Goal: Task Accomplishment & Management: Use online tool/utility

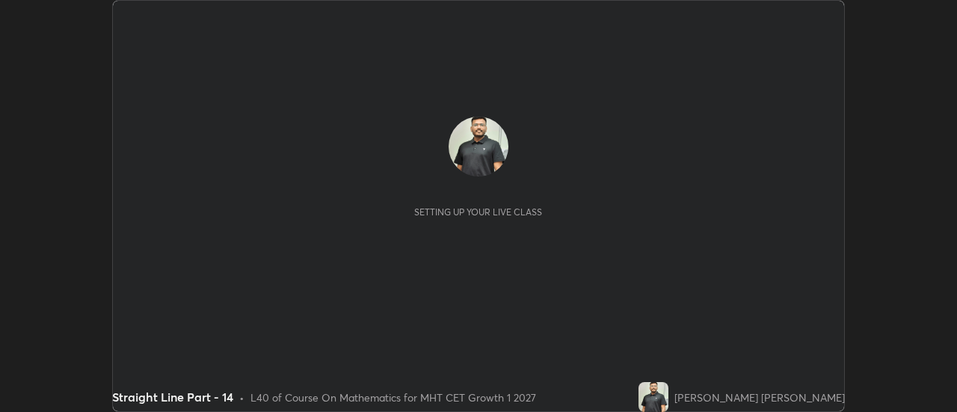
scroll to position [412, 956]
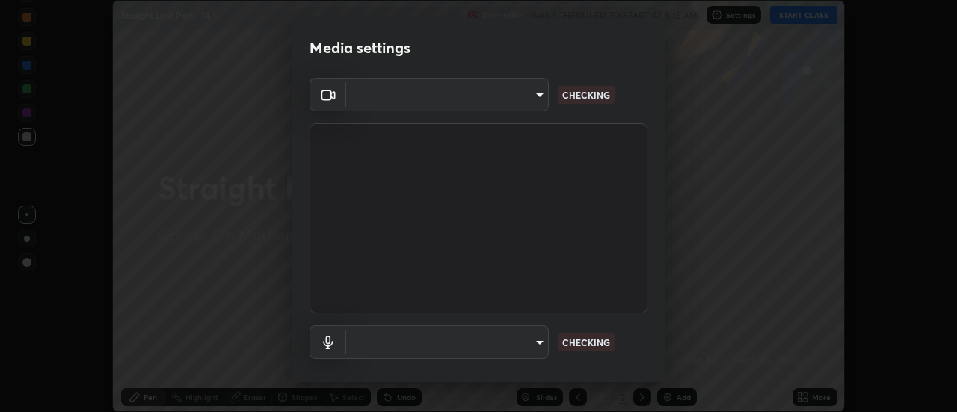
type input "e2aa400b7bb40988937289f1826270d99bb774d75893401bafd8ee5ef144e594"
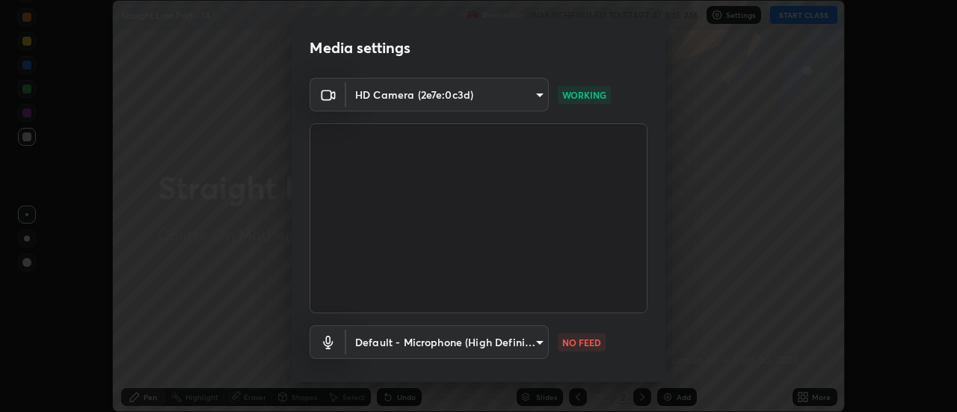
click at [542, 340] on body "Erase all Straight Line Part - 14 Recording WAS SCHEDULED TO START AT 8:15 AM S…" at bounding box center [478, 206] width 957 height 412
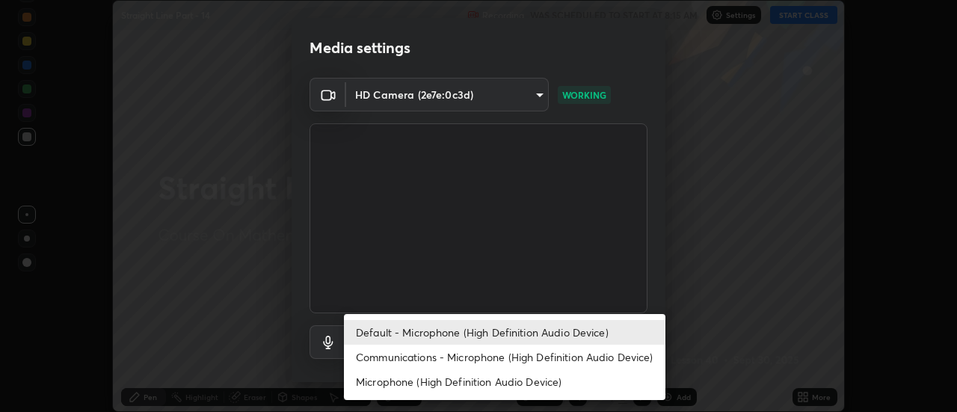
click at [562, 357] on li "Communications - Microphone (High Definition Audio Device)" at bounding box center [504, 357] width 321 height 25
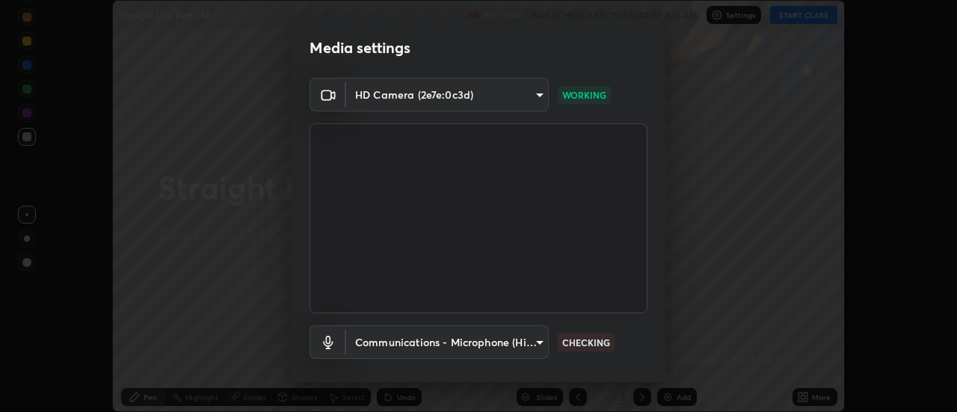
click at [546, 346] on body "Erase all Straight Line Part - 14 Recording WAS SCHEDULED TO START AT 8:15 AM S…" at bounding box center [478, 206] width 957 height 412
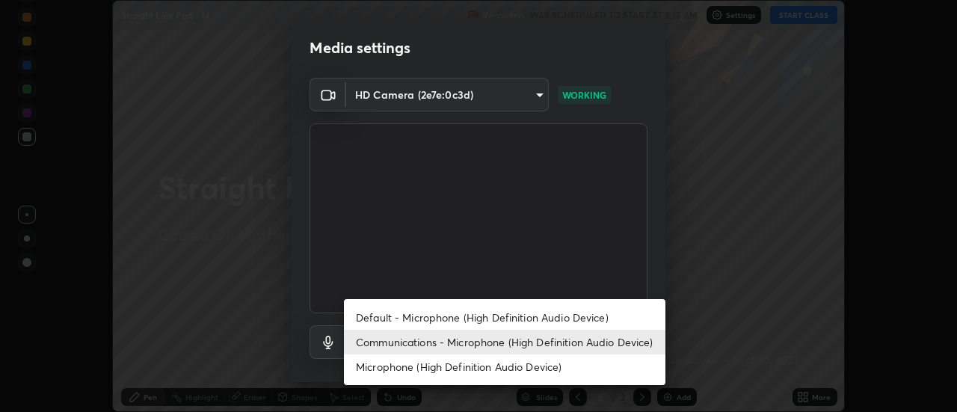
click at [552, 319] on li "Default - Microphone (High Definition Audio Device)" at bounding box center [504, 317] width 321 height 25
type input "default"
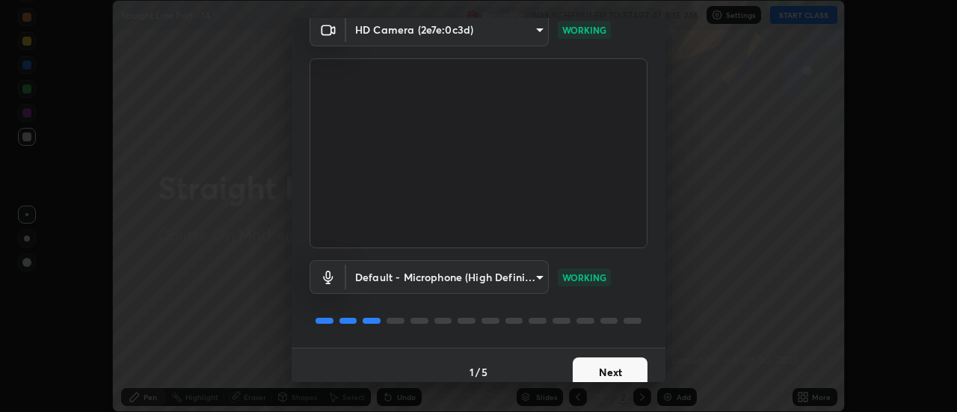
scroll to position [78, 0]
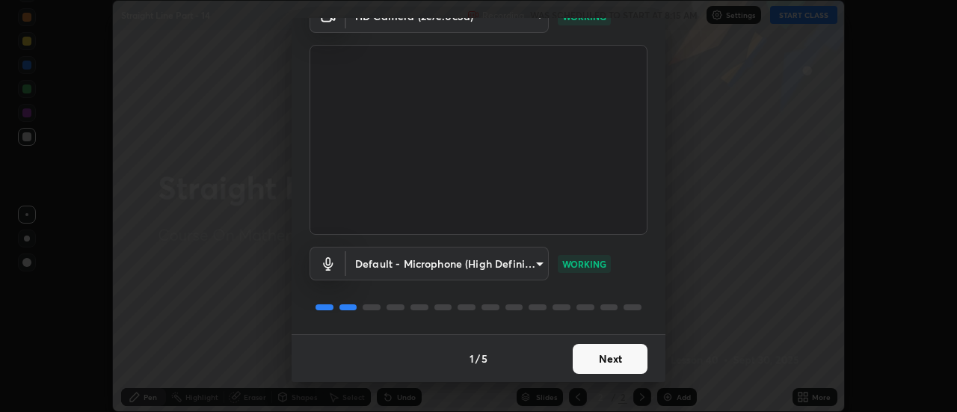
click at [603, 364] on button "Next" at bounding box center [610, 359] width 75 height 30
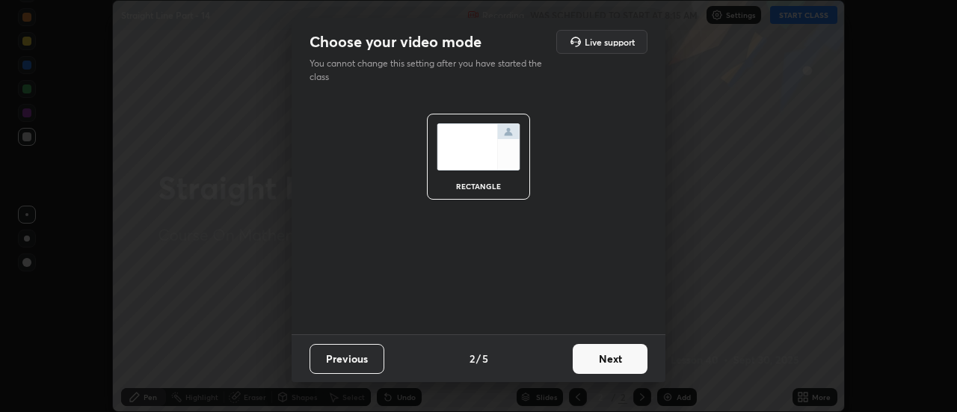
scroll to position [0, 0]
click at [609, 362] on button "Next" at bounding box center [610, 359] width 75 height 30
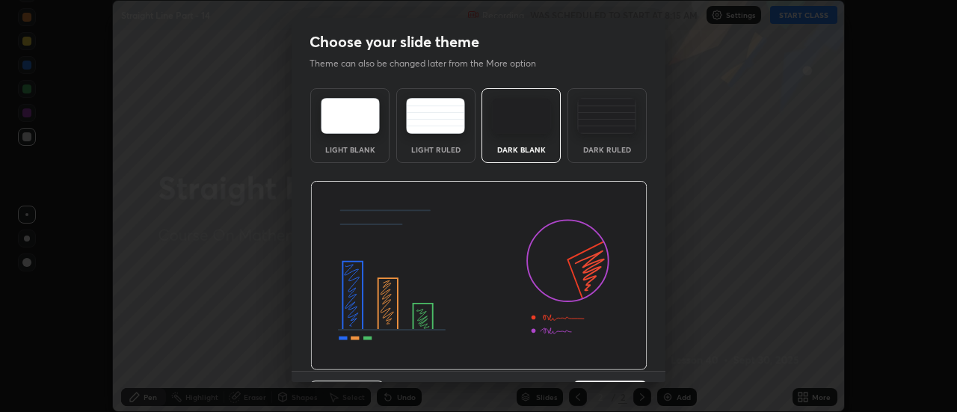
scroll to position [37, 0]
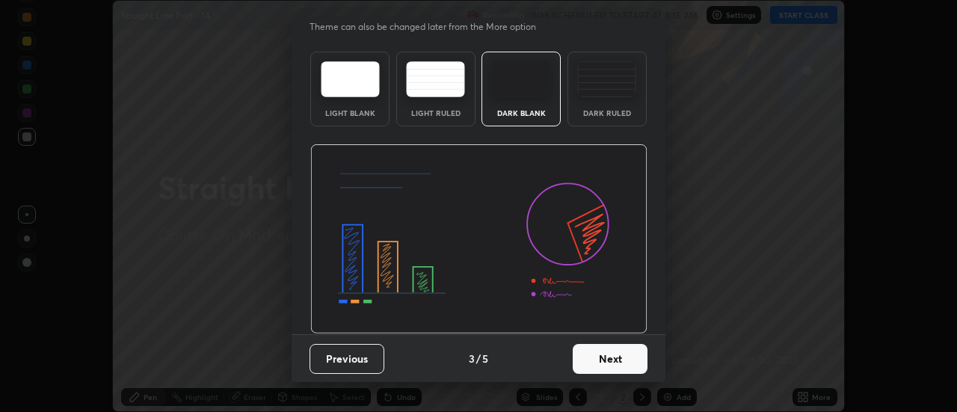
click at [611, 372] on button "Next" at bounding box center [610, 359] width 75 height 30
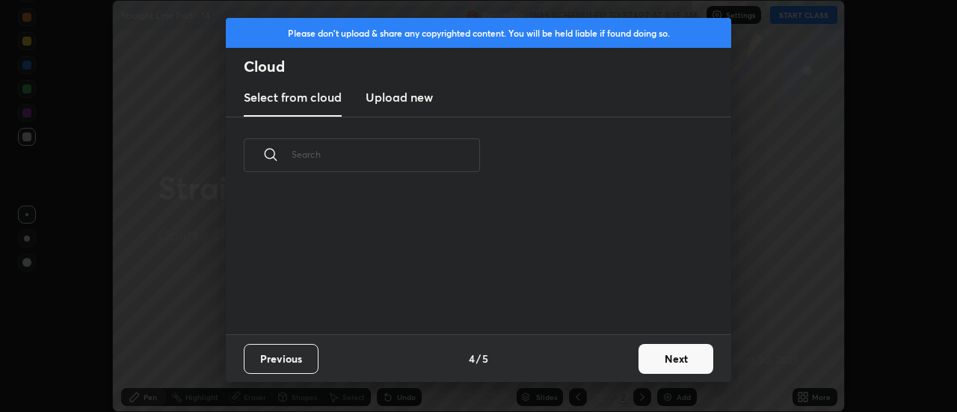
scroll to position [141, 480]
click at [665, 360] on button "Next" at bounding box center [675, 359] width 75 height 30
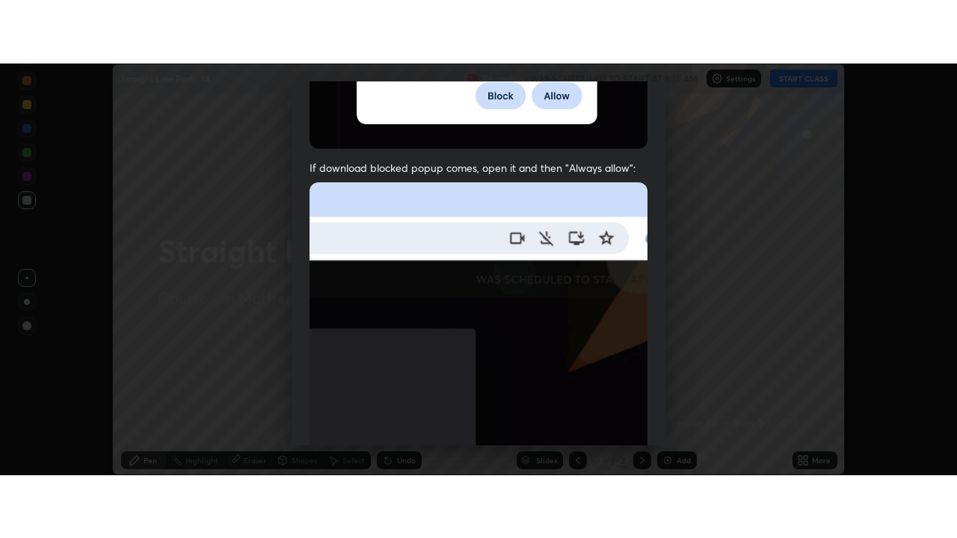
scroll to position [383, 0]
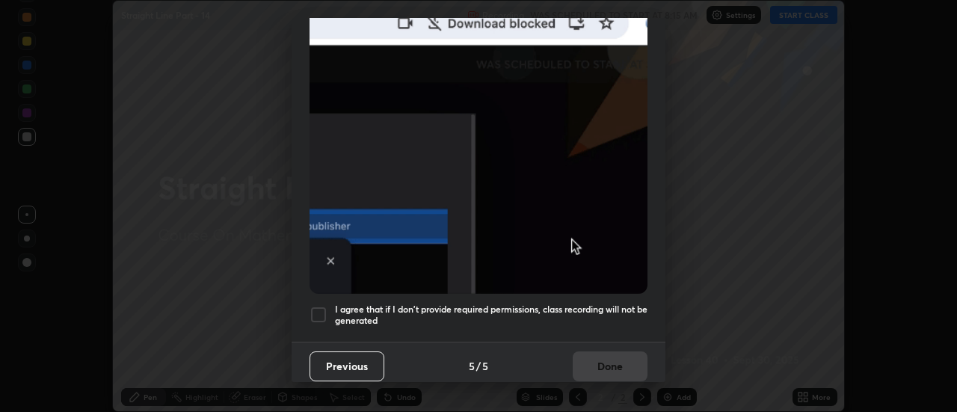
click at [325, 311] on div at bounding box center [318, 315] width 18 height 18
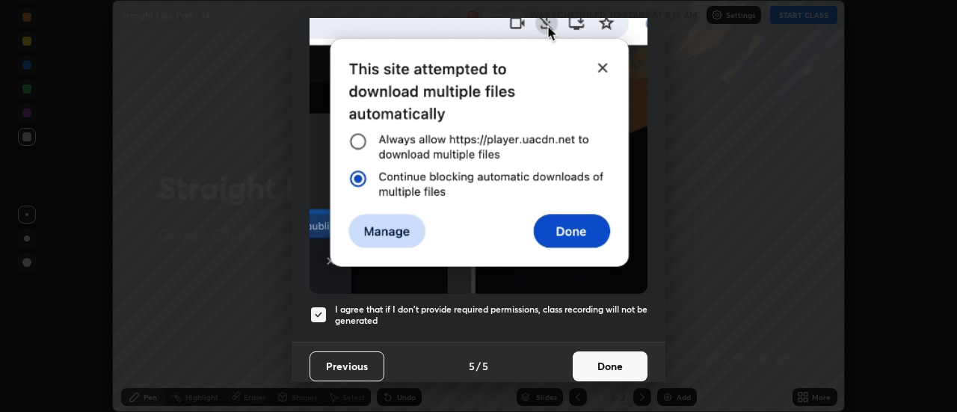
click at [601, 365] on button "Done" at bounding box center [610, 366] width 75 height 30
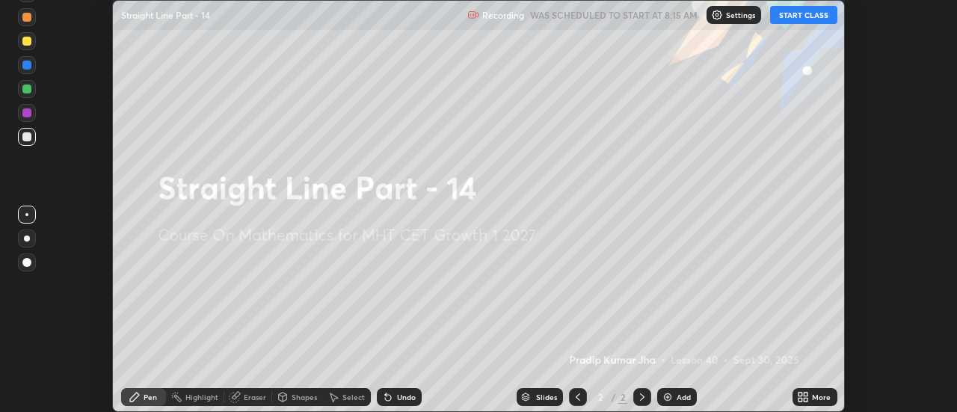
click at [810, 9] on button "START CLASS" at bounding box center [803, 15] width 67 height 18
click at [820, 397] on div "More" at bounding box center [821, 396] width 19 height 7
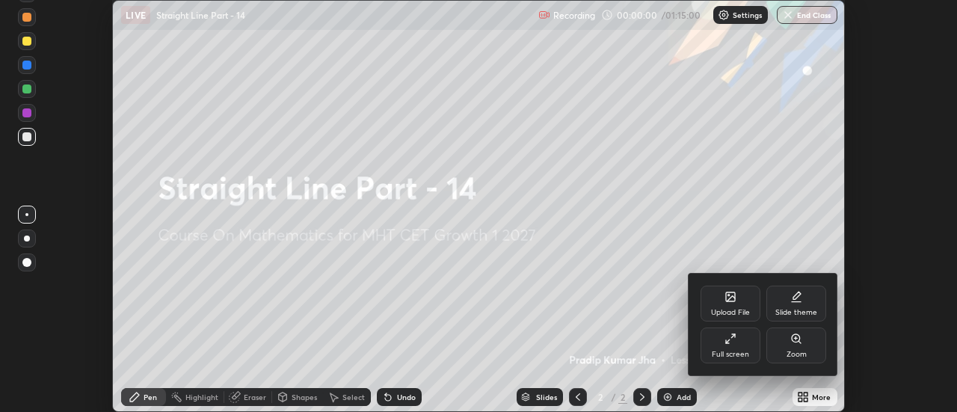
click at [729, 342] on icon at bounding box center [730, 339] width 12 height 12
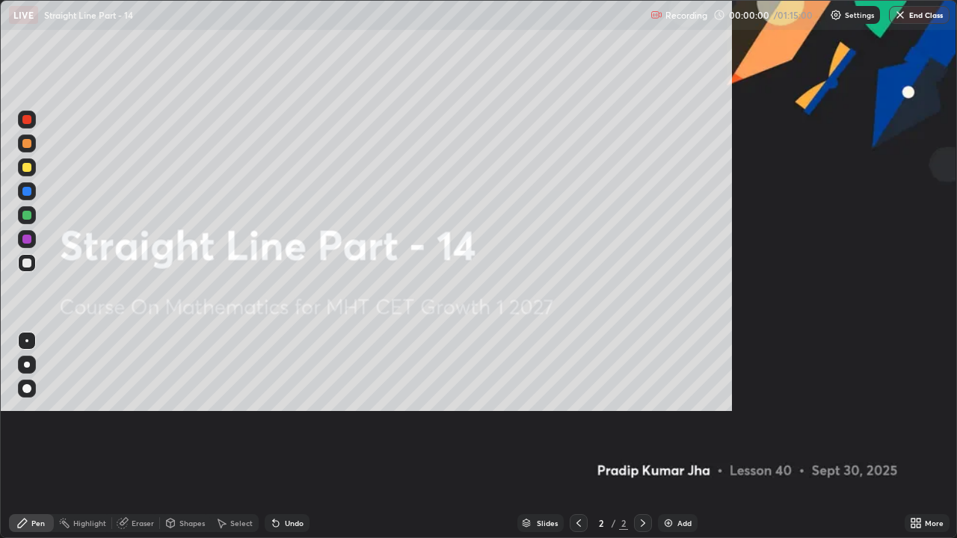
scroll to position [538, 957]
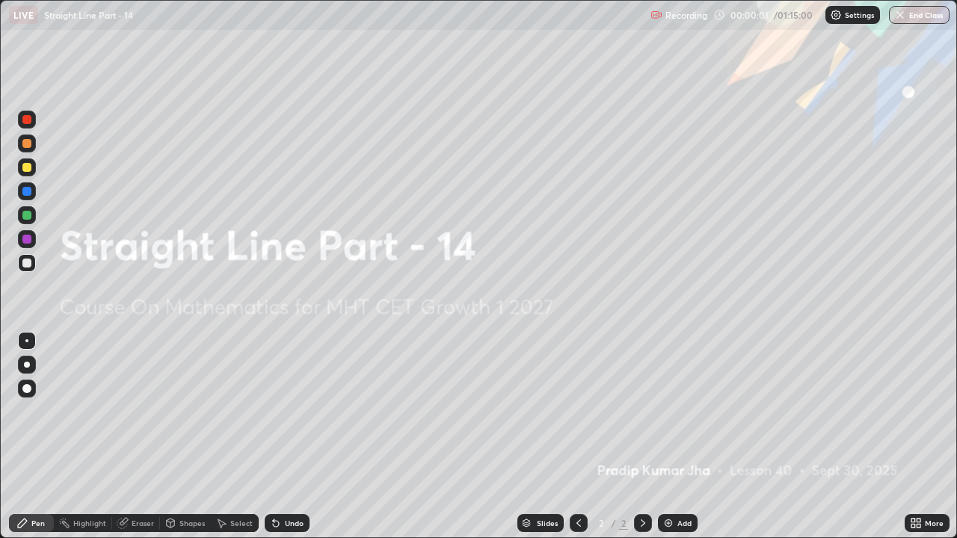
click at [677, 411] on div "Add" at bounding box center [684, 522] width 14 height 7
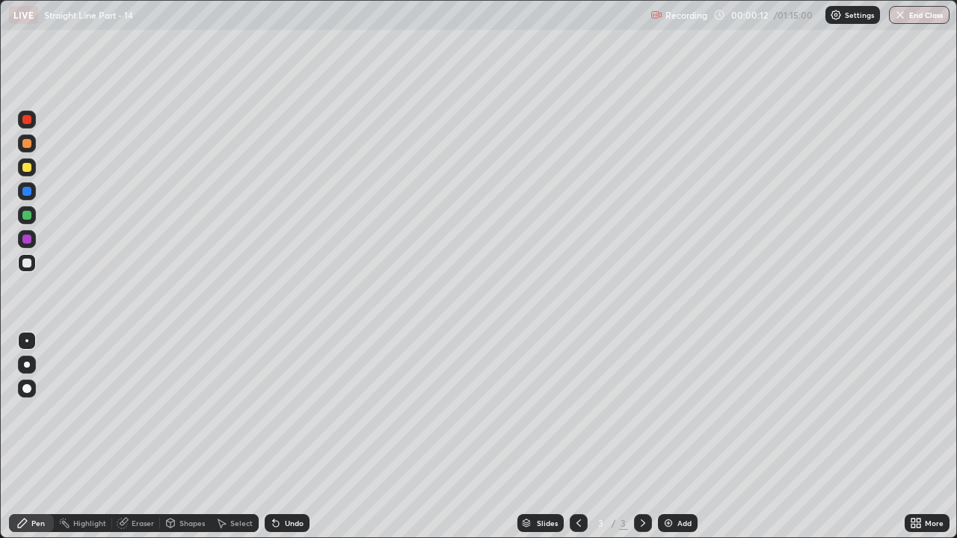
click at [31, 411] on div "Pen" at bounding box center [37, 522] width 13 height 7
click at [25, 171] on div at bounding box center [26, 167] width 9 height 9
click at [30, 262] on div at bounding box center [26, 263] width 9 height 9
click at [273, 411] on icon at bounding box center [273, 519] width 1 height 1
click at [188, 411] on div "Shapes" at bounding box center [191, 522] width 25 height 7
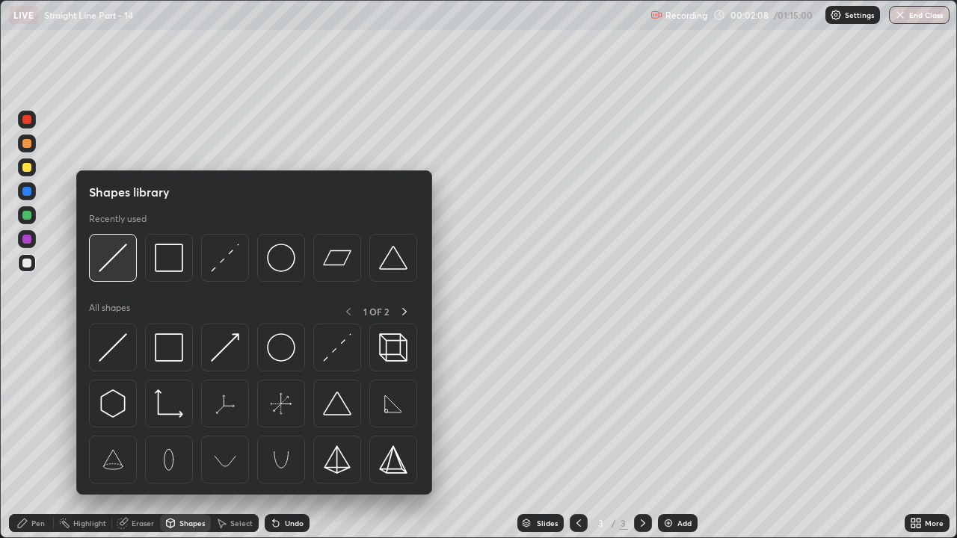
click at [119, 255] on img at bounding box center [113, 258] width 28 height 28
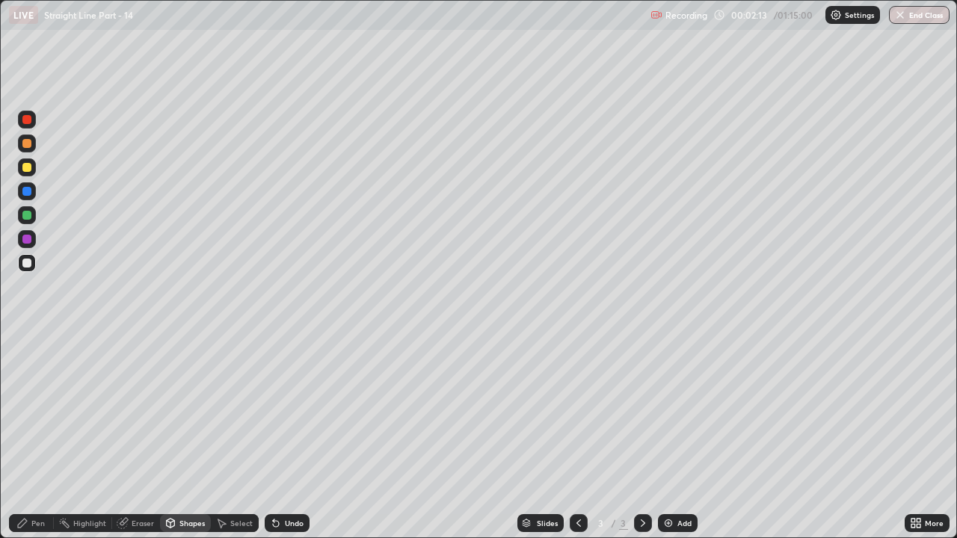
click at [28, 411] on div "Pen" at bounding box center [31, 523] width 45 height 18
click at [35, 216] on div at bounding box center [27, 215] width 18 height 18
click at [27, 165] on div at bounding box center [26, 167] width 9 height 9
click at [176, 411] on div "Shapes" at bounding box center [185, 523] width 51 height 18
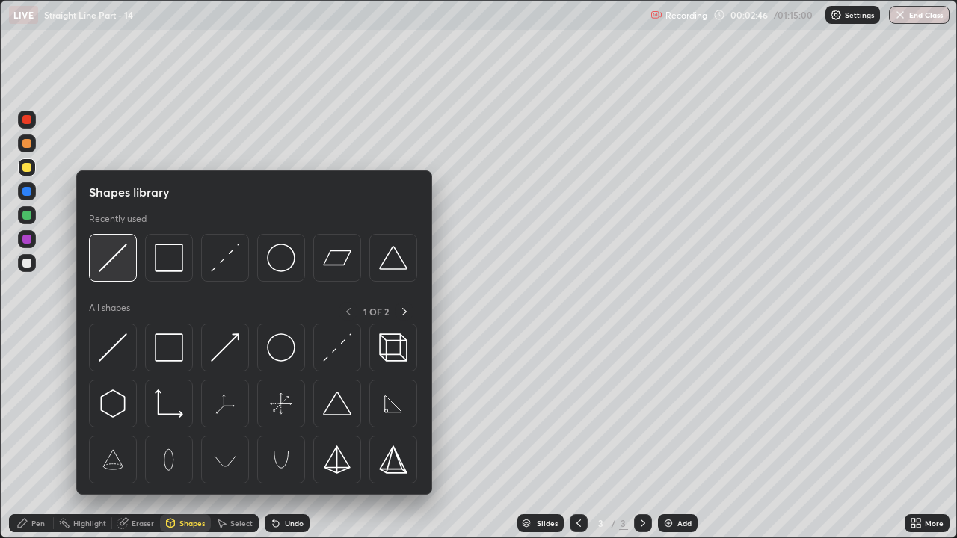
click at [100, 269] on img at bounding box center [113, 258] width 28 height 28
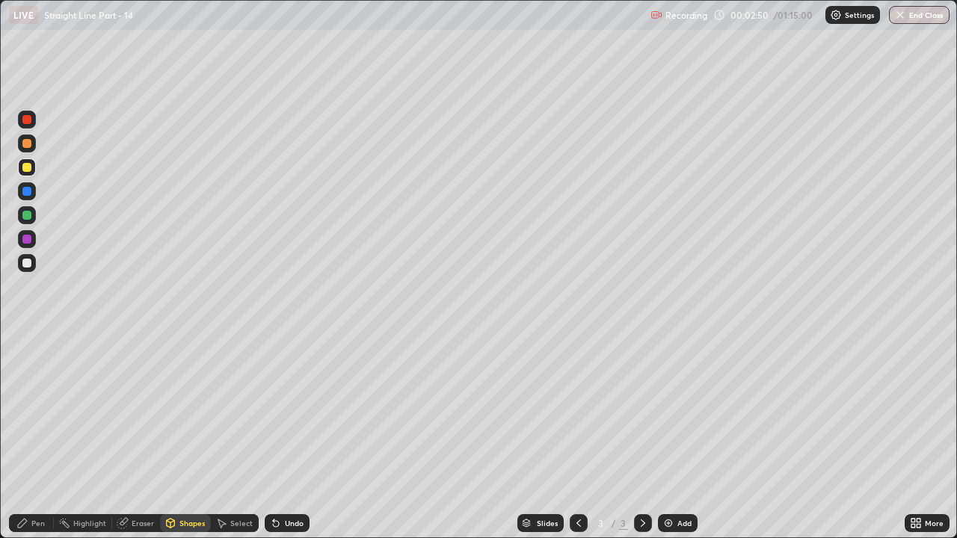
click at [36, 411] on div "Pen" at bounding box center [31, 523] width 45 height 18
click at [30, 267] on div at bounding box center [27, 263] width 18 height 18
click at [282, 411] on div "Undo" at bounding box center [287, 523] width 45 height 18
click at [284, 411] on div "Undo" at bounding box center [287, 523] width 45 height 18
click at [27, 215] on div at bounding box center [26, 215] width 9 height 9
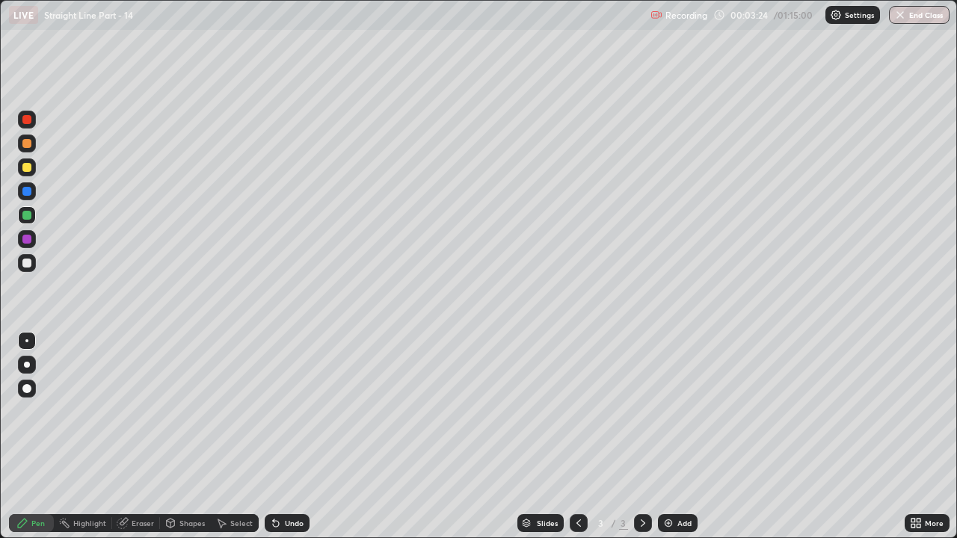
click at [274, 411] on icon at bounding box center [276, 524] width 6 height 6
click at [28, 262] on div at bounding box center [26, 263] width 9 height 9
click at [273, 411] on icon at bounding box center [276, 524] width 6 height 6
click at [273, 411] on icon at bounding box center [273, 519] width 1 height 1
click at [191, 411] on div "Shapes" at bounding box center [185, 523] width 51 height 18
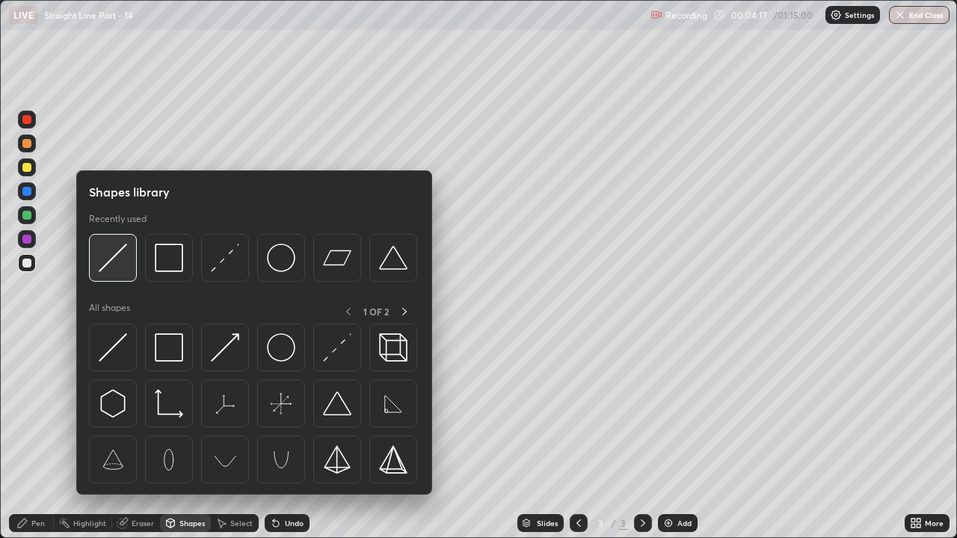
click at [109, 265] on img at bounding box center [113, 258] width 28 height 28
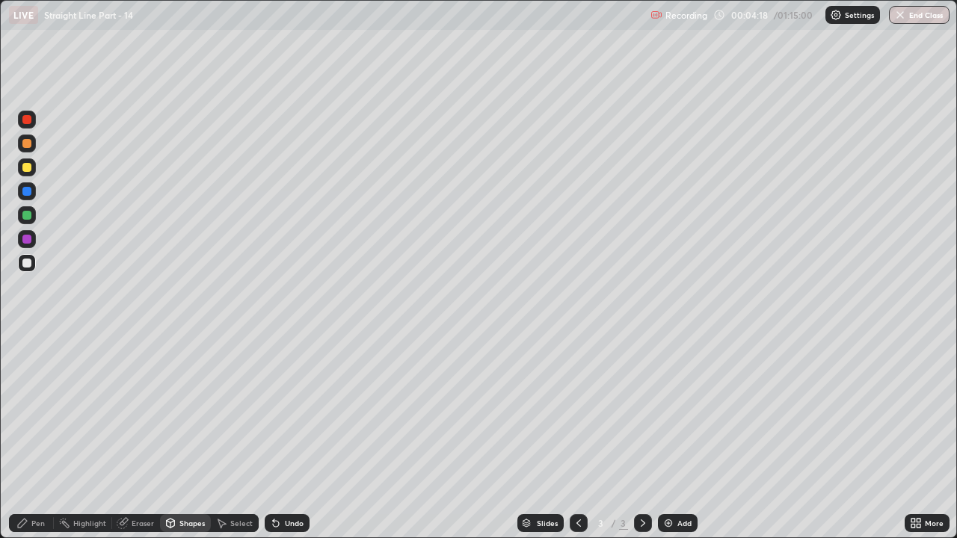
click at [32, 167] on div at bounding box center [27, 167] width 18 height 18
click at [31, 411] on div "Pen" at bounding box center [31, 523] width 45 height 18
click at [28, 167] on div at bounding box center [26, 167] width 9 height 9
click at [285, 411] on div "Undo" at bounding box center [294, 522] width 19 height 7
click at [28, 144] on div at bounding box center [26, 143] width 9 height 9
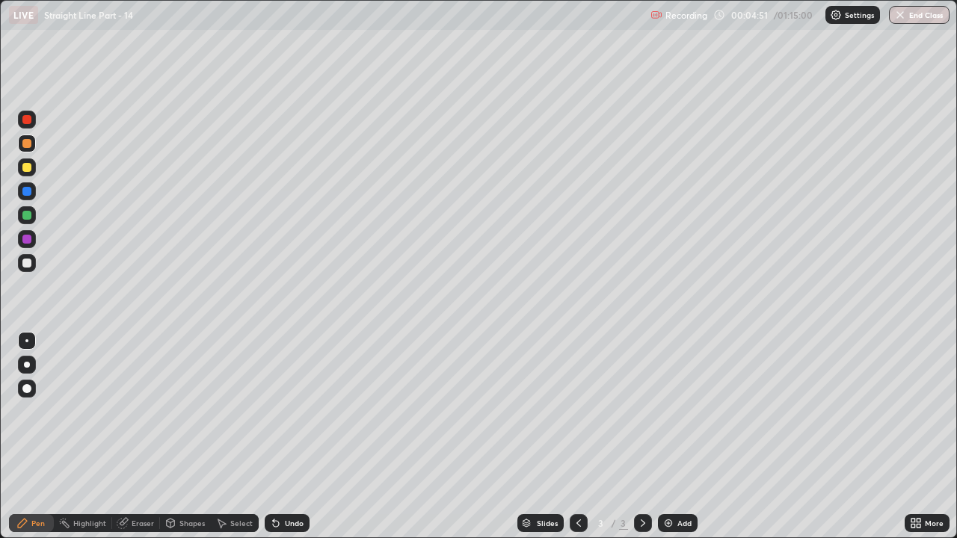
click at [28, 218] on div at bounding box center [26, 215] width 9 height 9
click at [34, 264] on div at bounding box center [27, 263] width 18 height 18
click at [673, 411] on div "Add" at bounding box center [678, 523] width 40 height 18
click at [32, 167] on div at bounding box center [27, 167] width 18 height 18
click at [673, 411] on div "Add" at bounding box center [678, 523] width 40 height 18
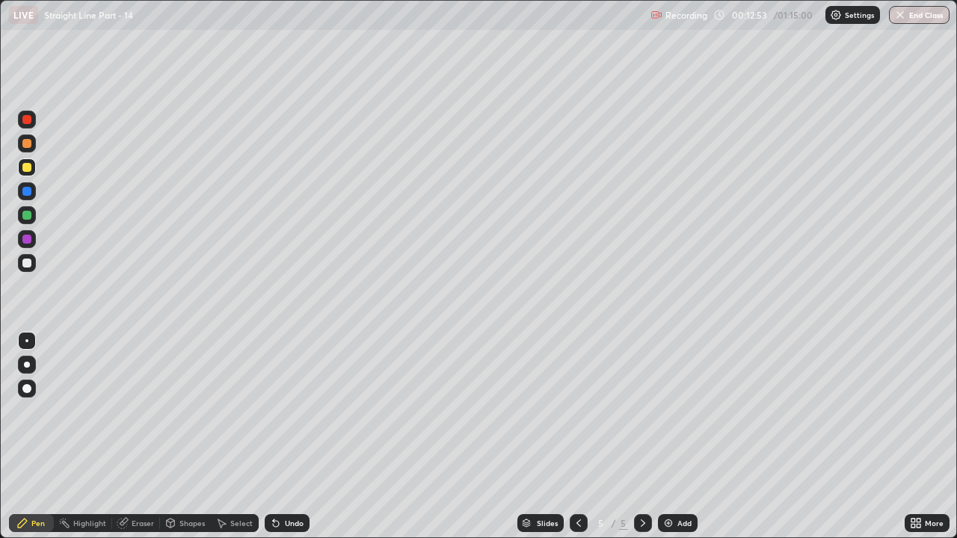
click at [26, 144] on div at bounding box center [26, 143] width 9 height 9
click at [213, 411] on div "Select" at bounding box center [235, 523] width 48 height 18
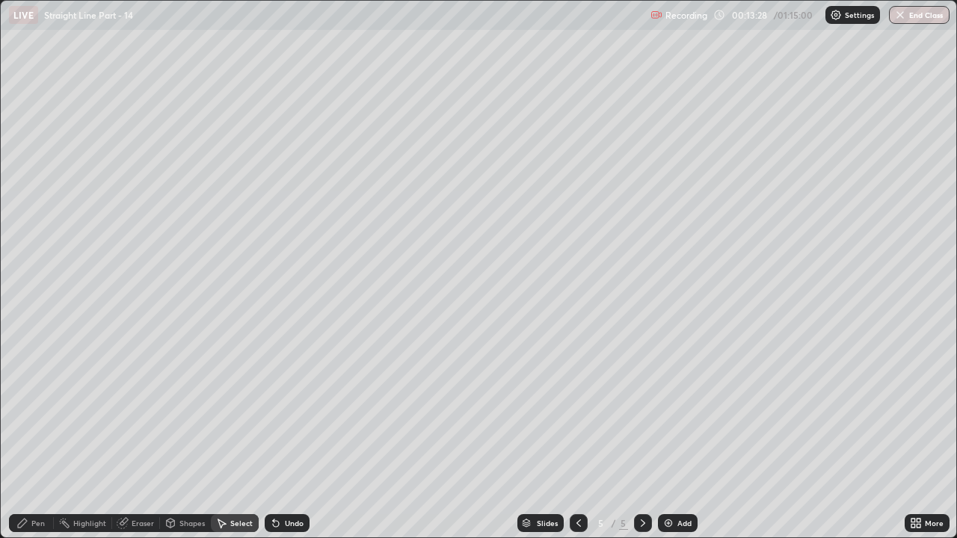
click at [191, 411] on div "Shapes" at bounding box center [191, 522] width 25 height 7
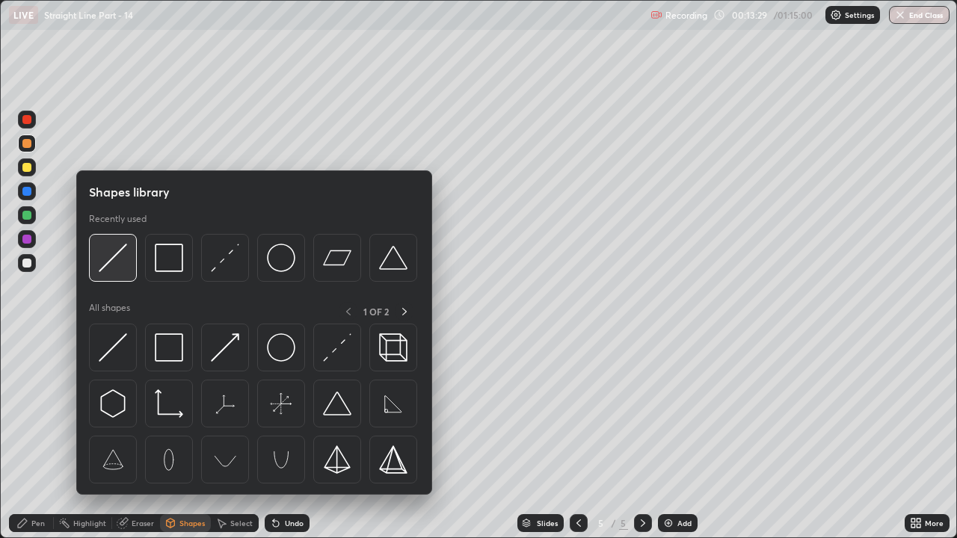
click at [115, 258] on img at bounding box center [113, 258] width 28 height 28
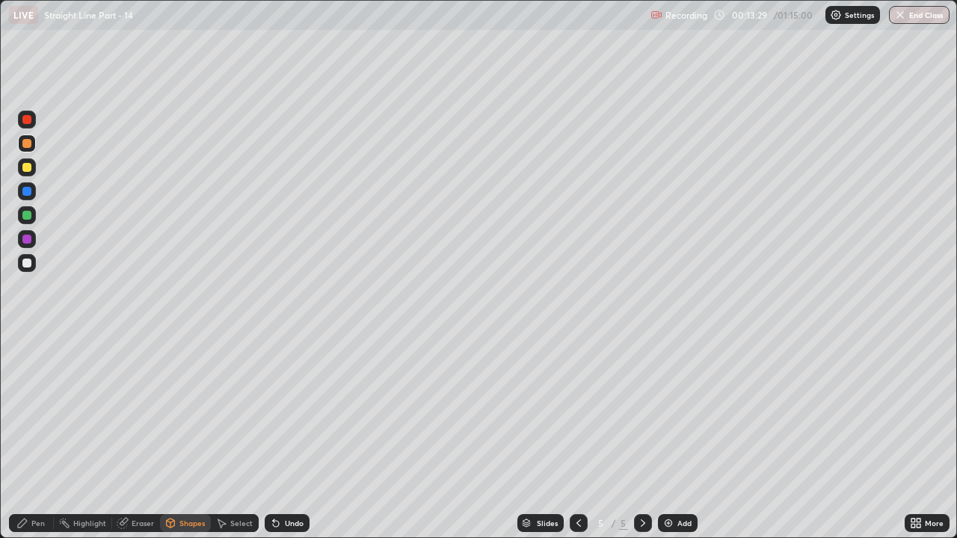
click at [26, 168] on div at bounding box center [26, 167] width 9 height 9
click at [579, 411] on icon at bounding box center [579, 523] width 12 height 12
click at [577, 411] on icon at bounding box center [579, 523] width 12 height 12
click at [641, 411] on icon at bounding box center [643, 523] width 12 height 12
click at [647, 411] on div at bounding box center [643, 523] width 18 height 18
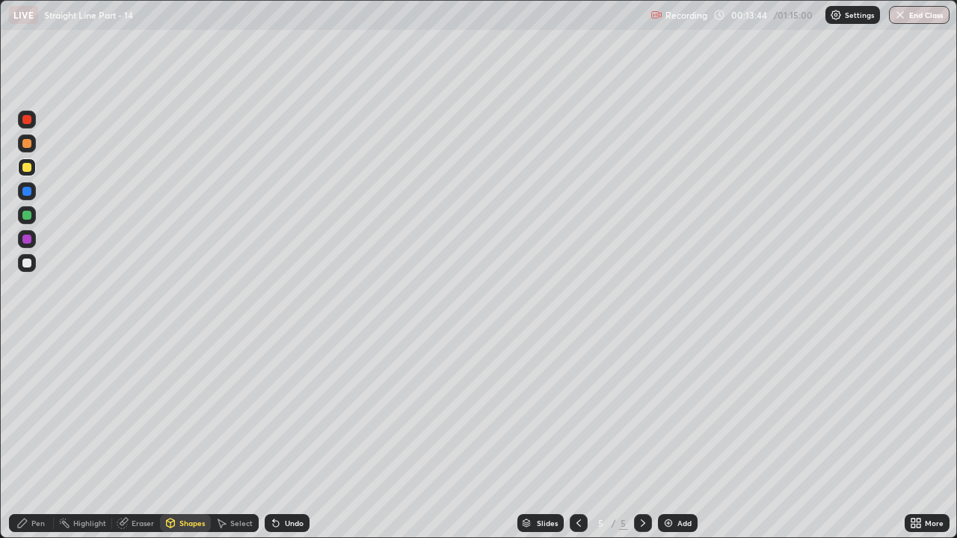
click at [187, 411] on div "Shapes" at bounding box center [185, 523] width 51 height 18
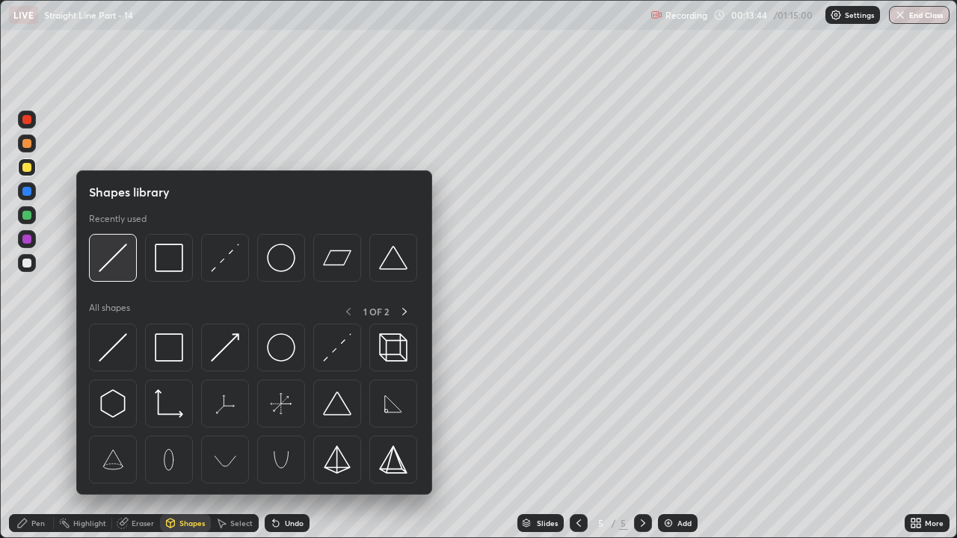
click at [113, 272] on img at bounding box center [113, 258] width 28 height 28
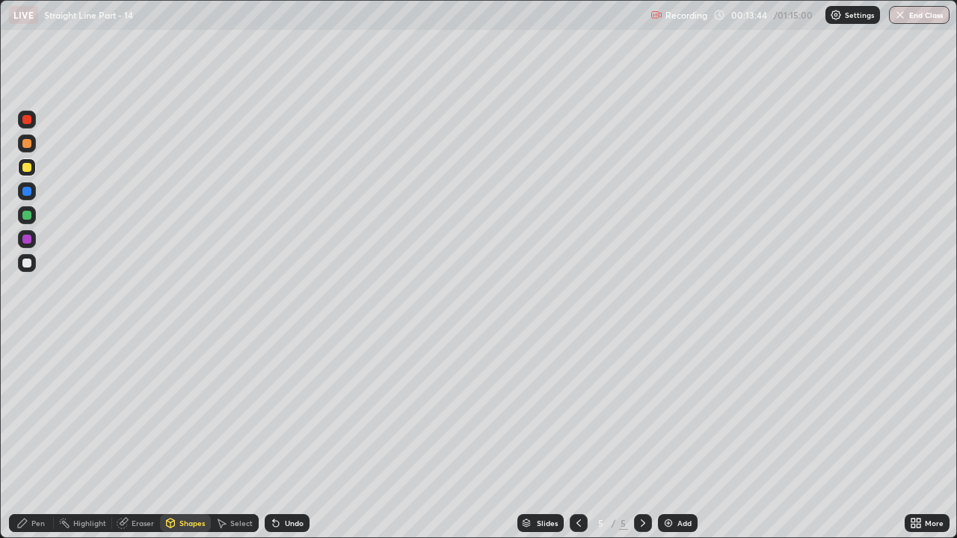
click at [28, 263] on div at bounding box center [26, 263] width 9 height 9
click at [28, 411] on icon at bounding box center [22, 523] width 12 height 12
click at [297, 411] on div "Undo" at bounding box center [294, 522] width 19 height 7
click at [301, 411] on div "Undo" at bounding box center [294, 522] width 19 height 7
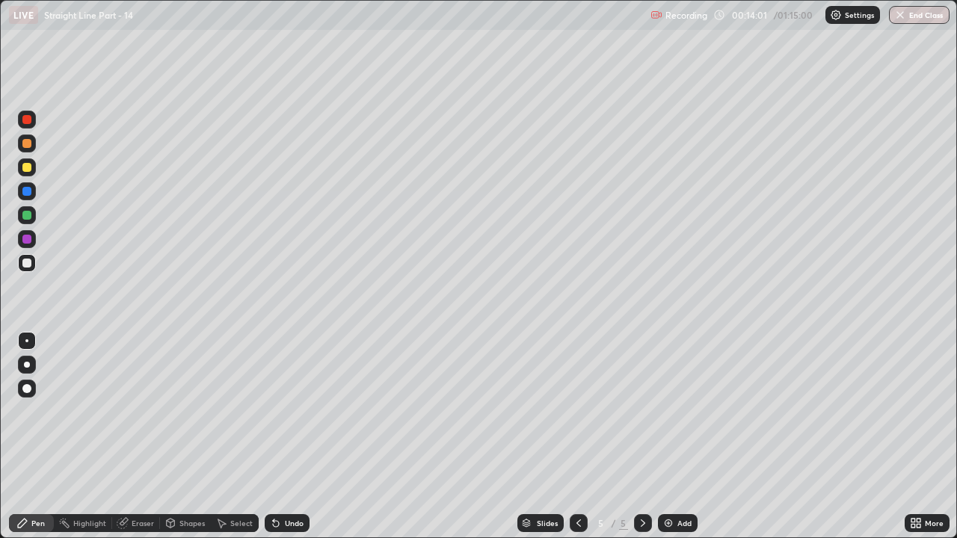
click at [33, 218] on div at bounding box center [27, 215] width 18 height 18
click at [300, 411] on div "Undo" at bounding box center [294, 522] width 19 height 7
click at [26, 265] on div at bounding box center [26, 263] width 9 height 9
click at [180, 411] on div "Shapes" at bounding box center [191, 522] width 25 height 7
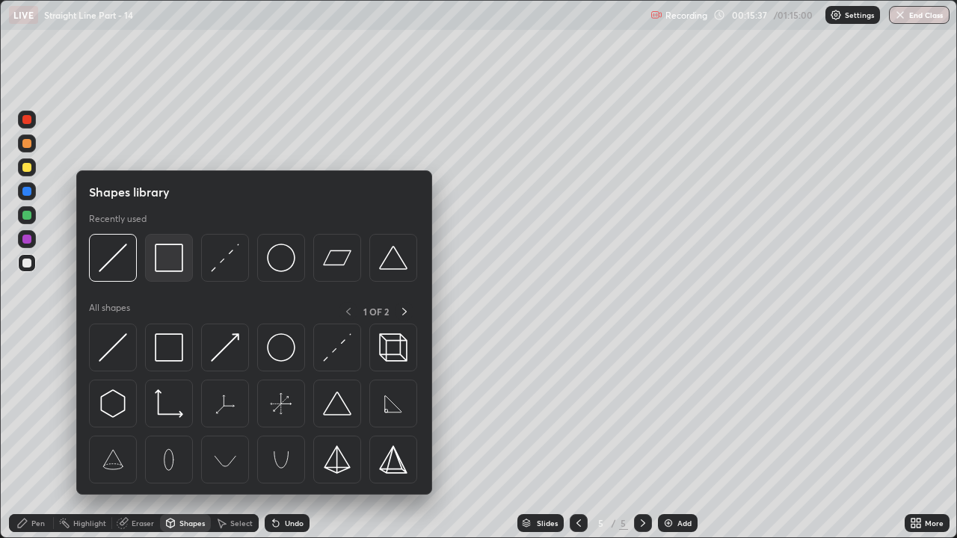
click at [172, 263] on img at bounding box center [169, 258] width 28 height 28
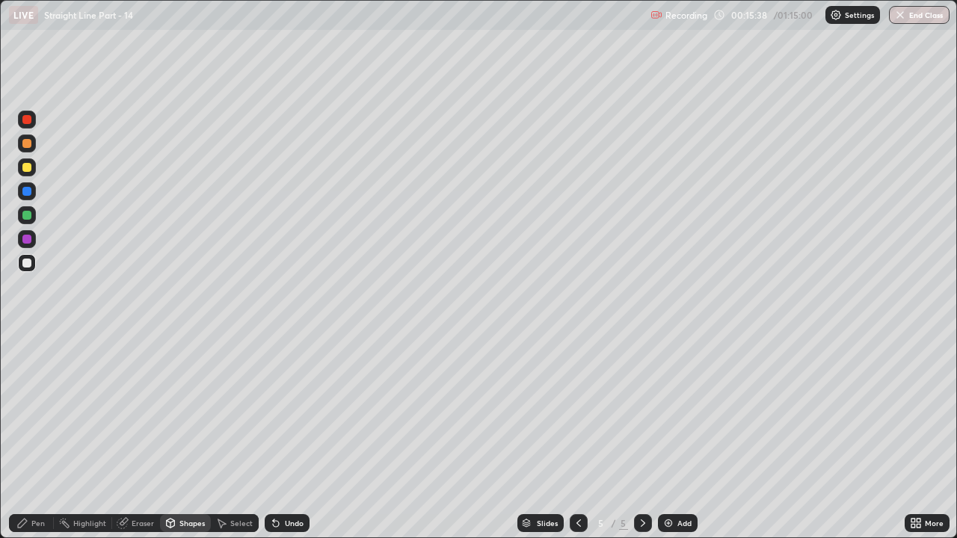
click at [25, 240] on div at bounding box center [26, 239] width 9 height 9
click at [32, 411] on div "Pen" at bounding box center [31, 523] width 45 height 18
click at [22, 263] on div at bounding box center [26, 263] width 9 height 9
click at [283, 411] on div "Undo" at bounding box center [287, 523] width 45 height 18
click at [280, 411] on div "Undo" at bounding box center [287, 523] width 45 height 18
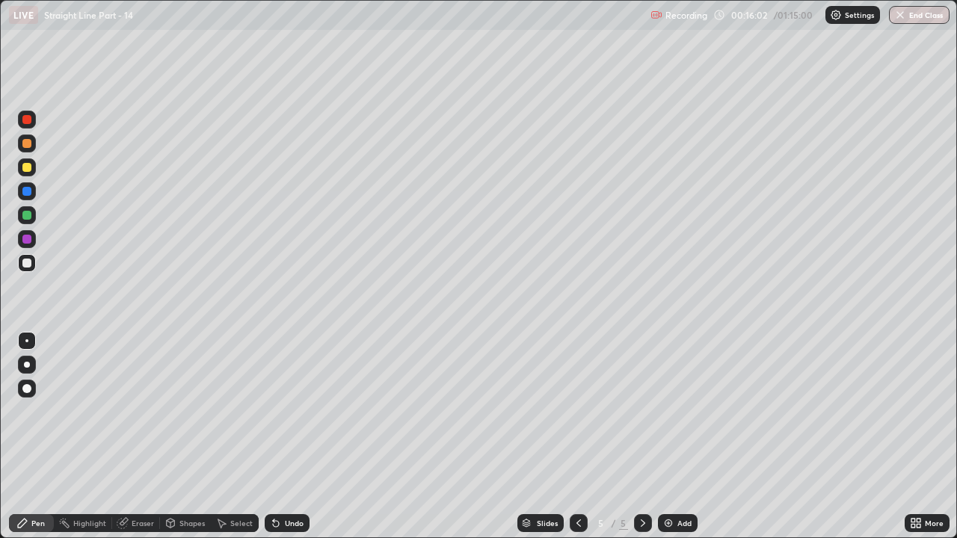
click at [273, 411] on icon at bounding box center [273, 519] width 1 height 1
click at [301, 411] on div "Undo" at bounding box center [294, 522] width 19 height 7
click at [672, 411] on img at bounding box center [668, 523] width 12 height 12
click at [34, 411] on div "Pen" at bounding box center [31, 523] width 45 height 18
click at [34, 146] on div at bounding box center [27, 144] width 18 height 18
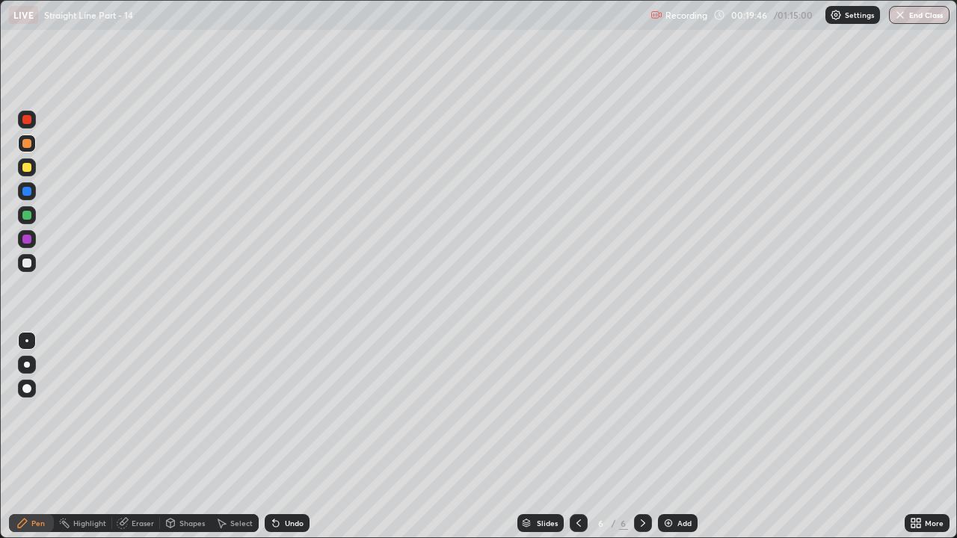
click at [24, 263] on div at bounding box center [26, 263] width 9 height 9
click at [278, 411] on icon at bounding box center [276, 523] width 12 height 12
click at [32, 150] on div at bounding box center [27, 144] width 18 height 18
click at [24, 262] on div at bounding box center [26, 263] width 9 height 9
click at [285, 411] on div "Undo" at bounding box center [294, 522] width 19 height 7
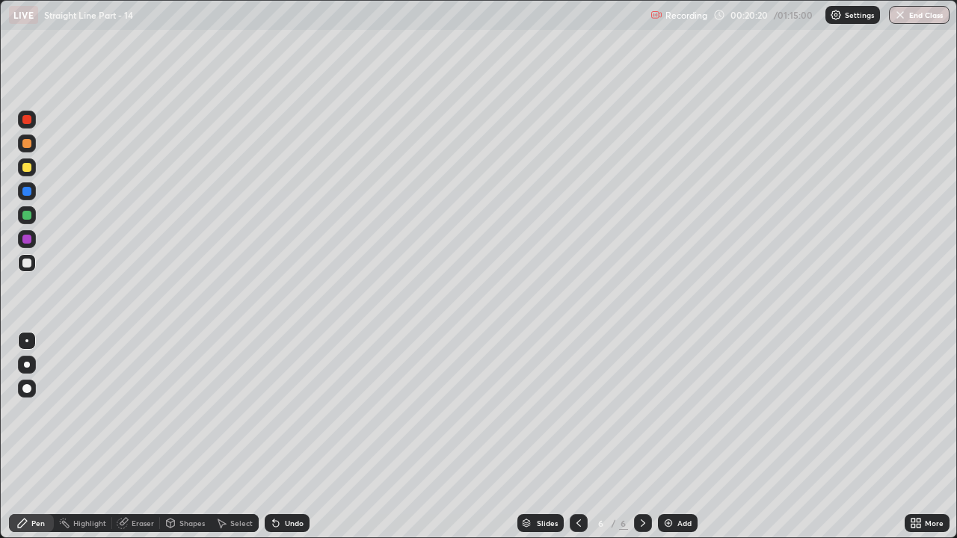
click at [285, 411] on div "Undo" at bounding box center [294, 522] width 19 height 7
click at [286, 411] on div "Undo" at bounding box center [294, 522] width 19 height 7
click at [25, 169] on div at bounding box center [26, 167] width 9 height 9
click at [29, 270] on div at bounding box center [27, 263] width 18 height 18
click at [25, 167] on div at bounding box center [26, 167] width 9 height 9
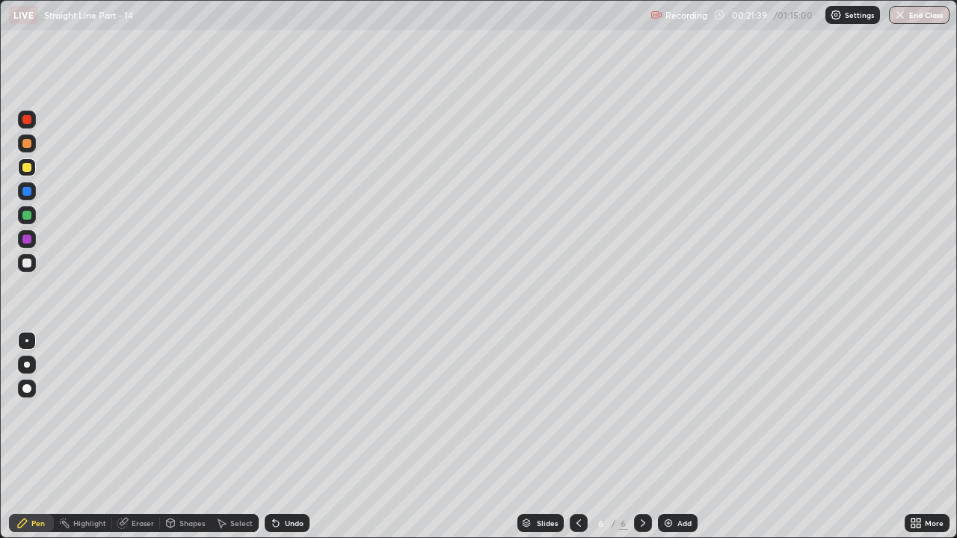
click at [286, 411] on div "Undo" at bounding box center [287, 523] width 45 height 18
click at [182, 411] on div "Shapes" at bounding box center [185, 523] width 51 height 18
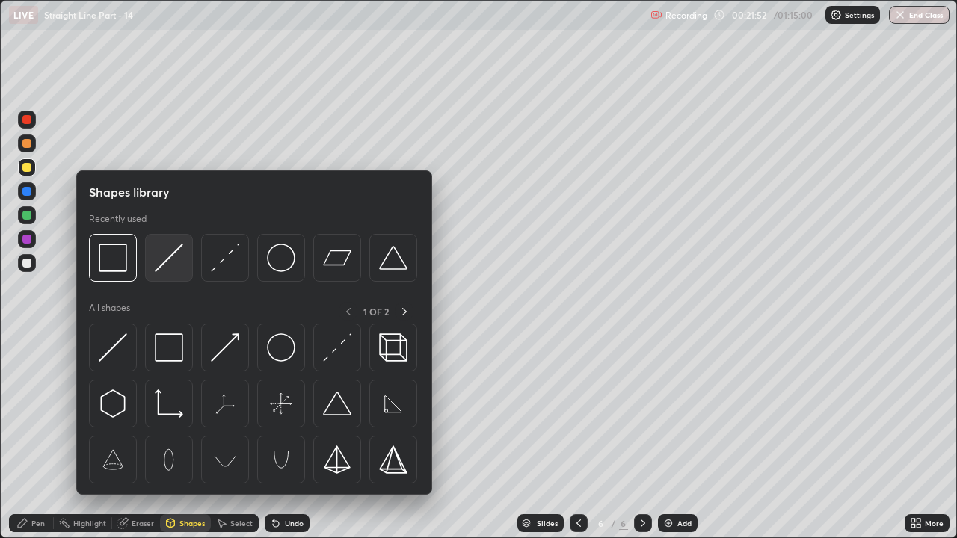
click at [166, 262] on img at bounding box center [169, 258] width 28 height 28
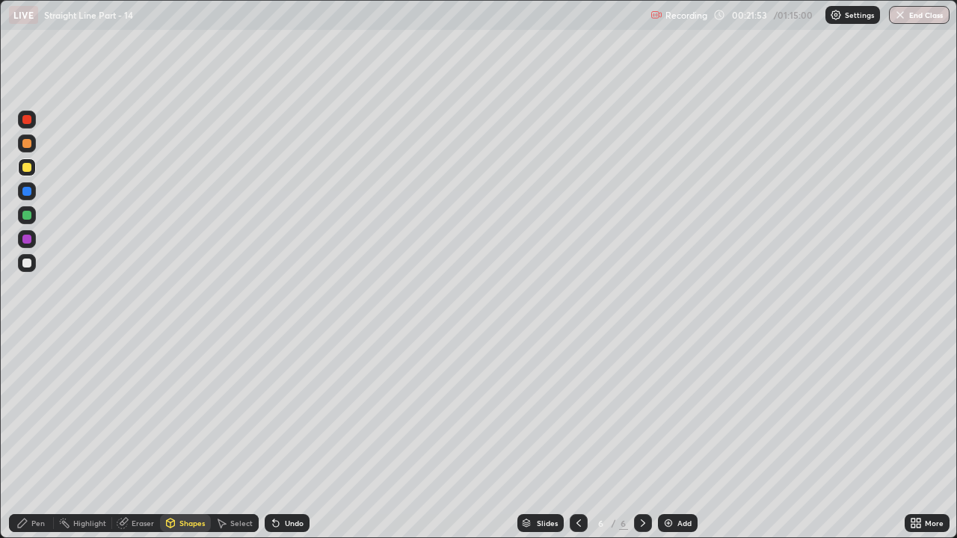
click at [28, 215] on div at bounding box center [26, 215] width 9 height 9
click at [28, 411] on div "Pen" at bounding box center [31, 523] width 45 height 18
click at [34, 265] on div at bounding box center [27, 263] width 18 height 18
click at [28, 144] on div at bounding box center [26, 143] width 9 height 9
click at [28, 358] on div at bounding box center [27, 365] width 18 height 18
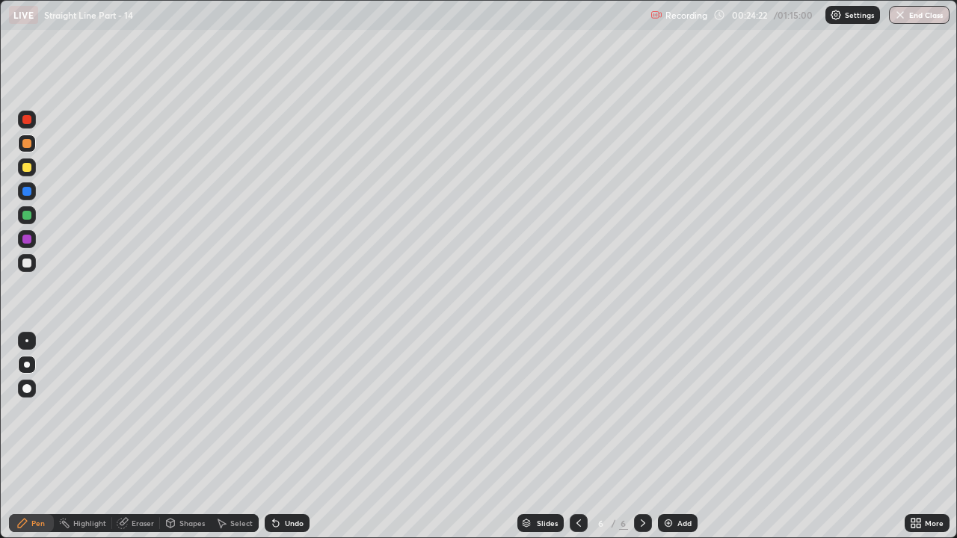
click at [37, 246] on div at bounding box center [27, 239] width 24 height 24
click at [32, 268] on div at bounding box center [27, 263] width 18 height 18
click at [132, 411] on div "Eraser" at bounding box center [143, 522] width 22 height 7
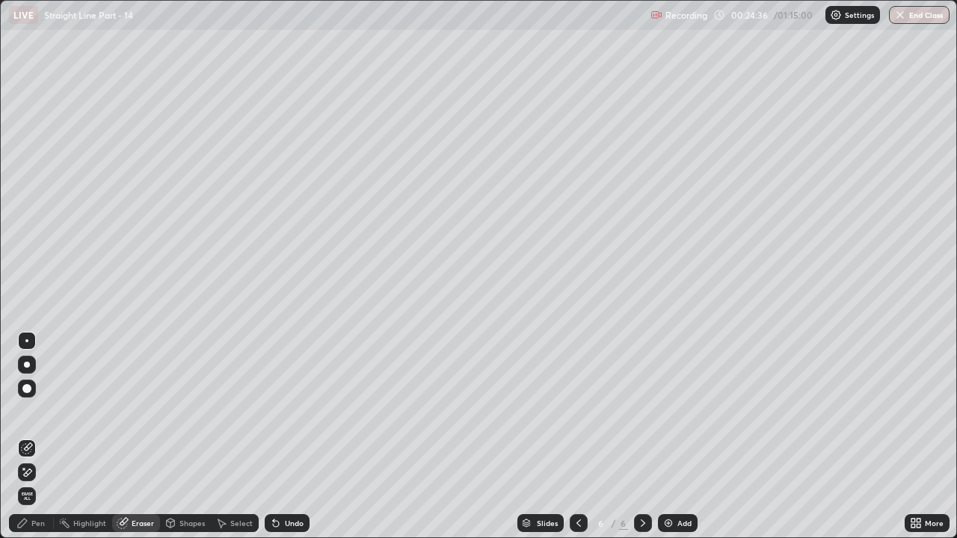
click at [28, 411] on icon at bounding box center [28, 446] width 8 height 7
click at [25, 411] on icon at bounding box center [22, 523] width 9 height 9
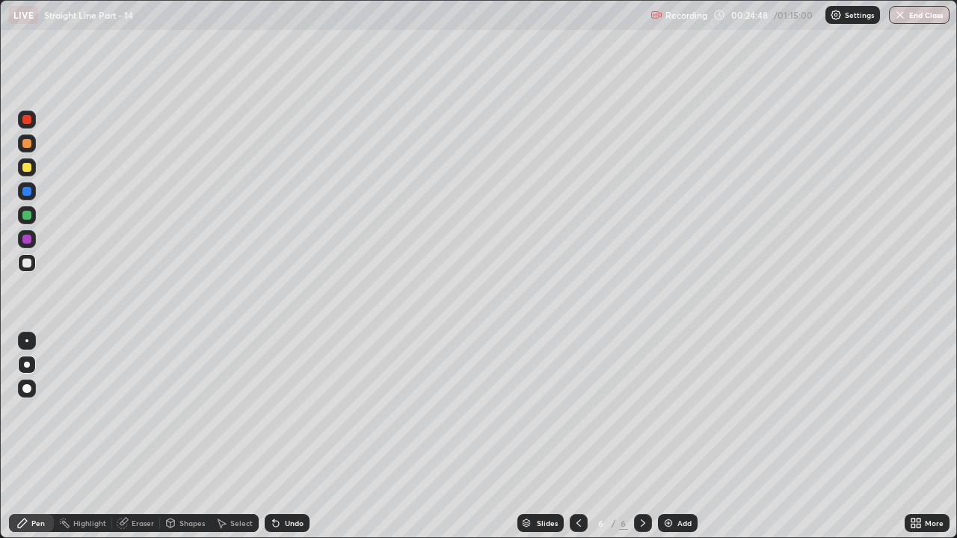
click at [130, 411] on div "Eraser" at bounding box center [136, 523] width 48 height 18
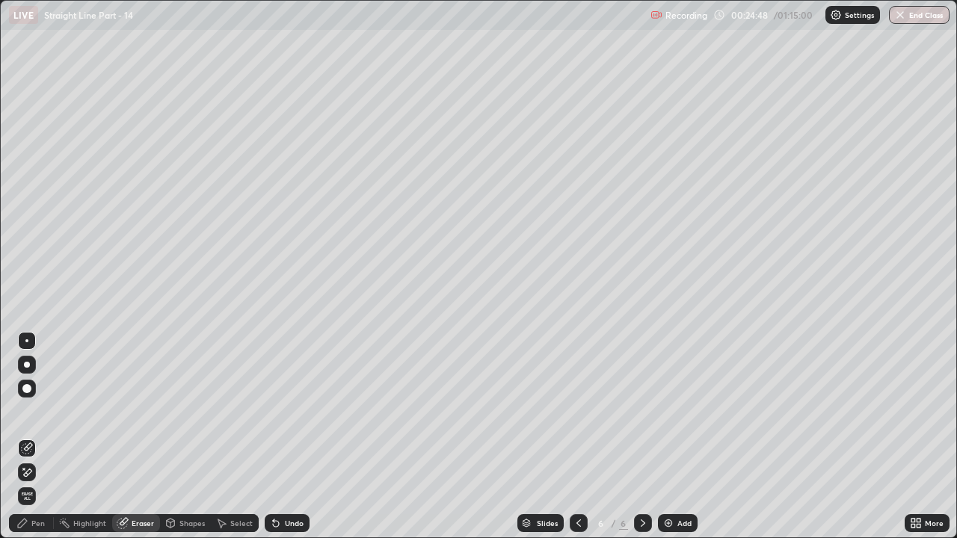
click at [25, 411] on icon at bounding box center [27, 472] width 12 height 13
click at [684, 411] on div "Add" at bounding box center [678, 523] width 40 height 18
click at [580, 411] on div at bounding box center [579, 523] width 18 height 30
click at [638, 411] on div at bounding box center [643, 523] width 18 height 18
click at [25, 411] on icon at bounding box center [22, 523] width 12 height 12
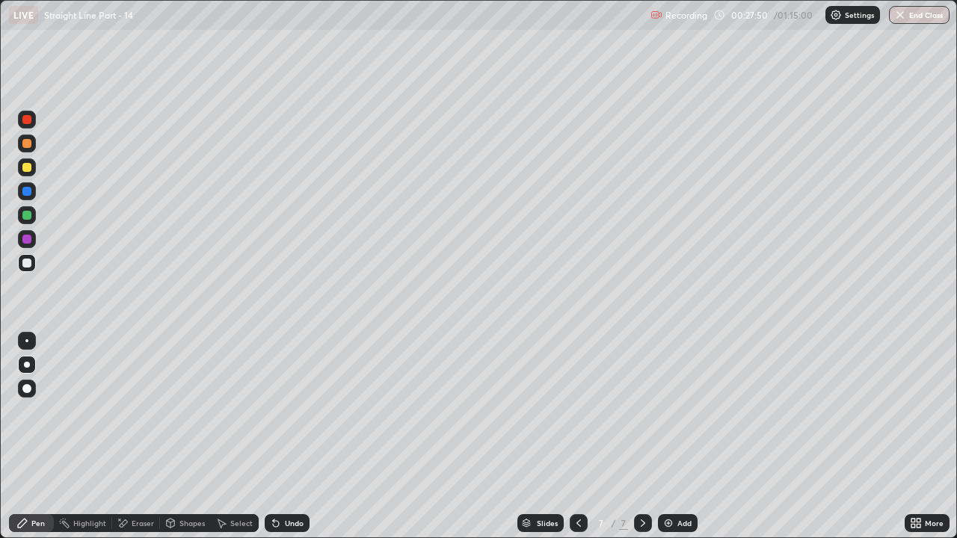
click at [27, 145] on div at bounding box center [26, 143] width 9 height 9
click at [25, 262] on div at bounding box center [26, 263] width 9 height 9
click at [281, 411] on div "Undo" at bounding box center [287, 523] width 45 height 18
click at [26, 270] on div at bounding box center [27, 263] width 18 height 18
click at [26, 259] on div at bounding box center [26, 263] width 9 height 9
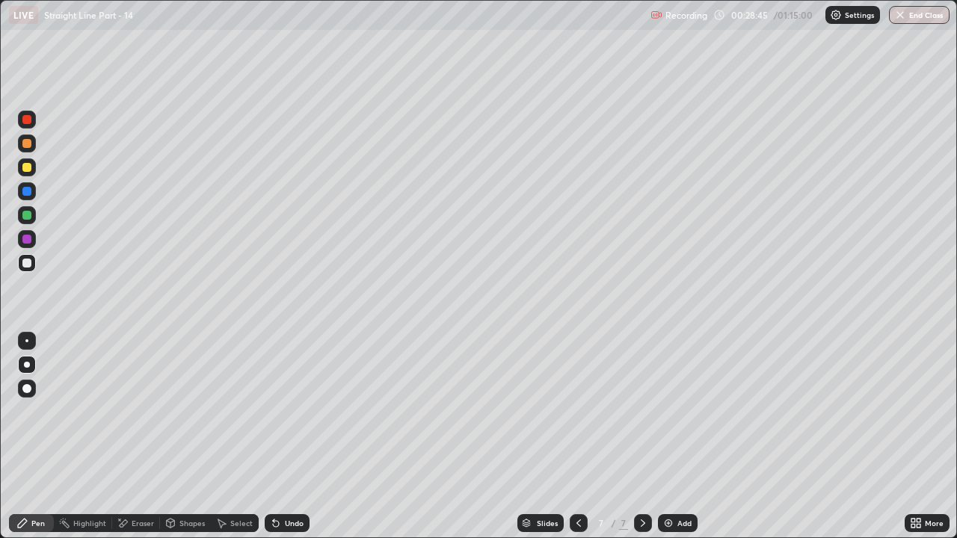
click at [132, 411] on div "Eraser" at bounding box center [143, 522] width 22 height 7
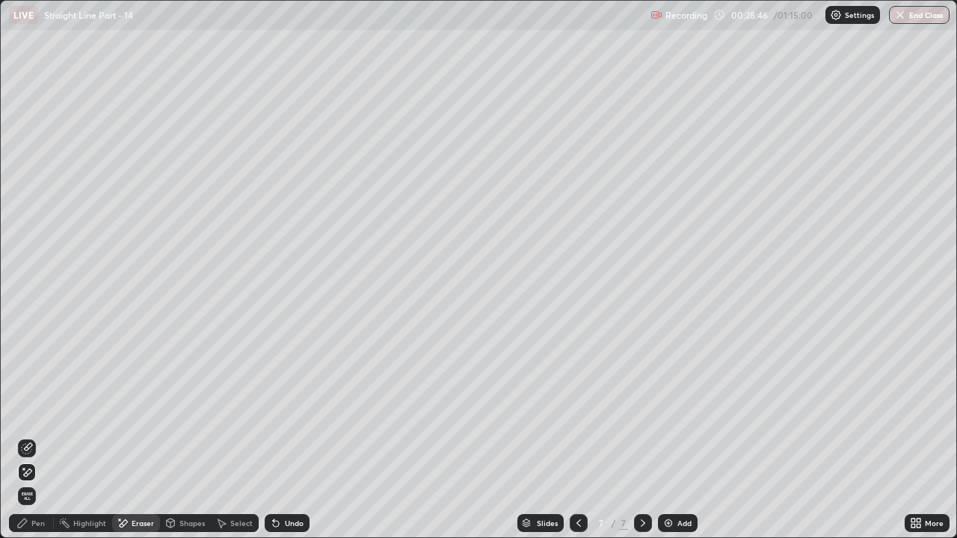
click at [31, 411] on div "Pen" at bounding box center [37, 522] width 13 height 7
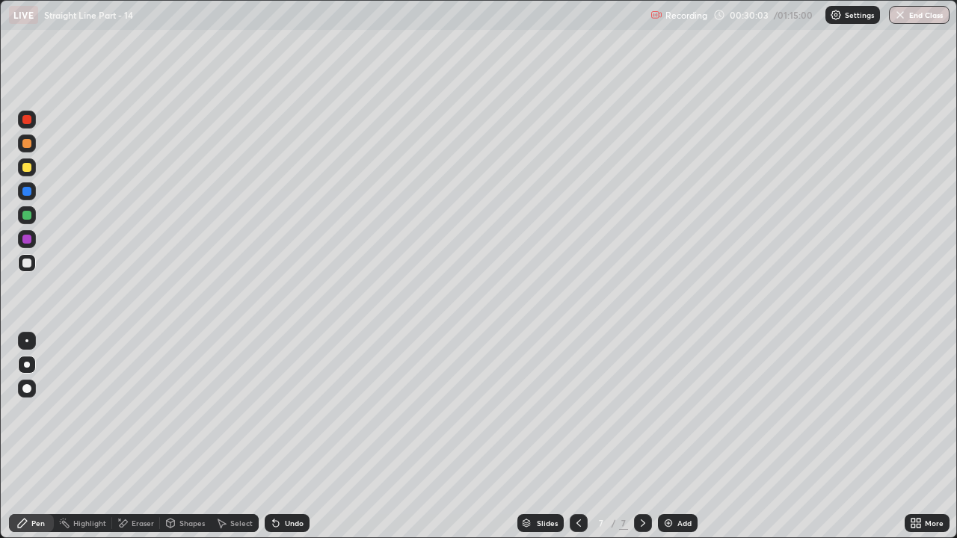
click at [274, 411] on icon at bounding box center [276, 524] width 6 height 6
click at [280, 411] on div "Undo" at bounding box center [287, 523] width 45 height 18
click at [42, 411] on div "Erase all" at bounding box center [27, 269] width 36 height 478
click at [274, 411] on icon at bounding box center [276, 524] width 6 height 6
click at [292, 411] on div "Undo" at bounding box center [294, 522] width 19 height 7
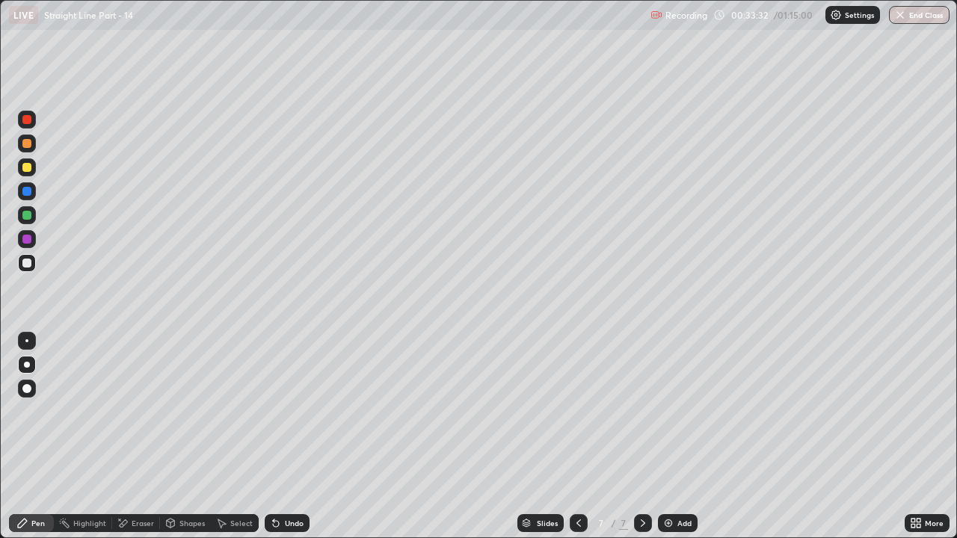
click at [297, 411] on div "Undo" at bounding box center [294, 522] width 19 height 7
click at [291, 411] on div "Undo" at bounding box center [294, 522] width 19 height 7
click at [280, 411] on div "Undo" at bounding box center [287, 523] width 45 height 18
click at [146, 411] on div "Eraser" at bounding box center [143, 522] width 22 height 7
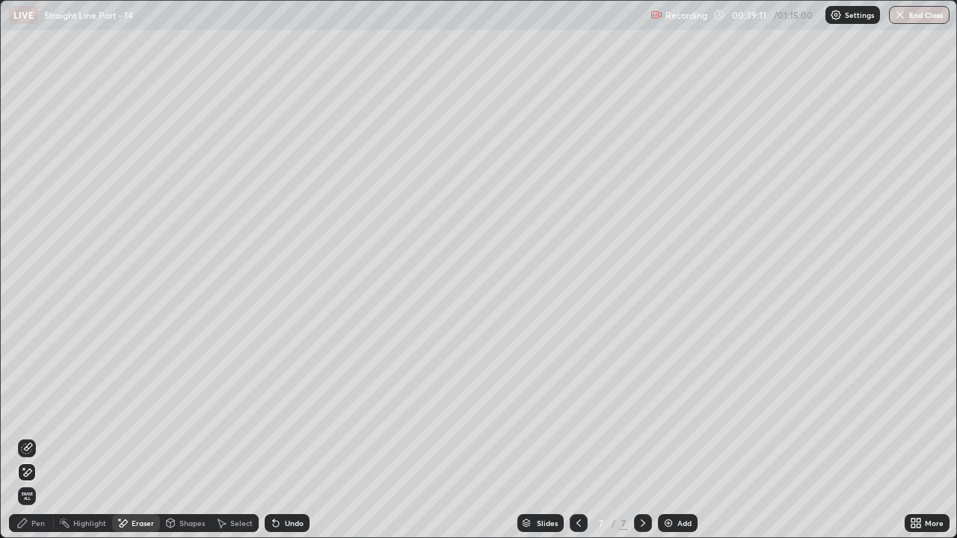
click at [42, 411] on div "Pen" at bounding box center [37, 522] width 13 height 7
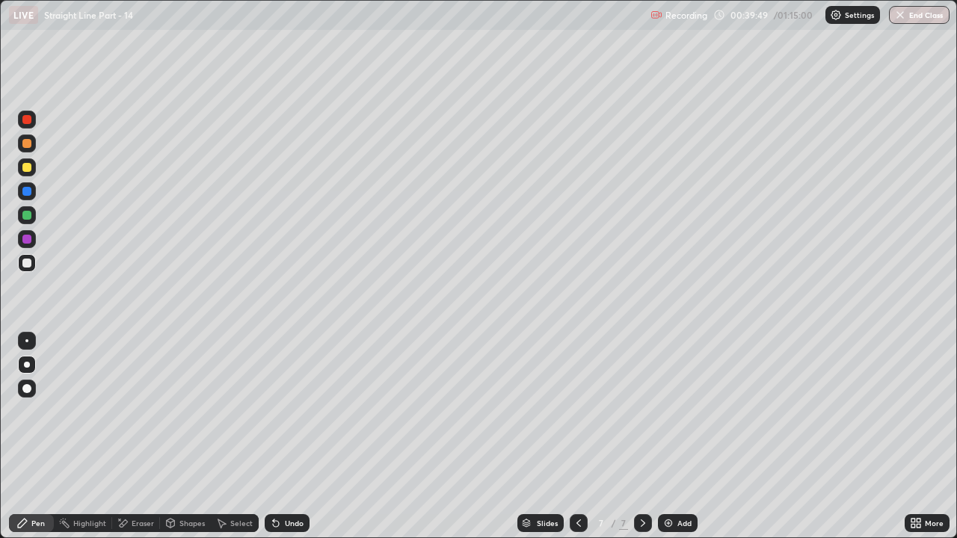
click at [683, 411] on div "Add" at bounding box center [684, 522] width 14 height 7
click at [26, 167] on div at bounding box center [26, 167] width 9 height 9
click at [577, 411] on icon at bounding box center [579, 523] width 12 height 12
click at [641, 411] on icon at bounding box center [643, 523] width 12 height 12
click at [28, 262] on div at bounding box center [26, 263] width 9 height 9
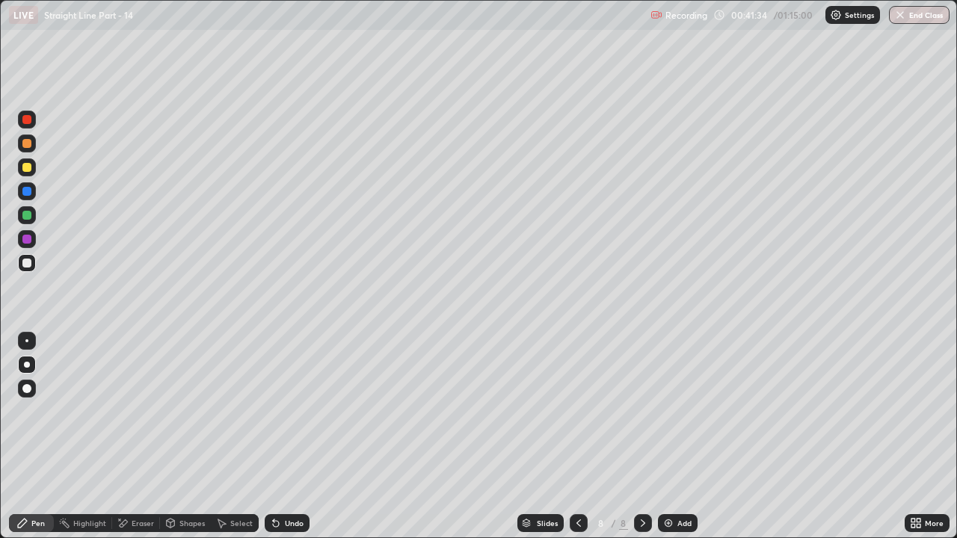
click at [27, 144] on div at bounding box center [26, 143] width 9 height 9
click at [29, 265] on div at bounding box center [26, 263] width 9 height 9
click at [579, 411] on div at bounding box center [579, 523] width 18 height 18
click at [647, 411] on icon at bounding box center [643, 523] width 12 height 12
click at [683, 411] on div "Add" at bounding box center [684, 522] width 14 height 7
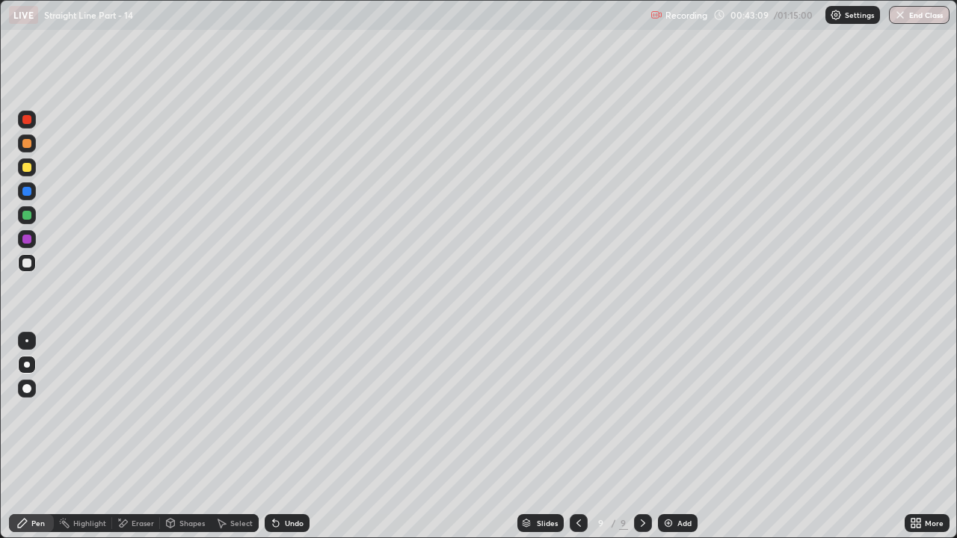
click at [28, 144] on div at bounding box center [26, 143] width 9 height 9
click at [25, 263] on div at bounding box center [26, 263] width 9 height 9
click at [132, 411] on div "Eraser" at bounding box center [143, 522] width 22 height 7
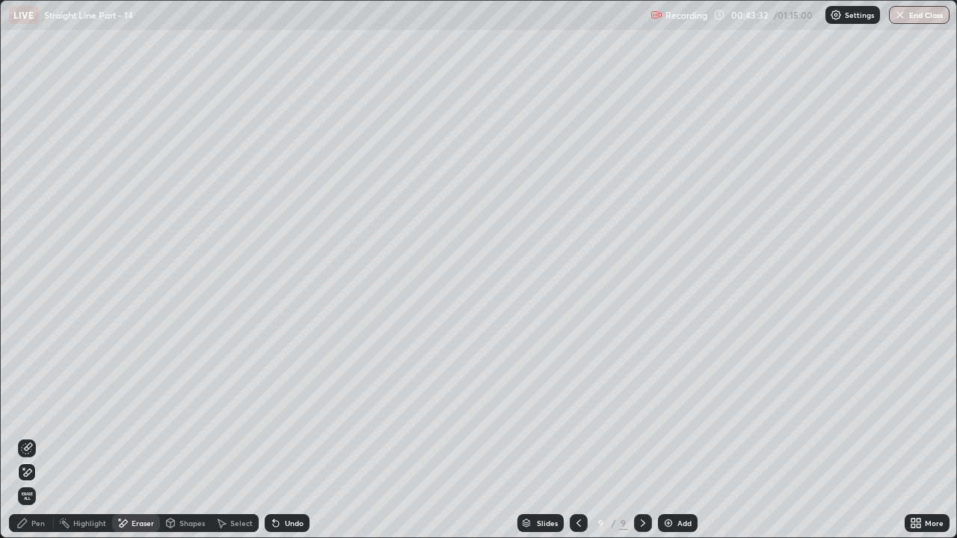
click at [27, 411] on icon at bounding box center [27, 448] width 12 height 12
click at [28, 411] on div "Pen" at bounding box center [31, 523] width 45 height 18
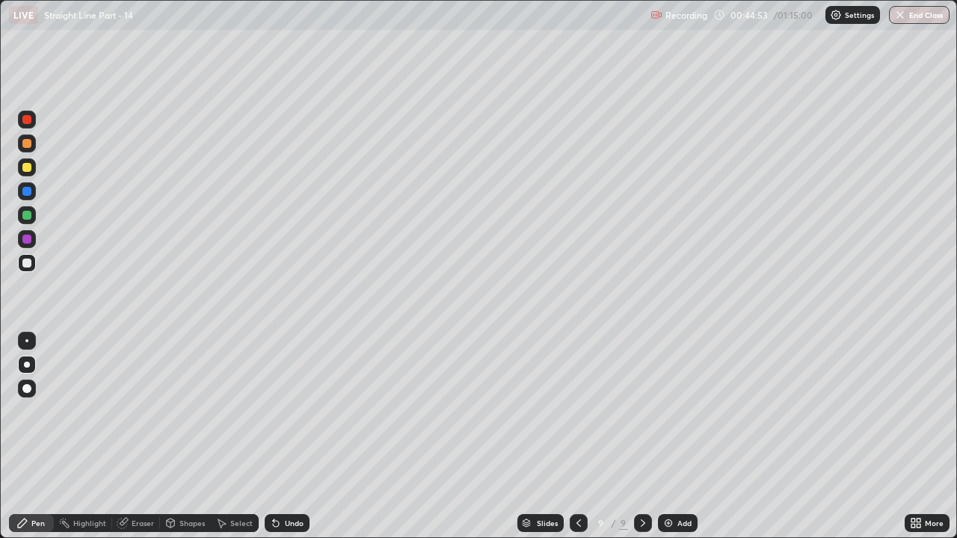
click at [135, 411] on div "Eraser" at bounding box center [136, 523] width 48 height 18
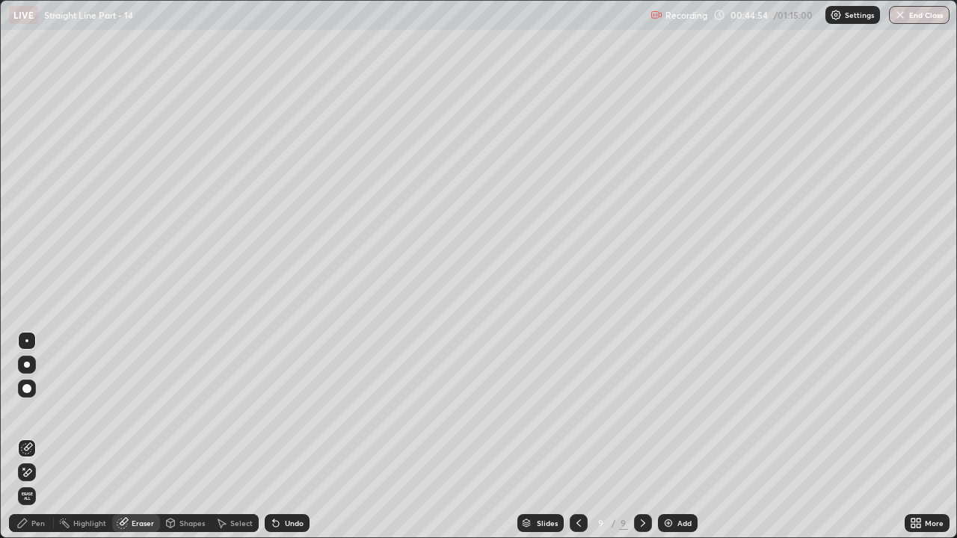
click at [28, 411] on icon at bounding box center [27, 472] width 12 height 13
click at [29, 411] on div "Pen" at bounding box center [31, 523] width 45 height 18
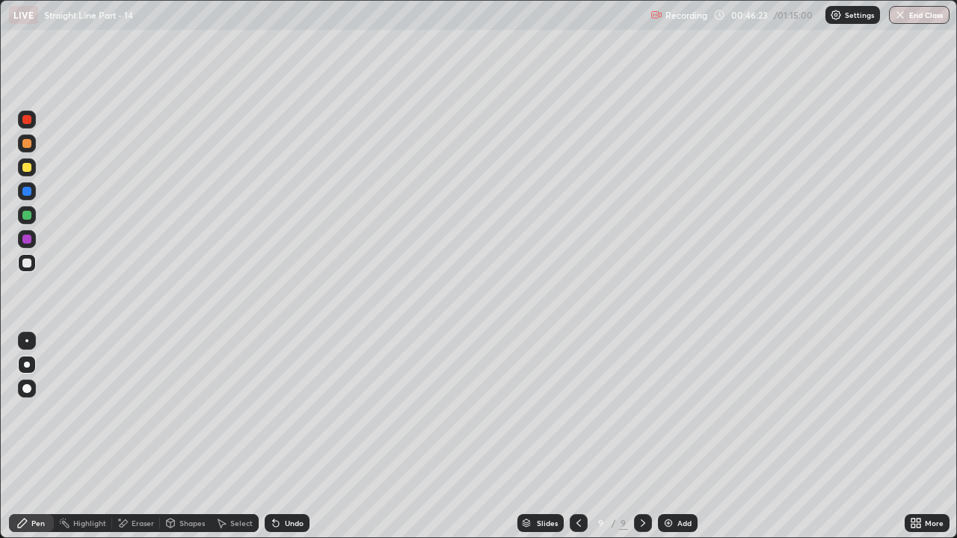
click at [130, 411] on div "Eraser" at bounding box center [136, 523] width 48 height 18
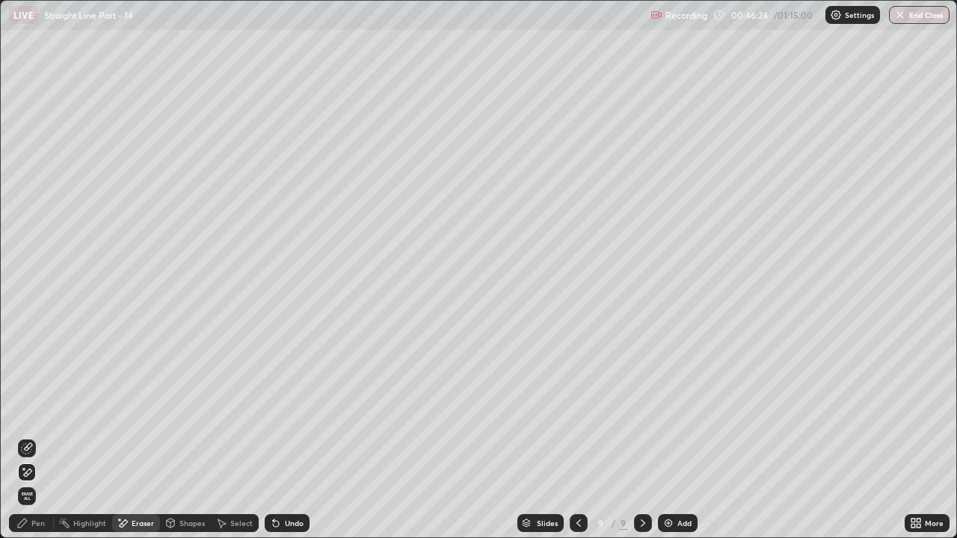
click at [29, 411] on icon at bounding box center [27, 448] width 12 height 12
click at [28, 411] on icon at bounding box center [22, 523] width 12 height 12
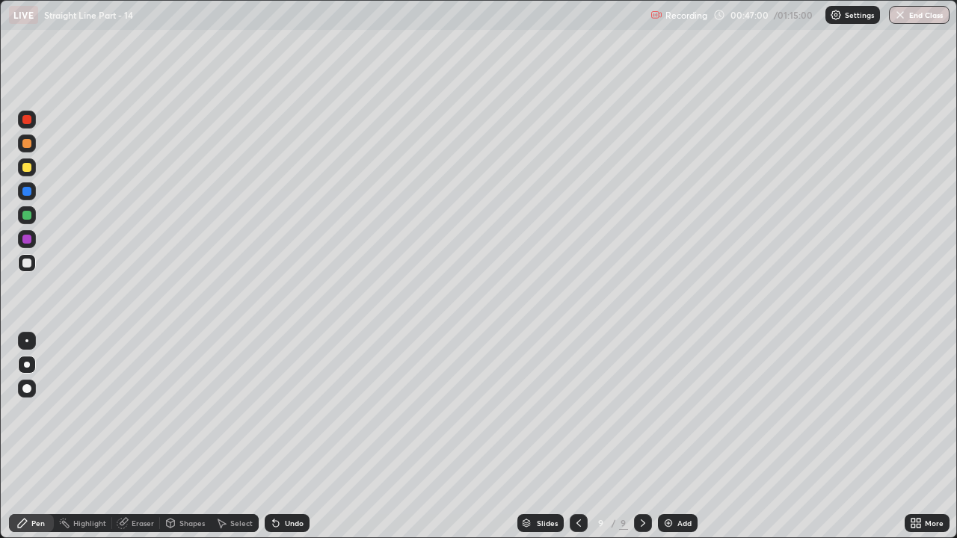
click at [571, 411] on div at bounding box center [579, 523] width 18 height 18
click at [641, 411] on icon at bounding box center [643, 523] width 12 height 12
click at [138, 411] on div "Eraser" at bounding box center [143, 522] width 22 height 7
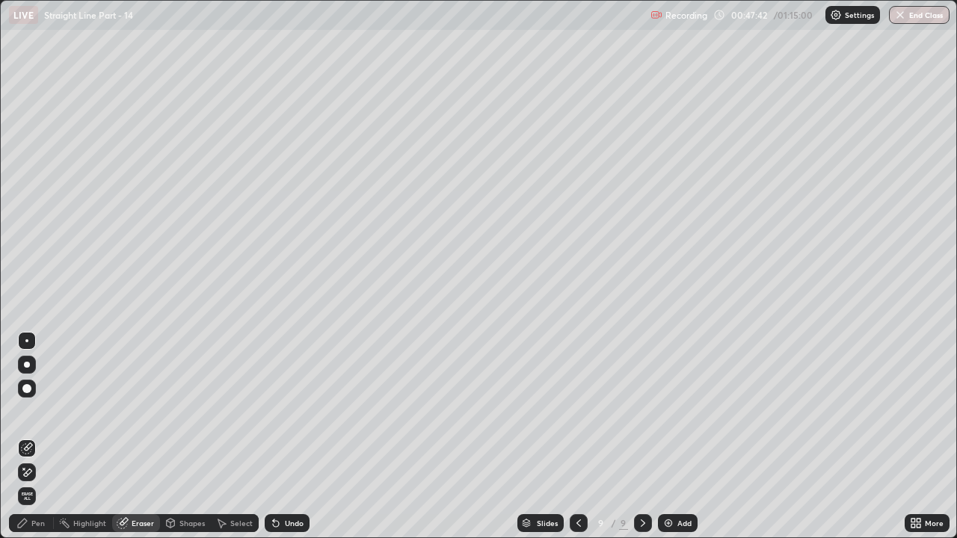
click at [30, 411] on div "Pen" at bounding box center [31, 523] width 45 height 18
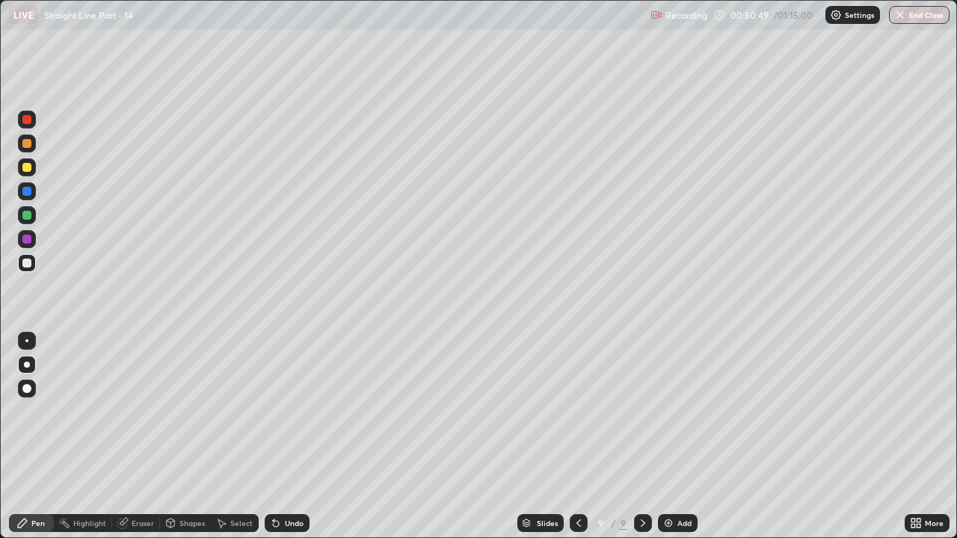
click at [682, 411] on div "Add" at bounding box center [678, 523] width 40 height 18
click at [537, 411] on div "Slides" at bounding box center [546, 522] width 21 height 7
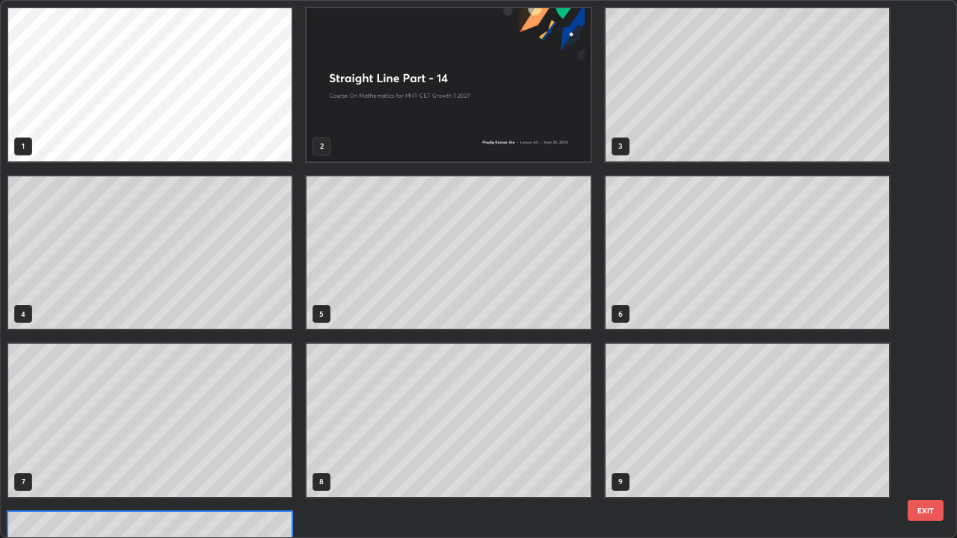
scroll to position [532, 948]
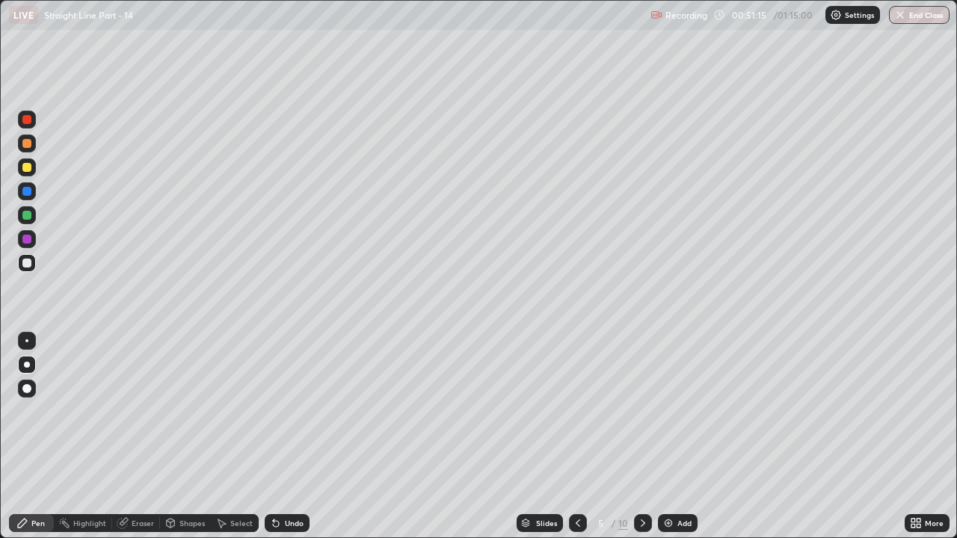
click at [555, 411] on div "Slides" at bounding box center [539, 523] width 46 height 18
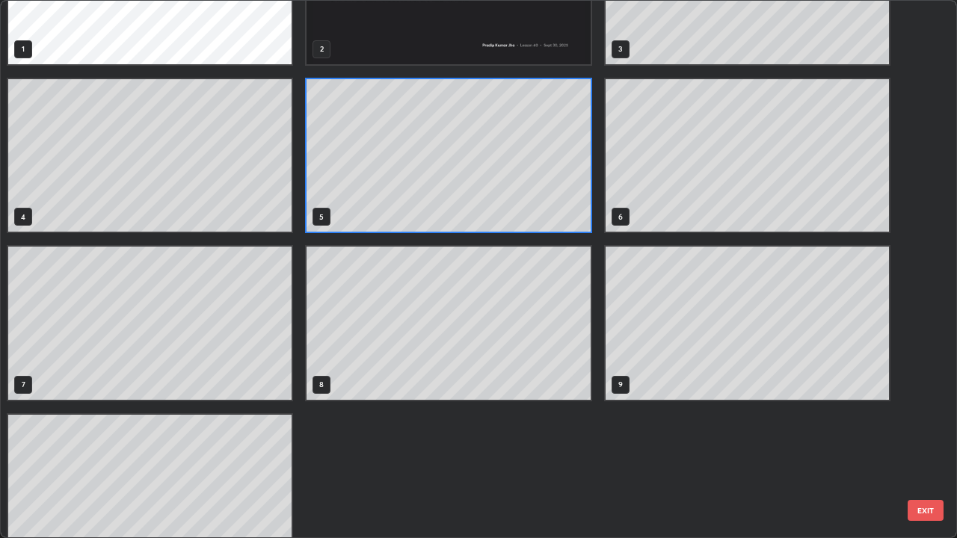
scroll to position [135, 0]
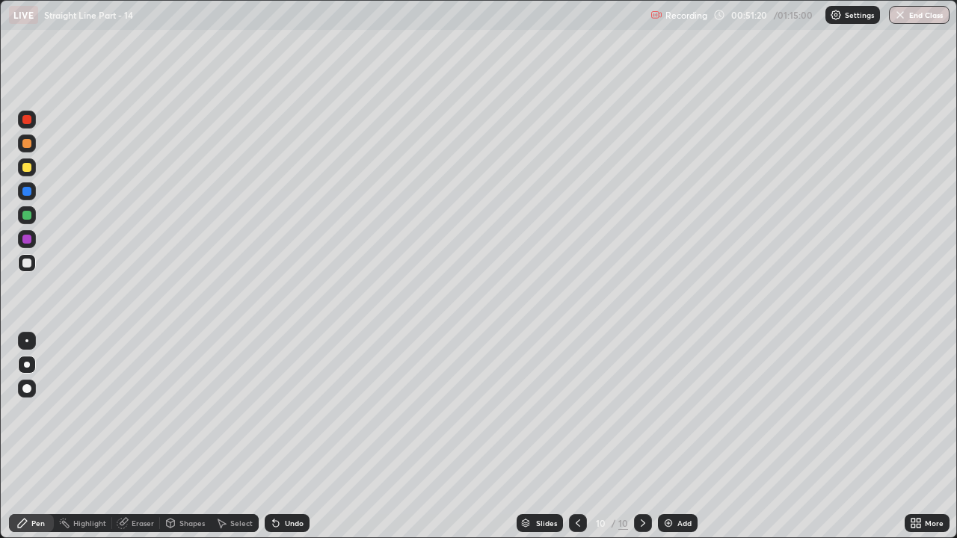
click at [31, 169] on div at bounding box center [26, 167] width 9 height 9
click at [187, 411] on div "Shapes" at bounding box center [185, 523] width 51 height 18
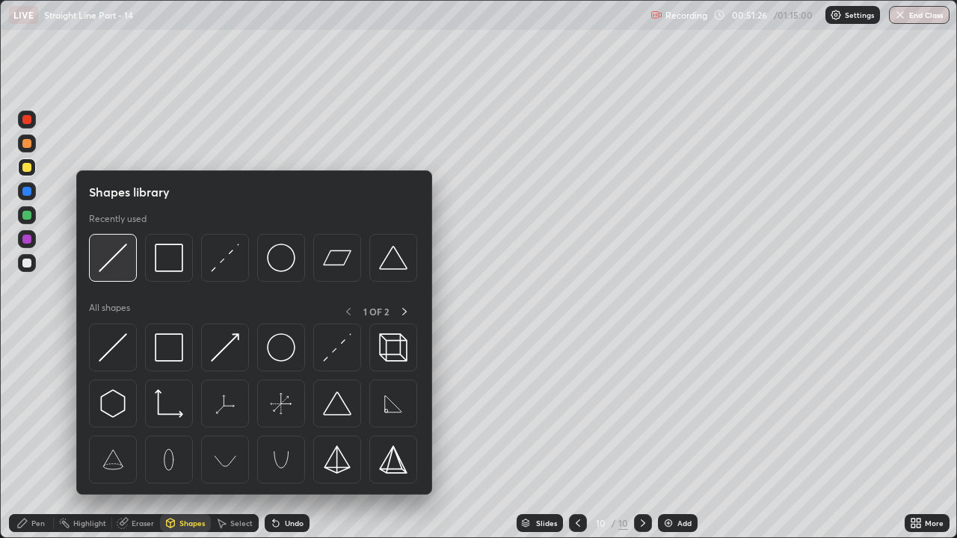
click at [112, 261] on img at bounding box center [113, 258] width 28 height 28
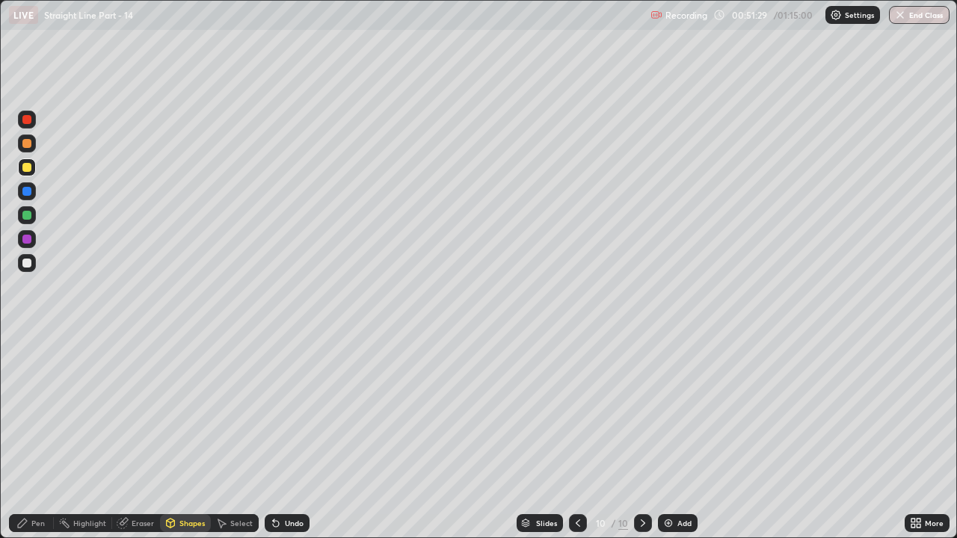
click at [33, 264] on div at bounding box center [27, 263] width 18 height 18
click at [194, 411] on div "Shapes" at bounding box center [191, 522] width 25 height 7
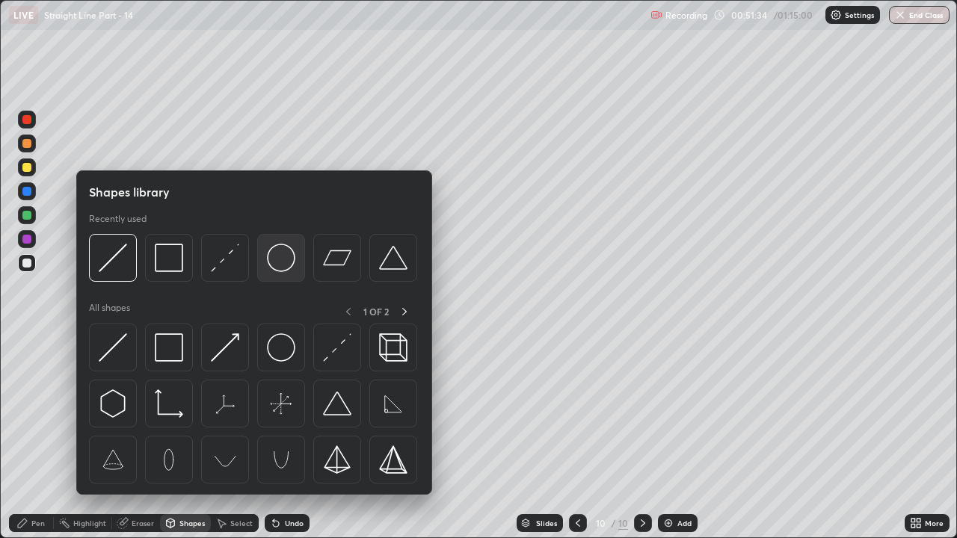
click at [284, 269] on img at bounding box center [281, 258] width 28 height 28
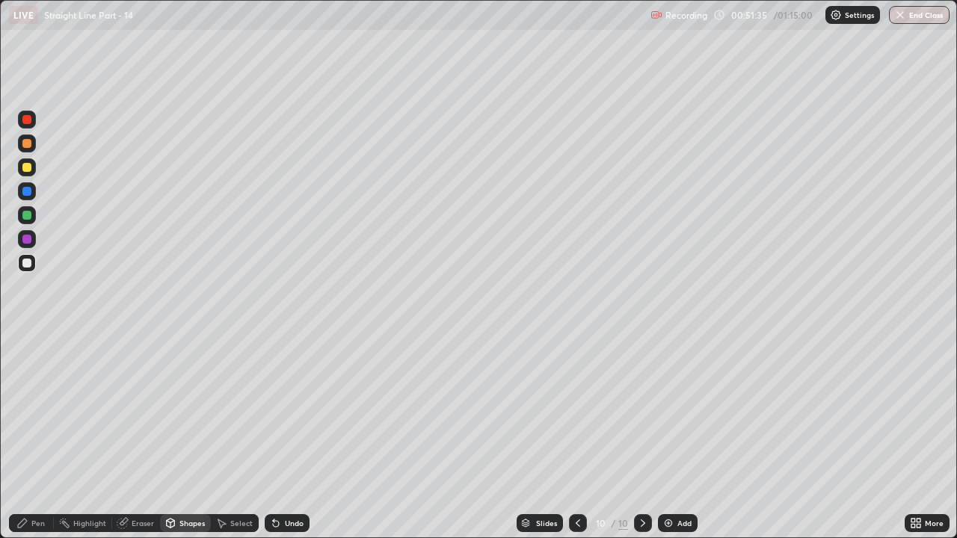
click at [34, 215] on div at bounding box center [27, 215] width 18 height 18
click at [25, 411] on div "Pen" at bounding box center [31, 523] width 45 height 18
click at [286, 411] on div "Undo" at bounding box center [294, 522] width 19 height 7
click at [25, 259] on div at bounding box center [26, 263] width 9 height 9
click at [33, 144] on div at bounding box center [27, 144] width 18 height 18
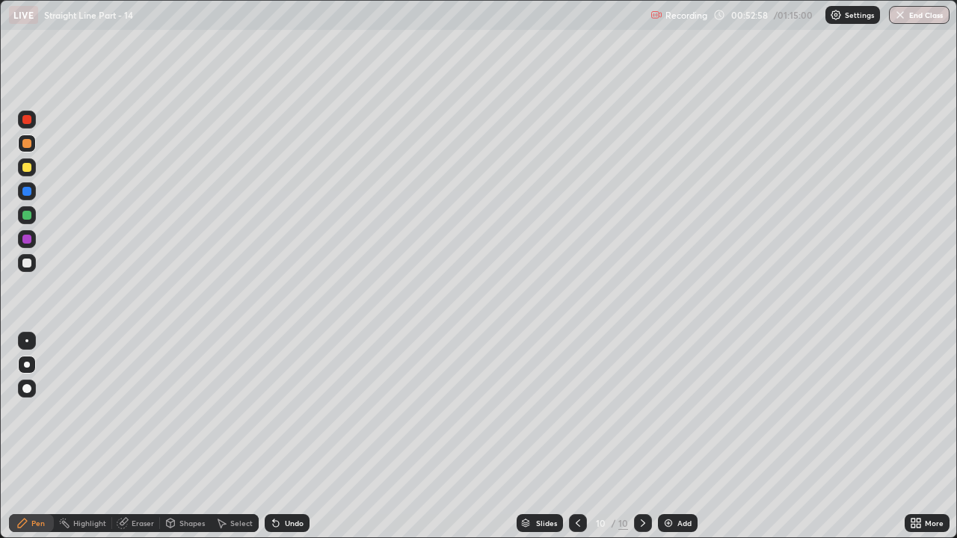
click at [29, 173] on div at bounding box center [27, 167] width 18 height 18
click at [227, 411] on div "Select" at bounding box center [235, 523] width 48 height 18
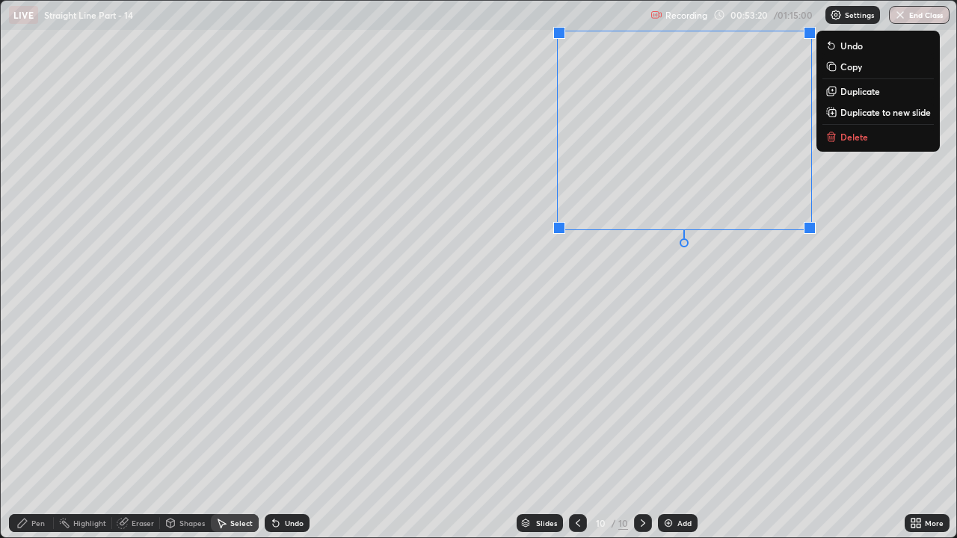
click at [410, 321] on div "0 ° Undo Copy Duplicate Duplicate to new slide Delete" at bounding box center [478, 269] width 955 height 537
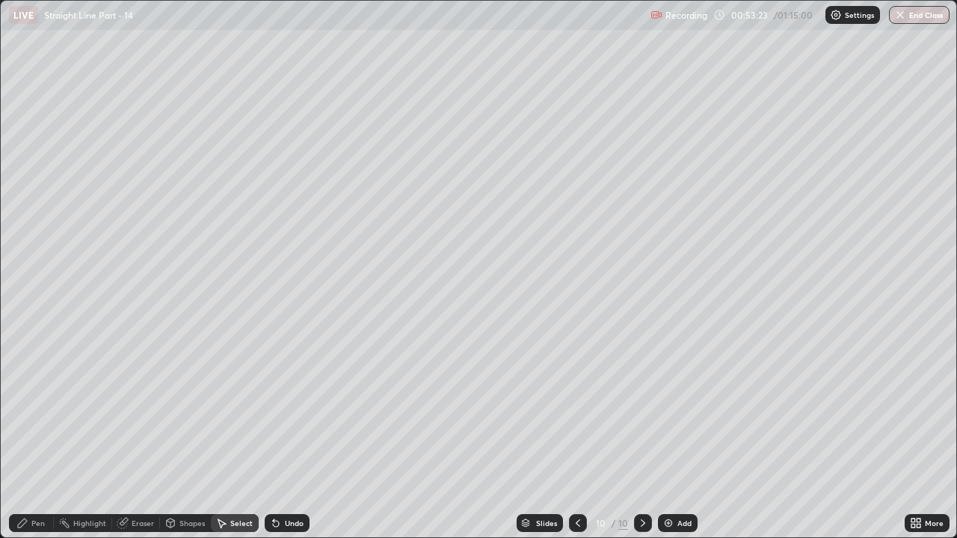
click at [17, 411] on icon at bounding box center [22, 523] width 12 height 12
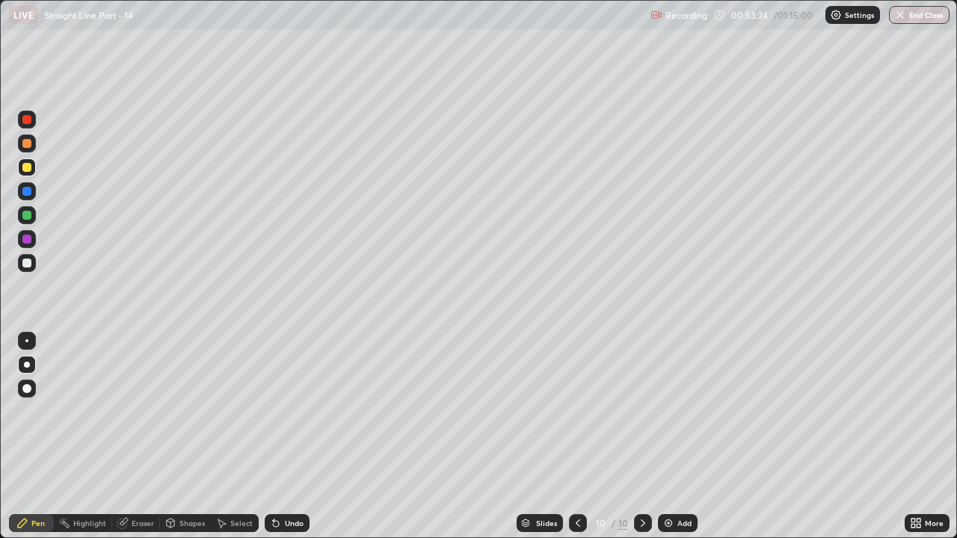
click at [185, 411] on div "Shapes" at bounding box center [185, 523] width 51 height 18
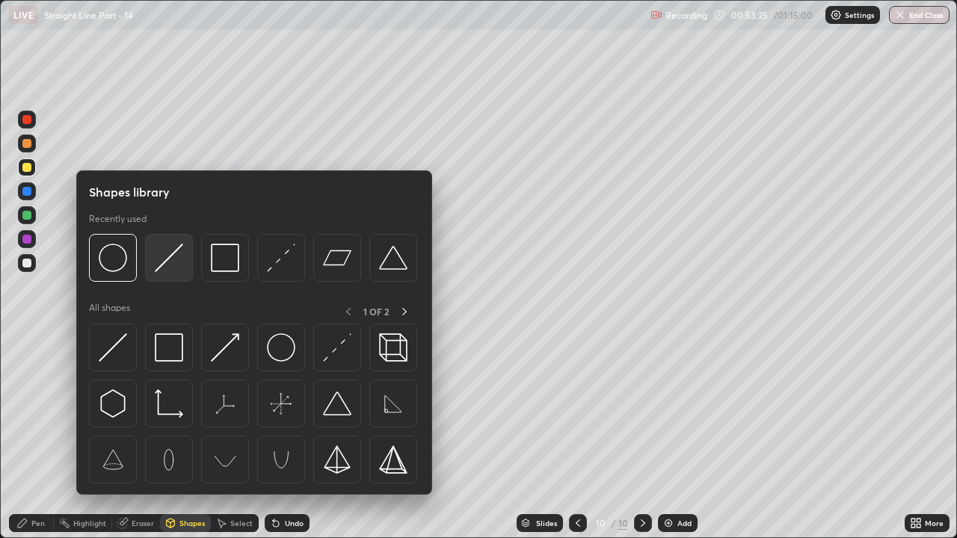
click at [171, 265] on img at bounding box center [169, 258] width 28 height 28
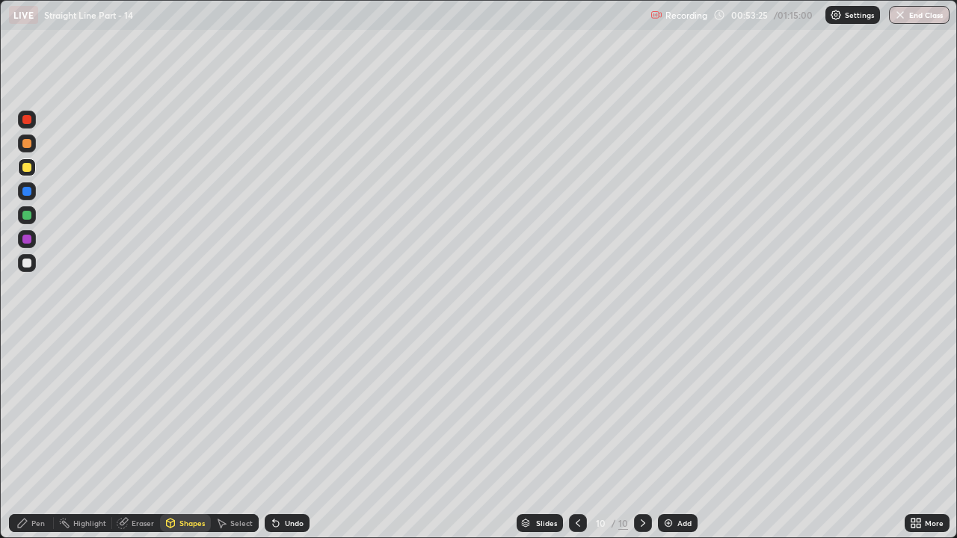
click at [25, 262] on div at bounding box center [26, 263] width 9 height 9
click at [26, 411] on icon at bounding box center [22, 523] width 9 height 9
click at [185, 411] on div "Shapes" at bounding box center [191, 522] width 25 height 7
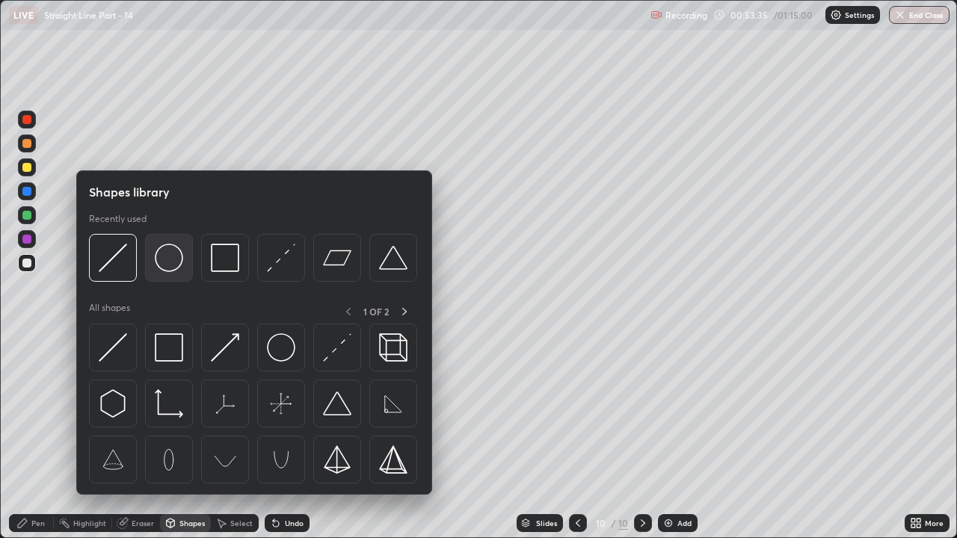
click at [174, 265] on img at bounding box center [169, 258] width 28 height 28
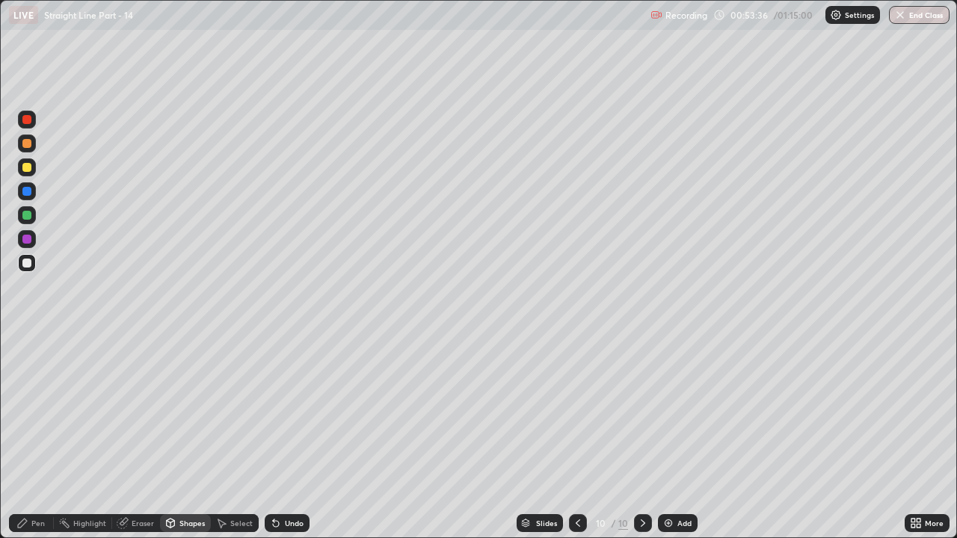
click at [28, 141] on div at bounding box center [26, 143] width 9 height 9
click at [286, 411] on div "Undo" at bounding box center [287, 523] width 45 height 18
click at [270, 411] on icon at bounding box center [276, 523] width 12 height 12
click at [178, 411] on div "Shapes" at bounding box center [185, 523] width 51 height 18
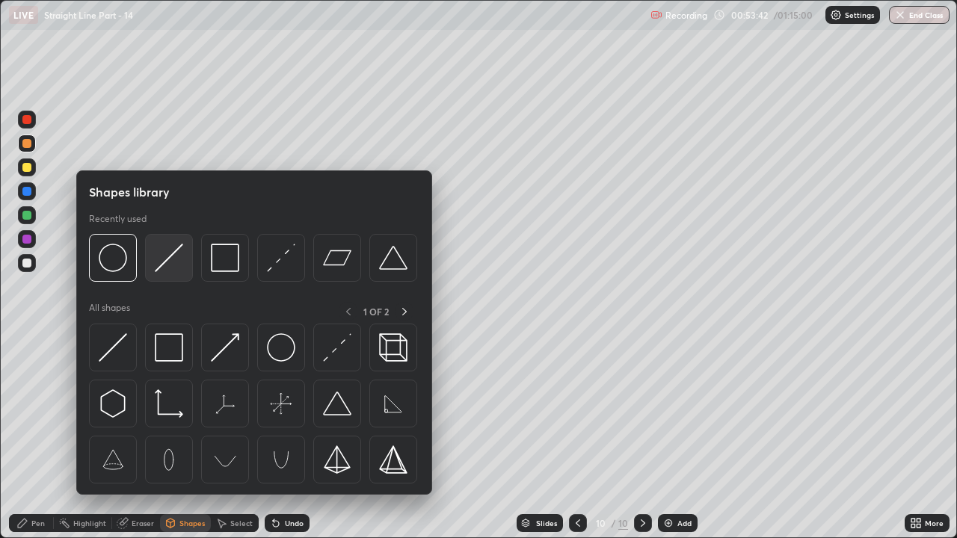
click at [163, 263] on img at bounding box center [169, 258] width 28 height 28
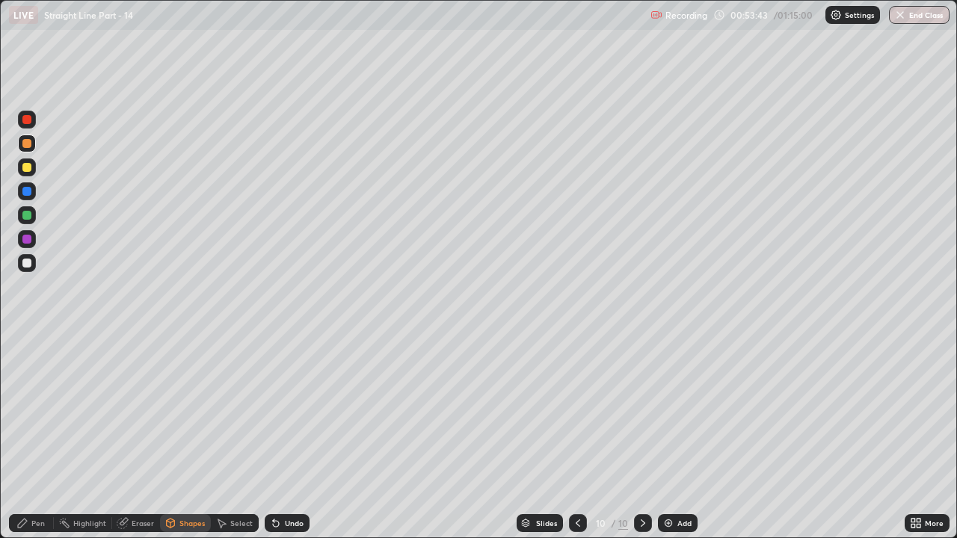
click at [32, 263] on div at bounding box center [27, 263] width 18 height 18
click at [188, 411] on div "Shapes" at bounding box center [191, 522] width 25 height 7
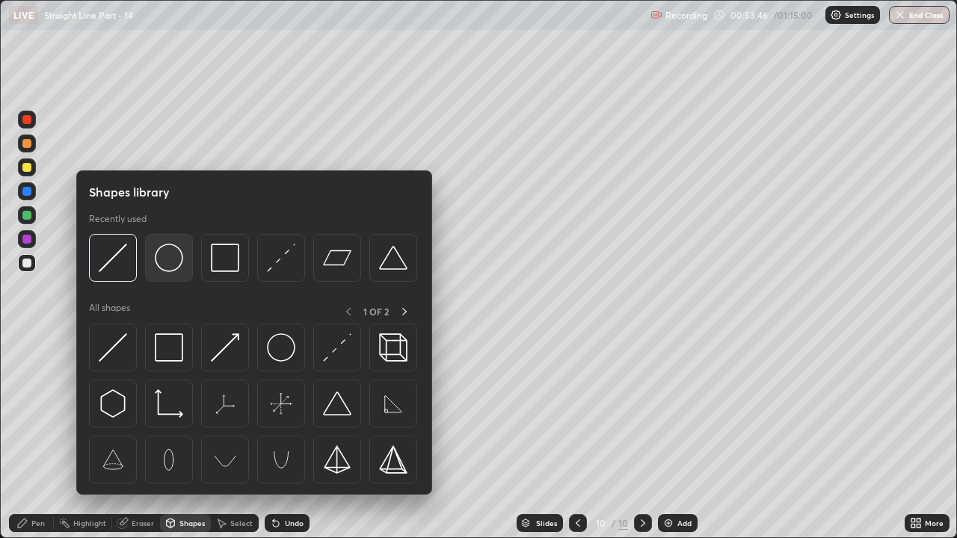
click at [177, 270] on img at bounding box center [169, 258] width 28 height 28
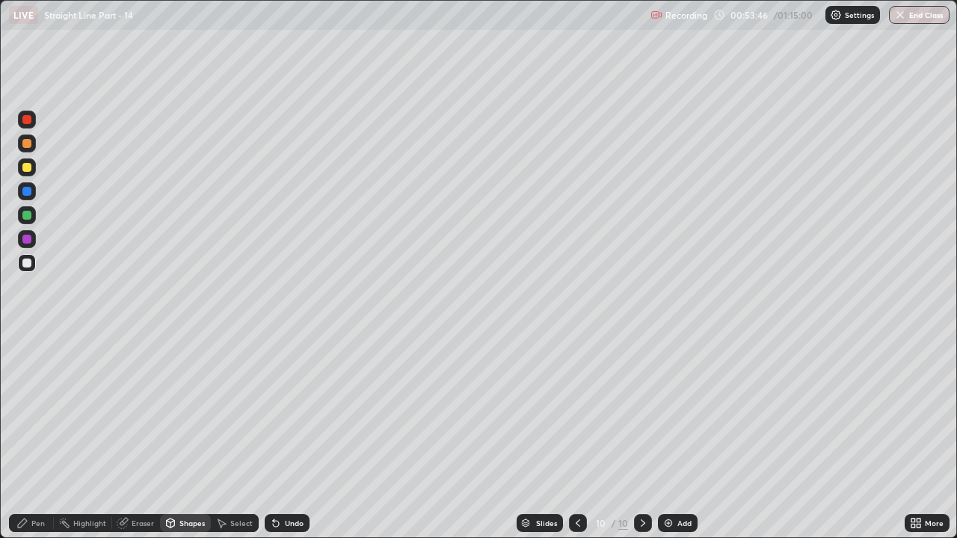
click at [33, 212] on div at bounding box center [27, 215] width 18 height 18
click at [27, 411] on icon at bounding box center [22, 523] width 12 height 12
click at [27, 168] on div at bounding box center [26, 167] width 9 height 9
click at [25, 260] on div at bounding box center [26, 263] width 9 height 9
click at [28, 144] on div at bounding box center [26, 143] width 9 height 9
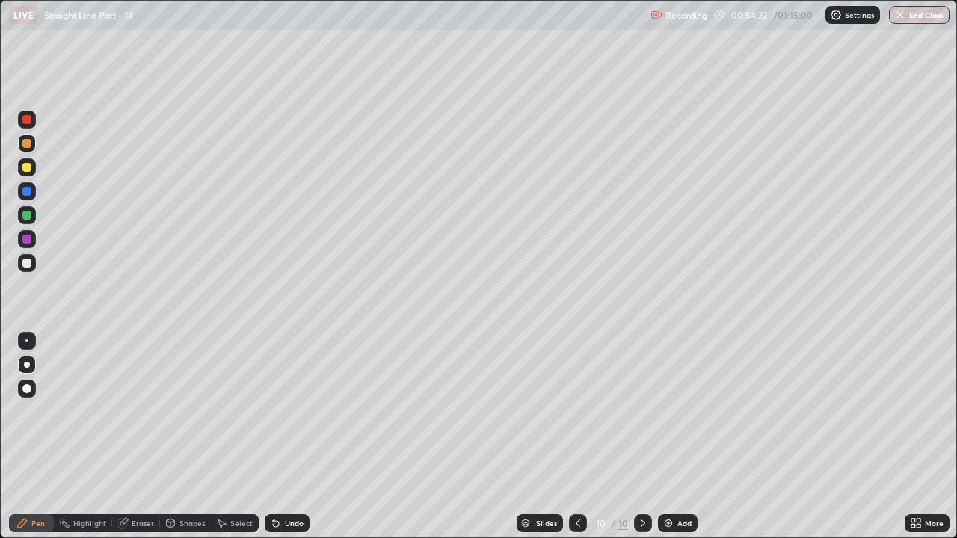
click at [286, 411] on div "Undo" at bounding box center [287, 523] width 45 height 18
click at [274, 411] on icon at bounding box center [276, 524] width 6 height 6
click at [273, 411] on icon at bounding box center [273, 519] width 1 height 1
click at [291, 411] on div "Undo" at bounding box center [287, 523] width 45 height 18
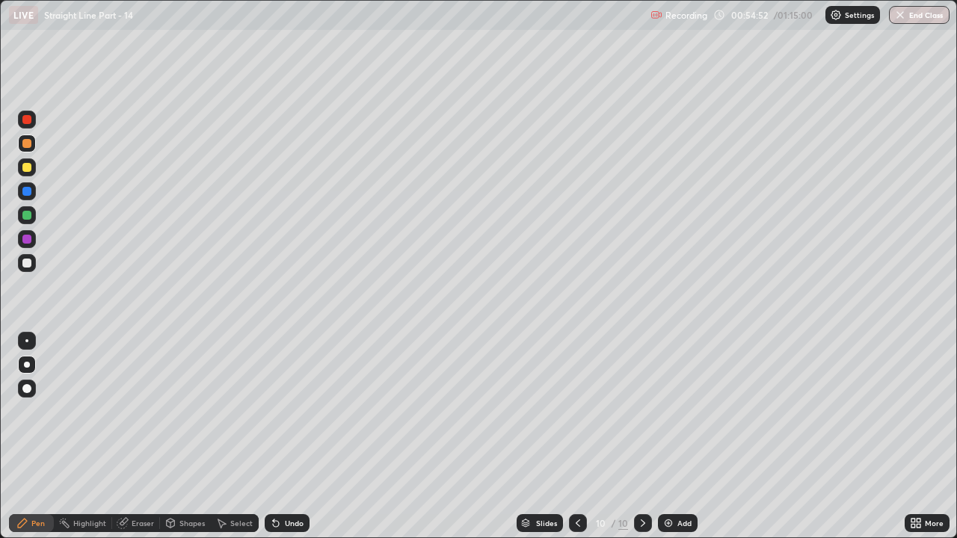
click at [680, 411] on div "Add" at bounding box center [678, 523] width 40 height 18
click at [31, 266] on div at bounding box center [26, 263] width 9 height 9
click at [185, 411] on div "Shapes" at bounding box center [185, 523] width 51 height 18
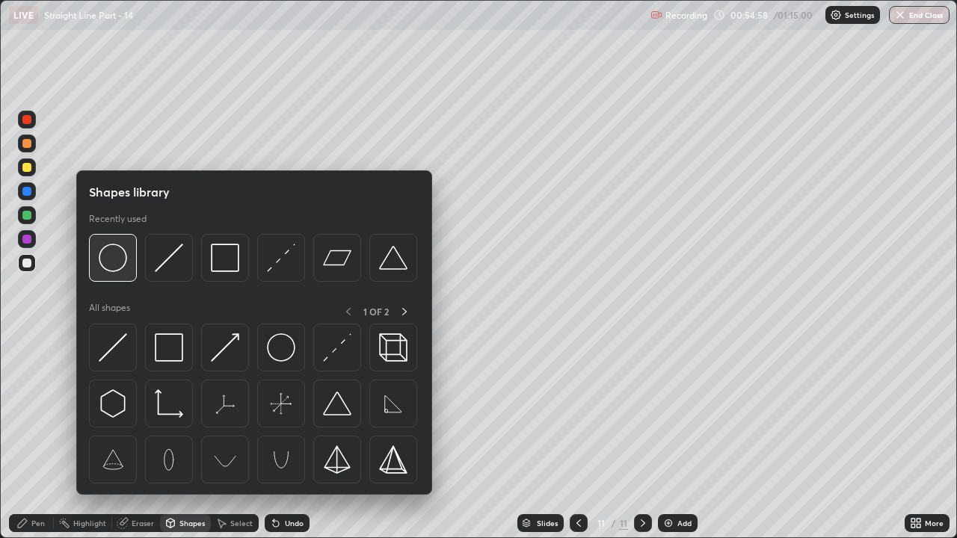
click at [116, 256] on img at bounding box center [113, 258] width 28 height 28
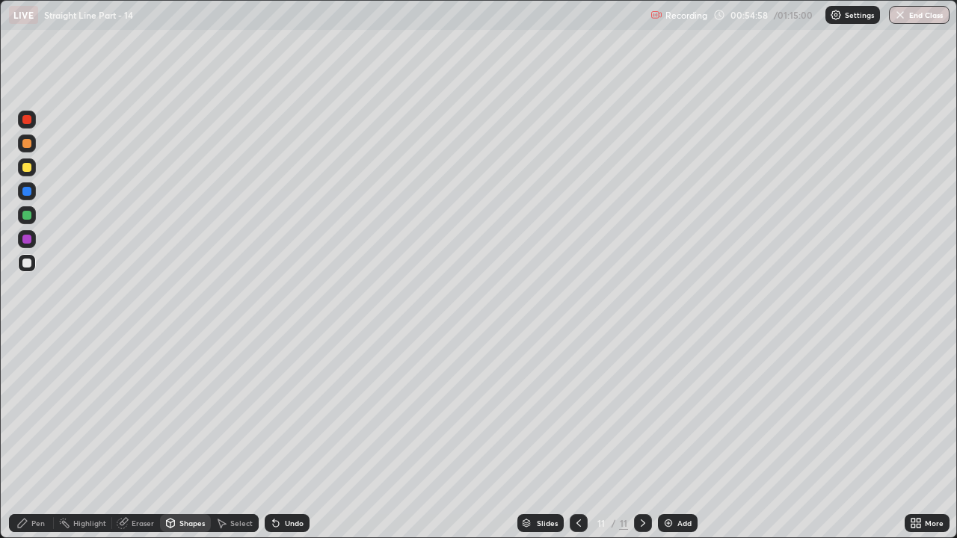
click at [29, 260] on div at bounding box center [26, 263] width 9 height 9
click at [197, 411] on div "Shapes" at bounding box center [191, 522] width 25 height 7
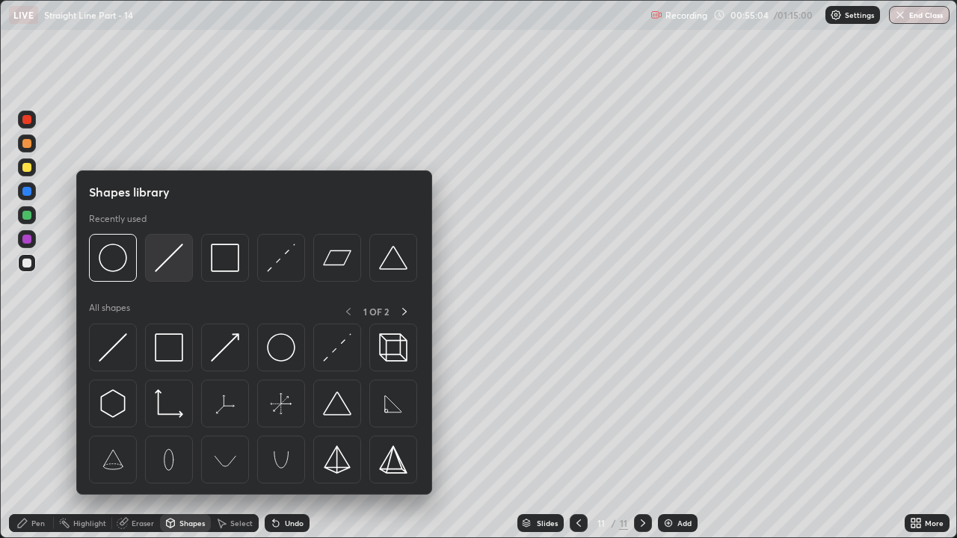
click at [167, 266] on img at bounding box center [169, 258] width 28 height 28
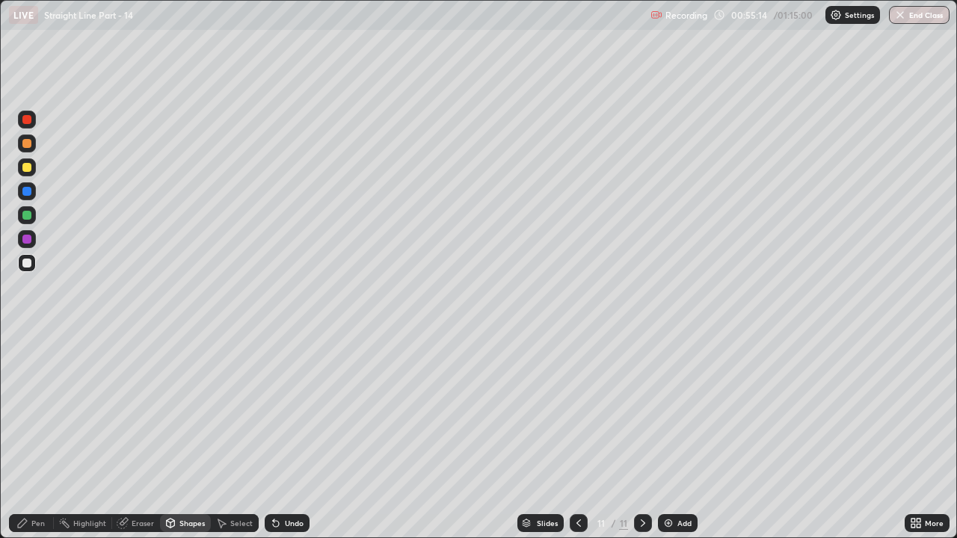
click at [20, 411] on icon at bounding box center [22, 523] width 12 height 12
click at [195, 411] on div "Shapes" at bounding box center [185, 523] width 51 height 18
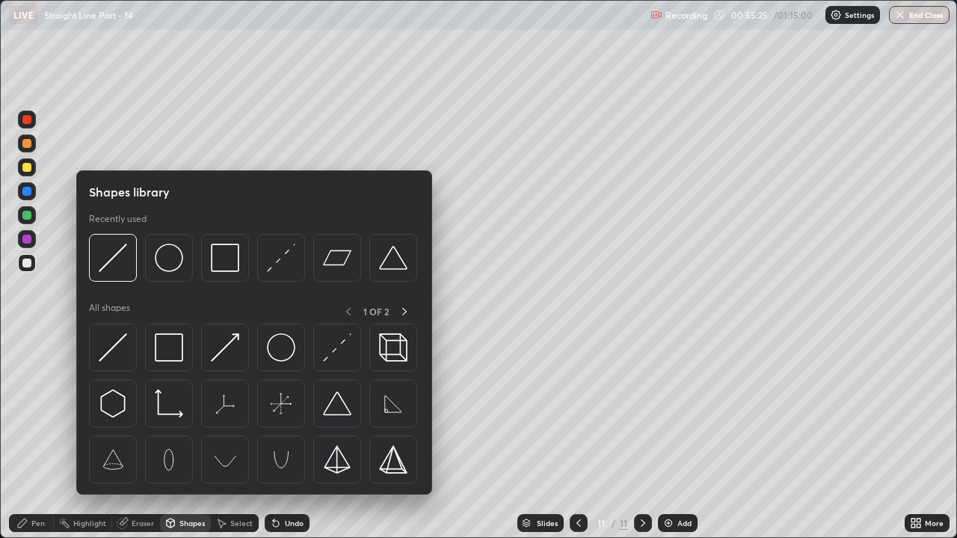
click at [139, 411] on div "Eraser" at bounding box center [143, 522] width 22 height 7
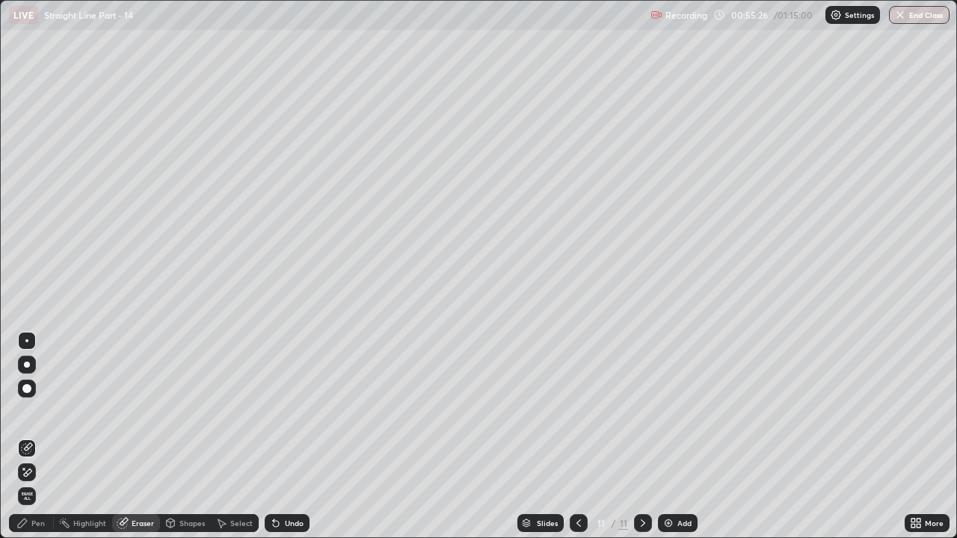
click at [31, 411] on icon at bounding box center [27, 472] width 12 height 13
click at [188, 411] on div "Shapes" at bounding box center [191, 522] width 25 height 7
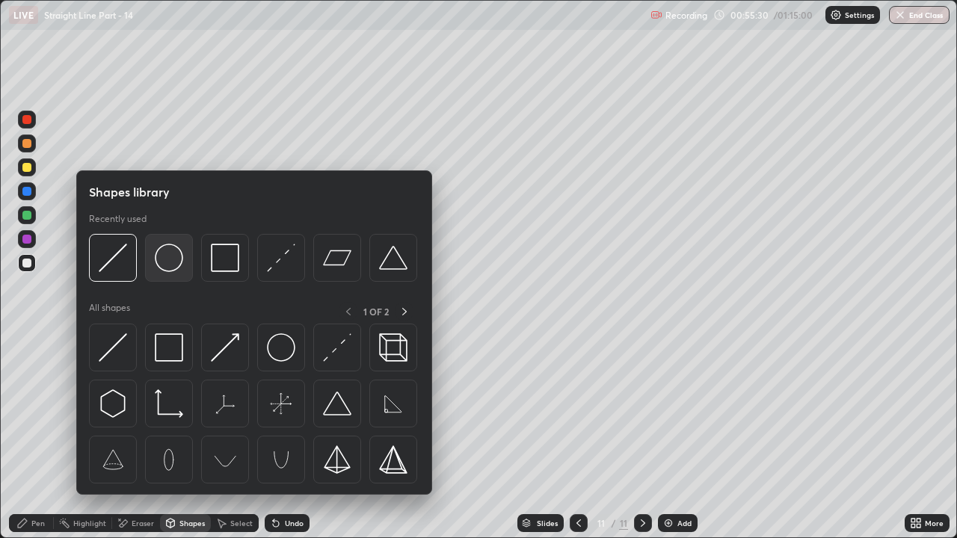
click at [176, 265] on img at bounding box center [169, 258] width 28 height 28
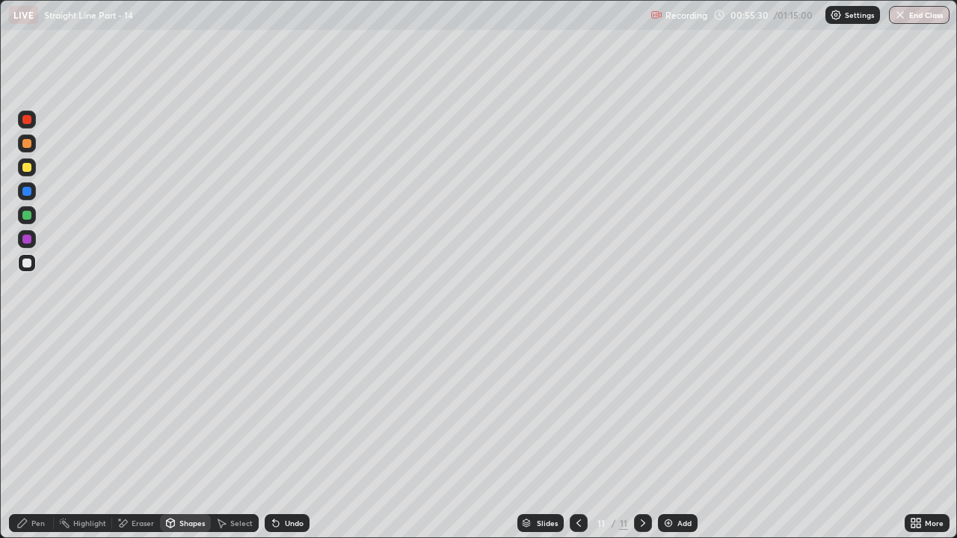
click at [29, 218] on div at bounding box center [26, 215] width 9 height 9
click at [289, 411] on div "Undo" at bounding box center [294, 522] width 19 height 7
click at [37, 411] on div "Pen" at bounding box center [37, 522] width 13 height 7
click at [199, 411] on div "Shapes" at bounding box center [191, 522] width 25 height 7
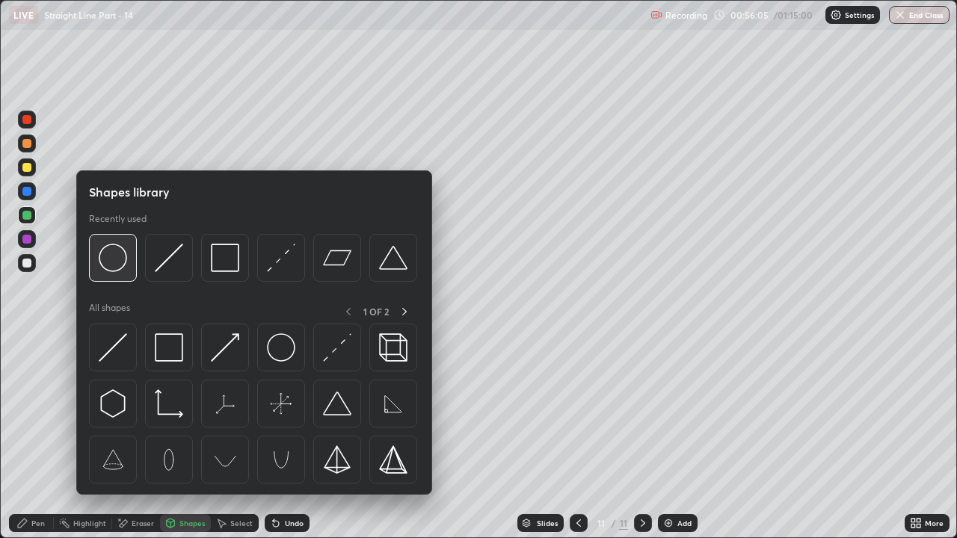
click at [121, 261] on img at bounding box center [113, 258] width 28 height 28
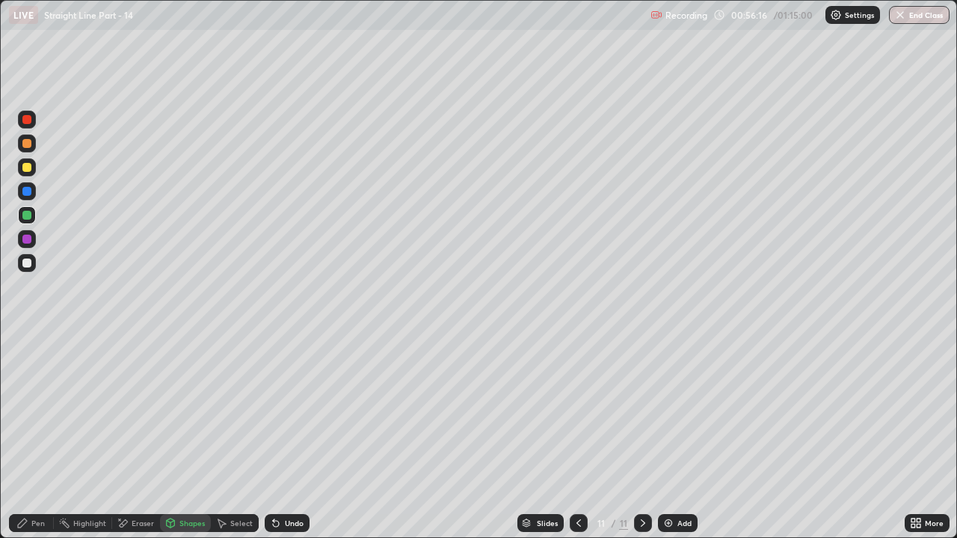
click at [286, 411] on div "Undo" at bounding box center [294, 522] width 19 height 7
click at [195, 411] on div "Shapes" at bounding box center [191, 522] width 25 height 7
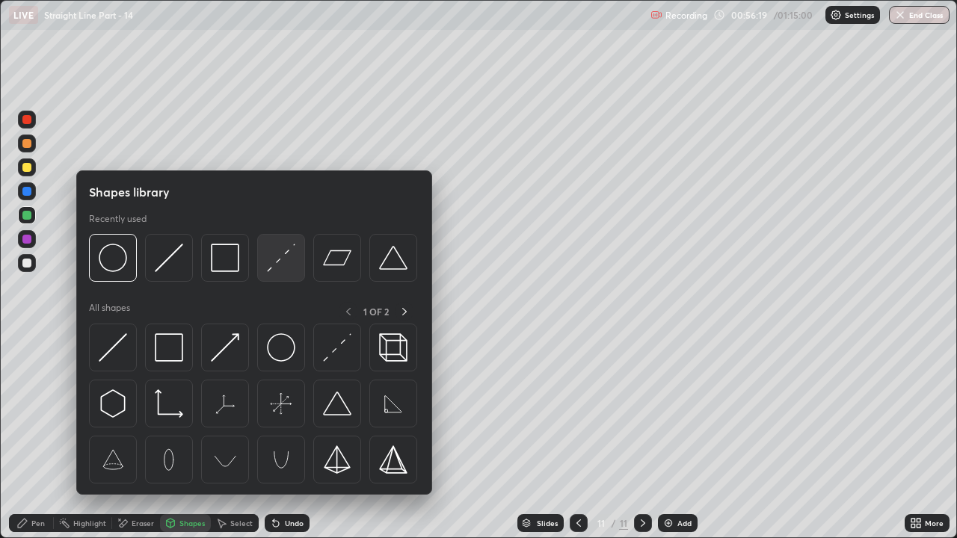
click at [284, 265] on img at bounding box center [281, 258] width 28 height 28
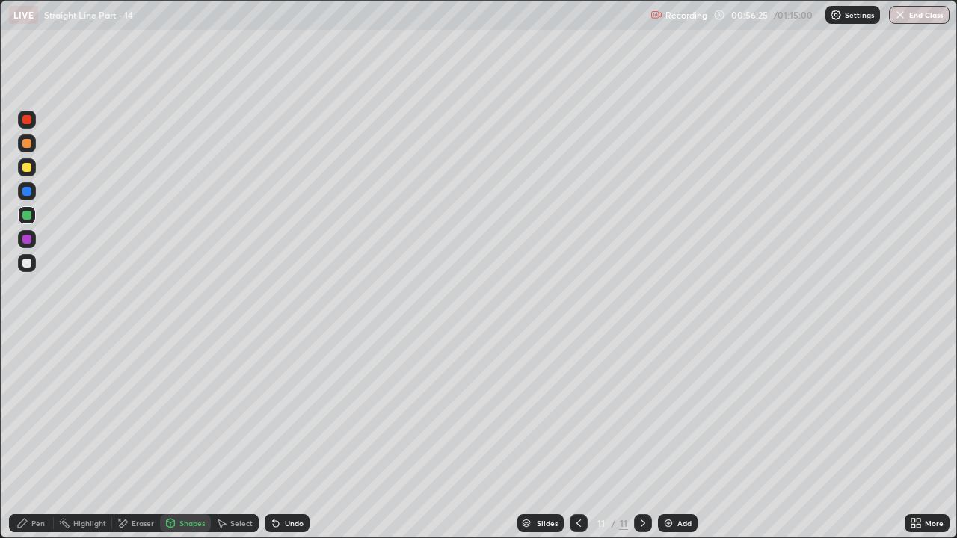
click at [31, 411] on div "Pen" at bounding box center [31, 523] width 45 height 18
click at [190, 411] on div "Shapes" at bounding box center [191, 522] width 25 height 7
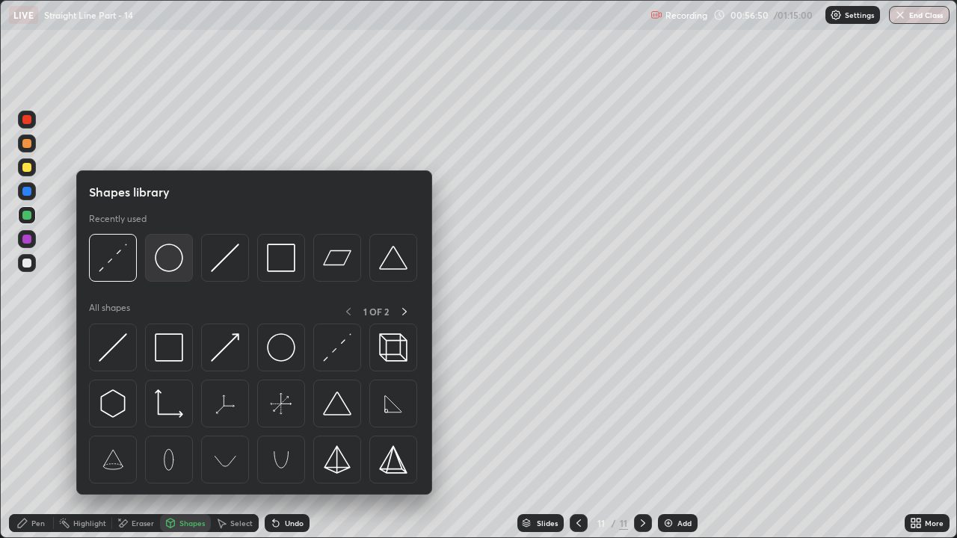
click at [176, 266] on img at bounding box center [169, 258] width 28 height 28
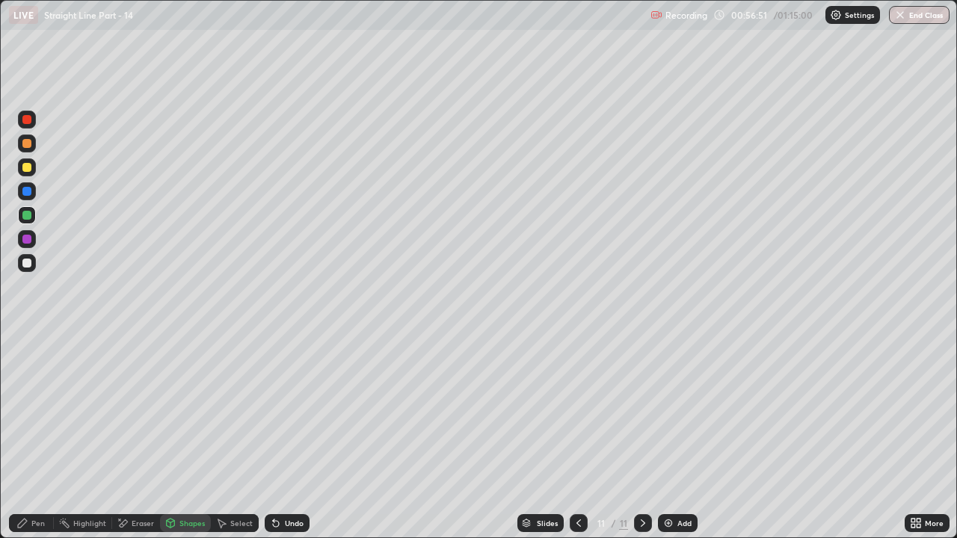
click at [28, 168] on div at bounding box center [26, 167] width 9 height 9
click at [185, 411] on div "Shapes" at bounding box center [191, 522] width 25 height 7
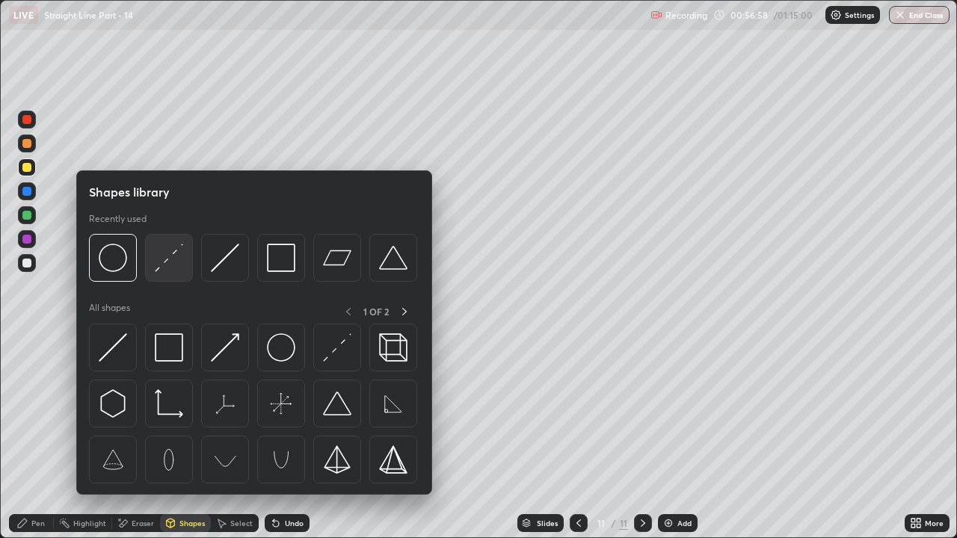
click at [170, 267] on img at bounding box center [169, 258] width 28 height 28
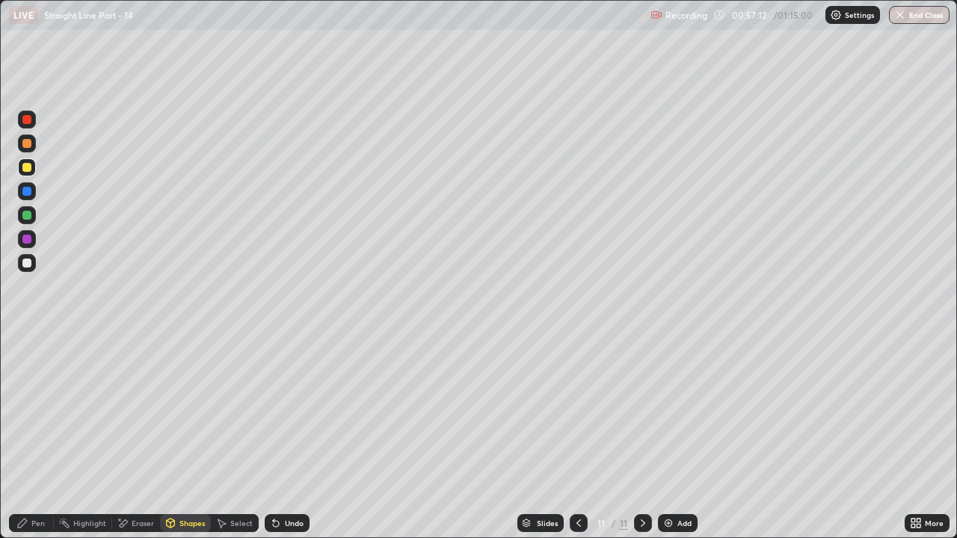
click at [132, 411] on div "Eraser" at bounding box center [143, 522] width 22 height 7
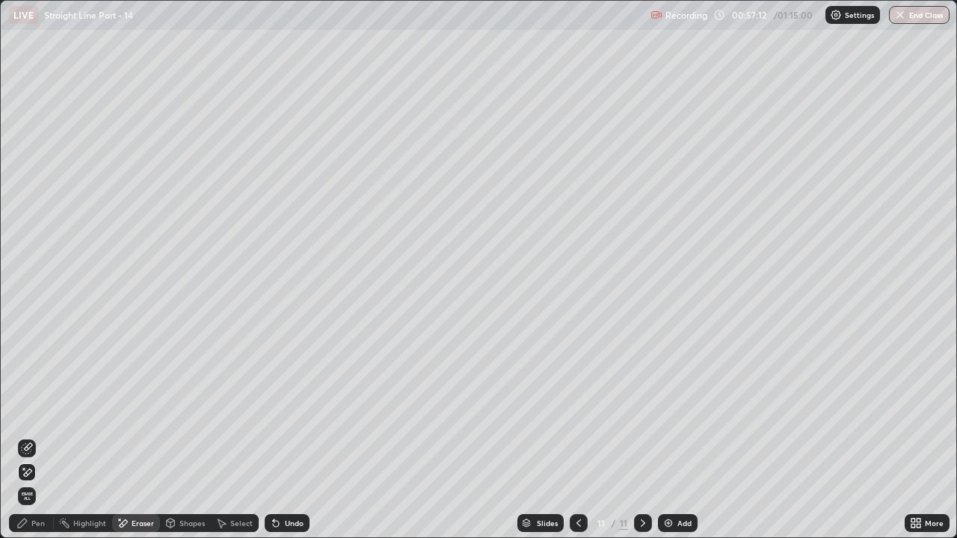
click at [28, 411] on icon at bounding box center [27, 472] width 12 height 13
click at [31, 411] on div "Pen" at bounding box center [31, 523] width 45 height 18
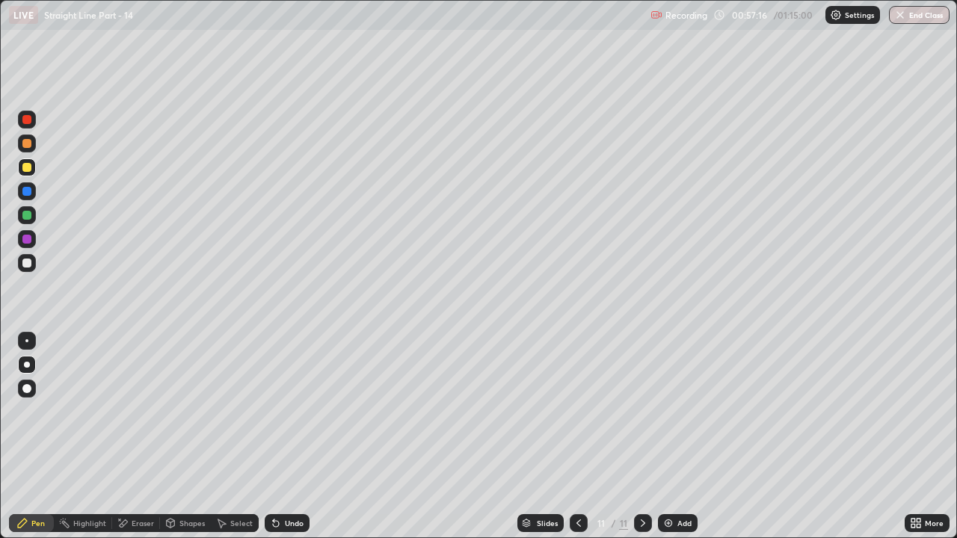
click at [31, 259] on div at bounding box center [27, 263] width 18 height 18
click at [27, 146] on div at bounding box center [26, 143] width 9 height 9
click at [29, 264] on div at bounding box center [26, 263] width 9 height 9
click at [182, 411] on div "Shapes" at bounding box center [185, 523] width 51 height 18
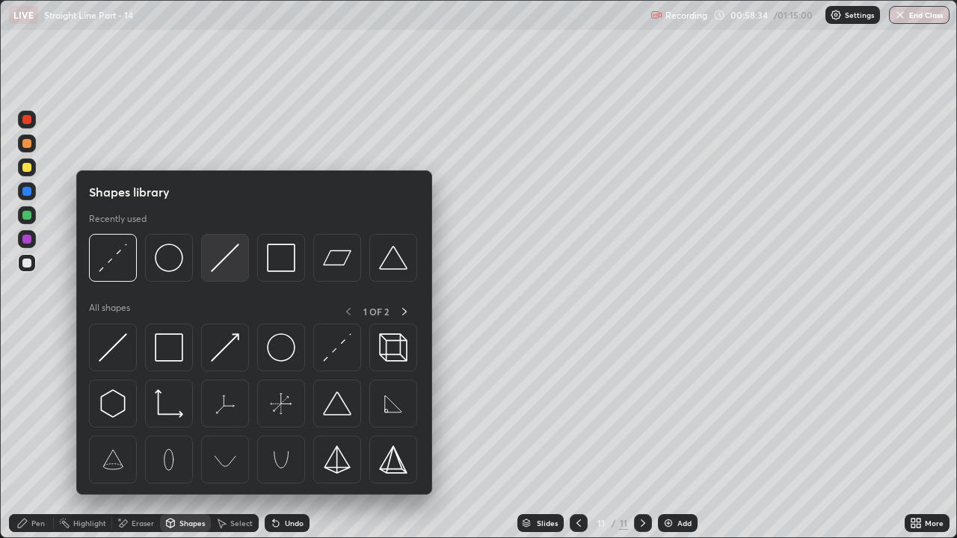
click at [221, 259] on img at bounding box center [225, 258] width 28 height 28
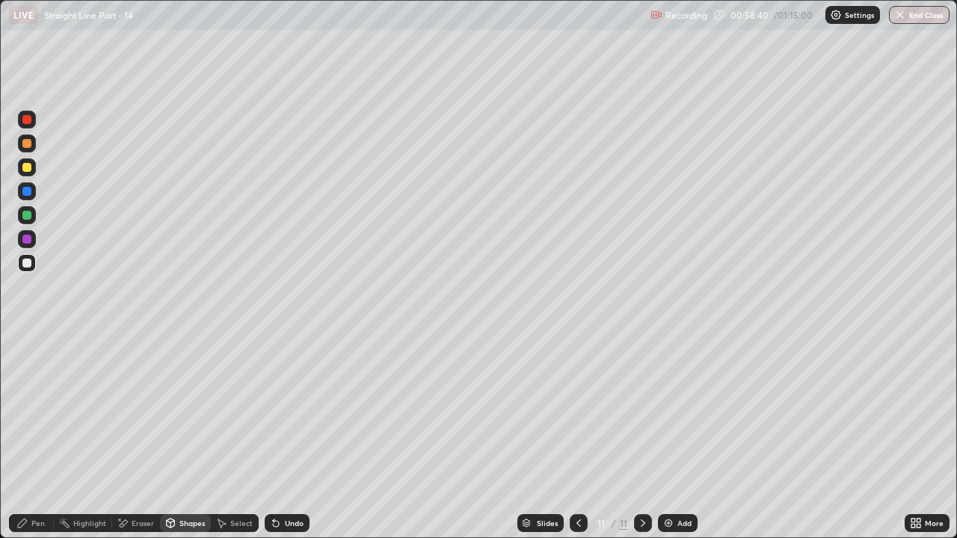
click at [192, 411] on div "Shapes" at bounding box center [191, 522] width 25 height 7
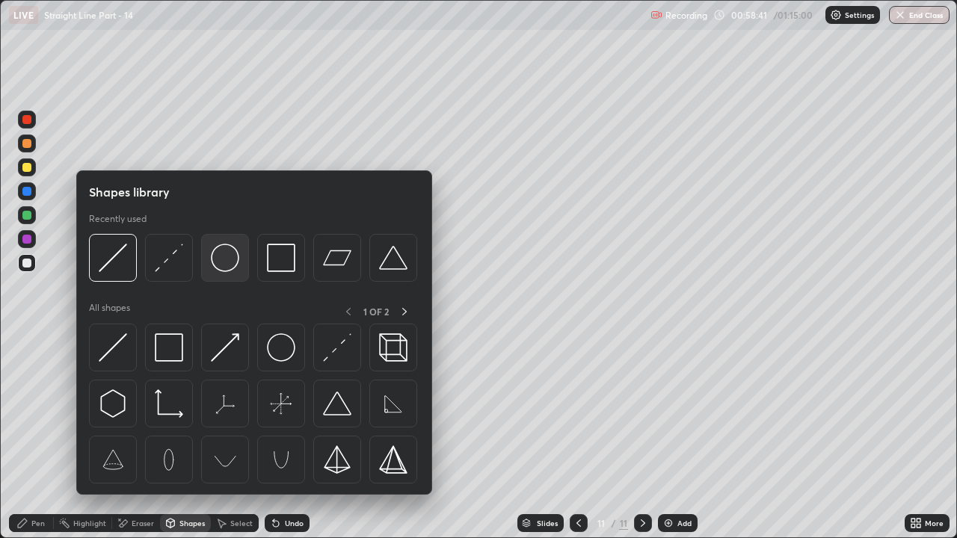
click at [233, 271] on img at bounding box center [225, 258] width 28 height 28
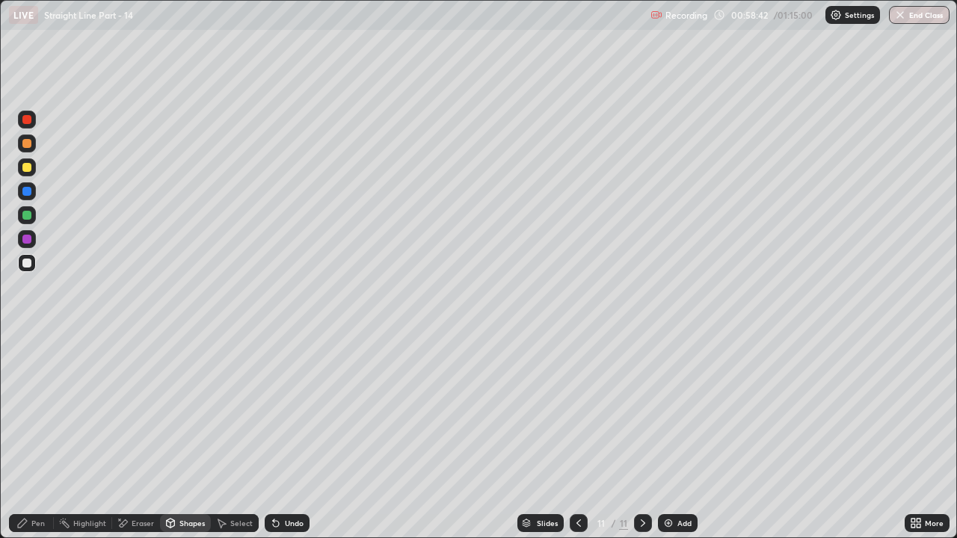
click at [31, 242] on div at bounding box center [27, 239] width 18 height 18
click at [177, 411] on div "Shapes" at bounding box center [185, 523] width 51 height 18
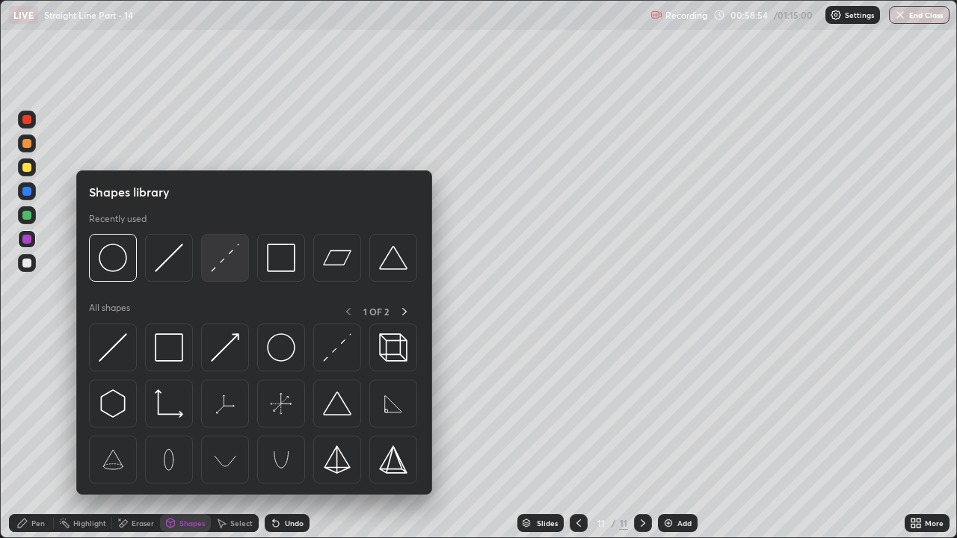
click at [224, 262] on img at bounding box center [225, 258] width 28 height 28
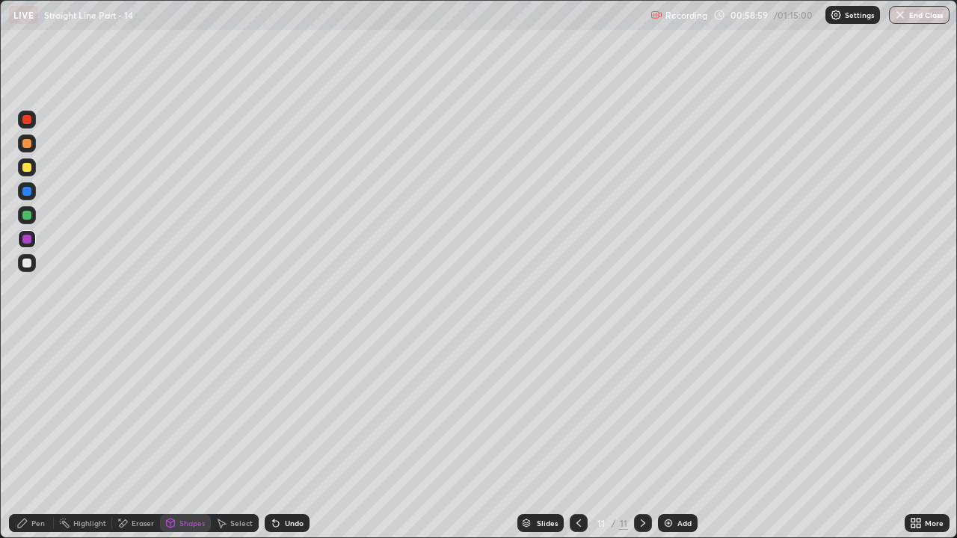
click at [38, 411] on div "Pen" at bounding box center [37, 522] width 13 height 7
click at [300, 411] on div "Undo" at bounding box center [294, 522] width 19 height 7
click at [294, 411] on div "Undo" at bounding box center [294, 522] width 19 height 7
click at [29, 265] on div at bounding box center [26, 263] width 9 height 9
click at [25, 144] on div at bounding box center [26, 143] width 9 height 9
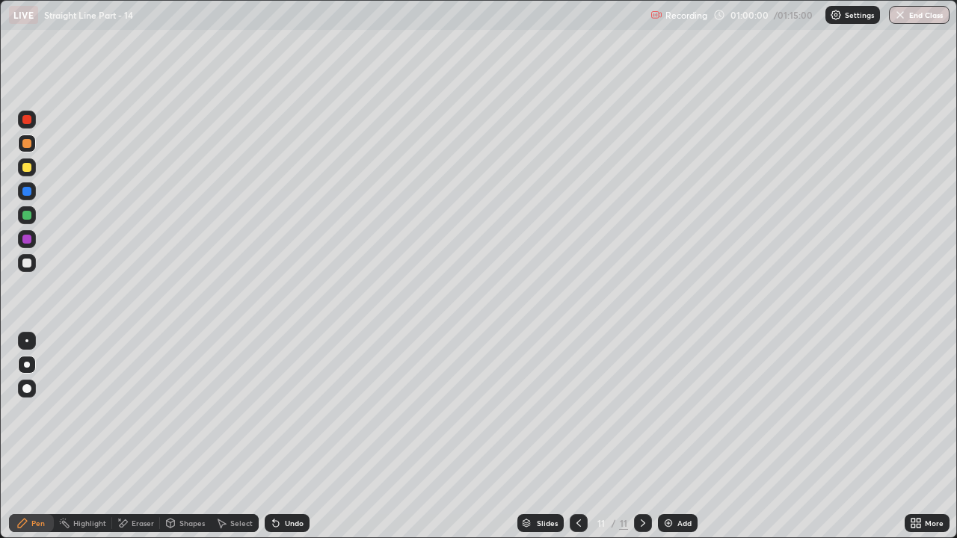
click at [576, 411] on icon at bounding box center [579, 523] width 12 height 12
click at [282, 411] on div "Undo" at bounding box center [287, 523] width 45 height 18
click at [640, 411] on icon at bounding box center [643, 523] width 12 height 12
click at [146, 411] on div "Eraser" at bounding box center [143, 522] width 22 height 7
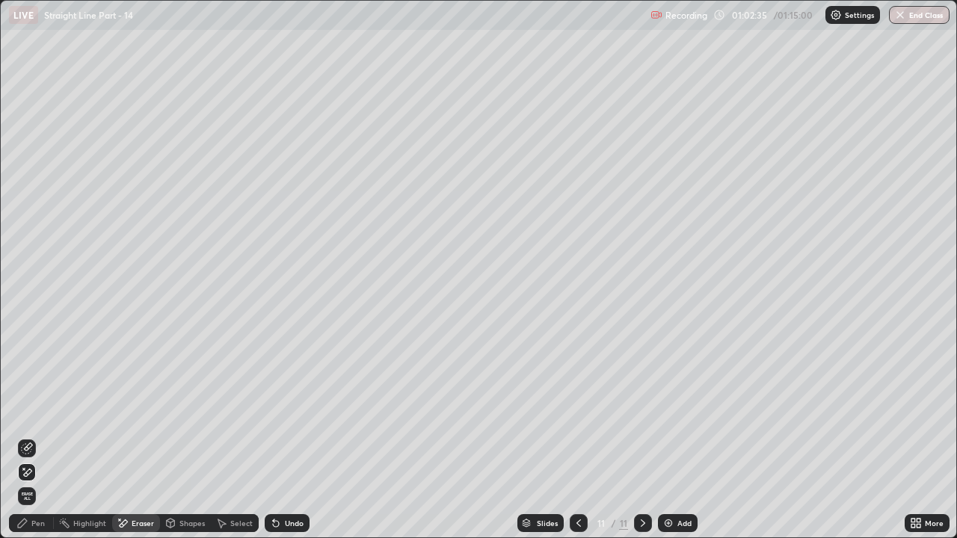
click at [29, 411] on icon at bounding box center [27, 472] width 12 height 13
click at [681, 411] on div "Add" at bounding box center [684, 522] width 14 height 7
click at [170, 411] on icon at bounding box center [170, 524] width 0 height 5
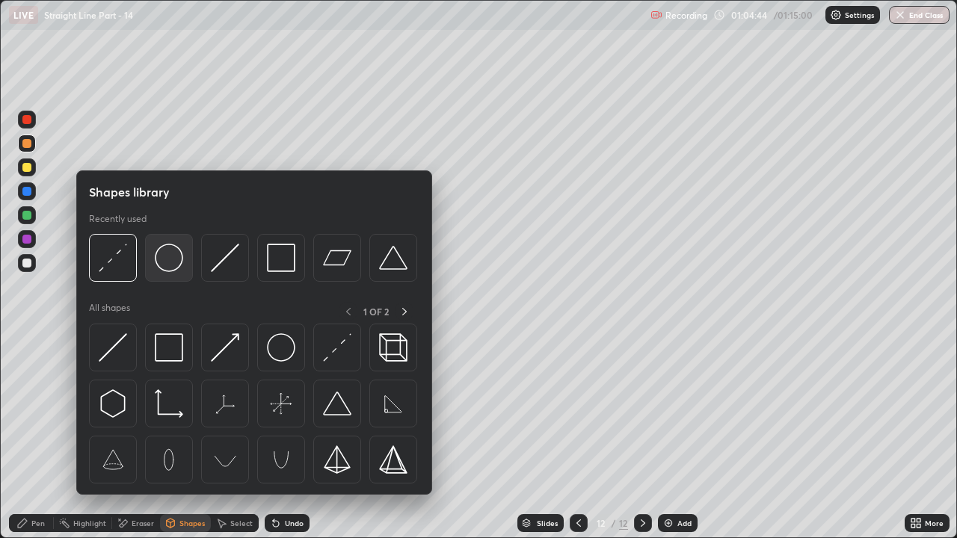
click at [169, 260] on img at bounding box center [169, 258] width 28 height 28
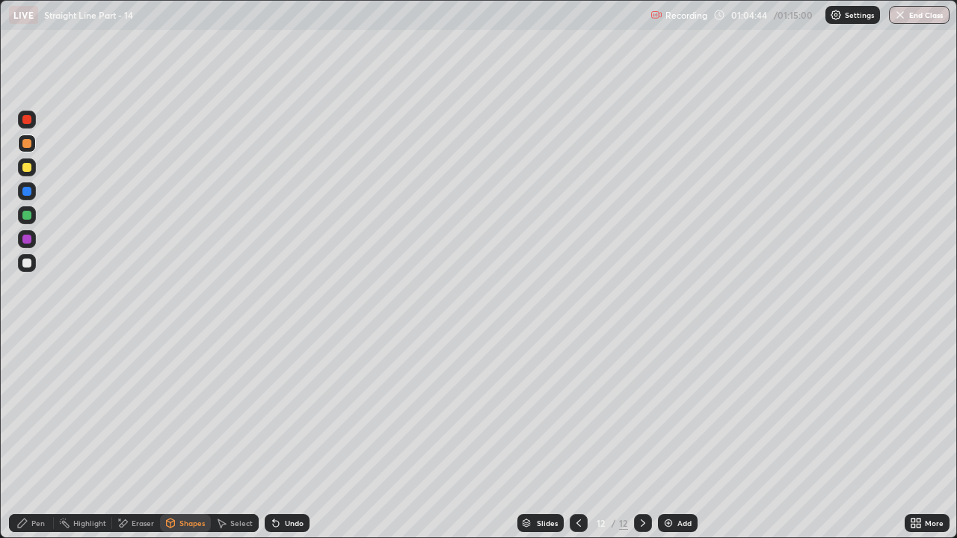
click at [30, 213] on div at bounding box center [26, 215] width 9 height 9
click at [195, 411] on div "Shapes" at bounding box center [191, 522] width 25 height 7
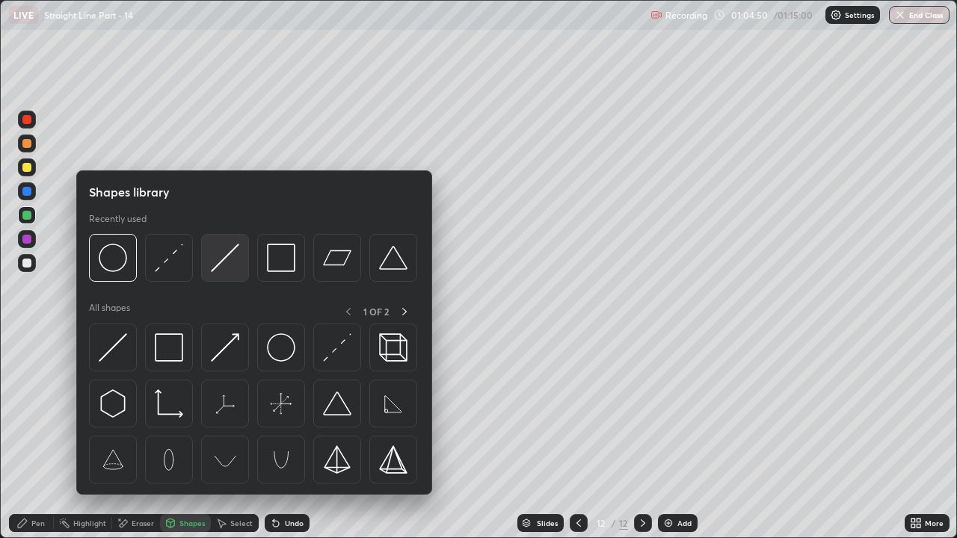
click at [212, 274] on div at bounding box center [225, 258] width 48 height 48
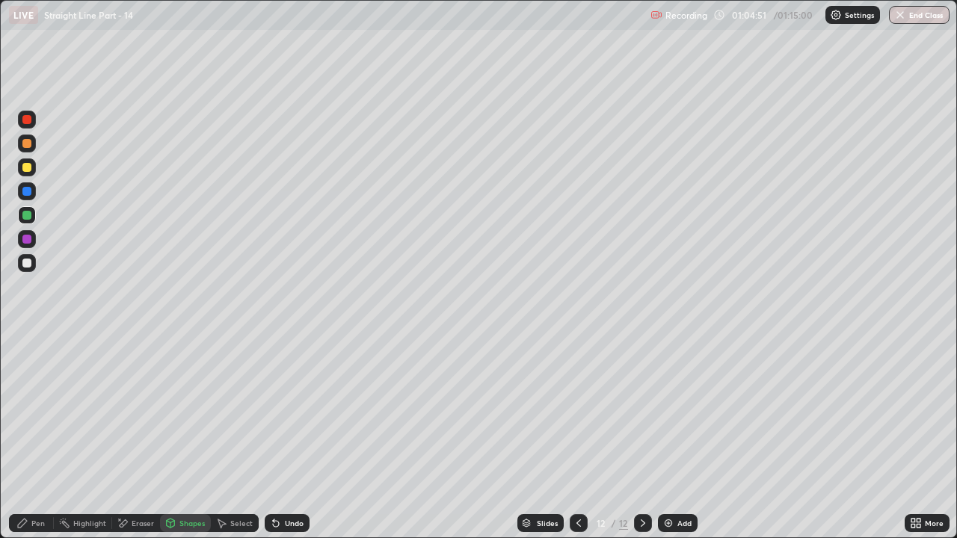
click at [34, 411] on div "Pen" at bounding box center [31, 523] width 45 height 18
click at [27, 341] on div at bounding box center [26, 340] width 3 height 3
click at [288, 411] on div "Undo" at bounding box center [294, 522] width 19 height 7
click at [191, 411] on div "Shapes" at bounding box center [191, 522] width 25 height 7
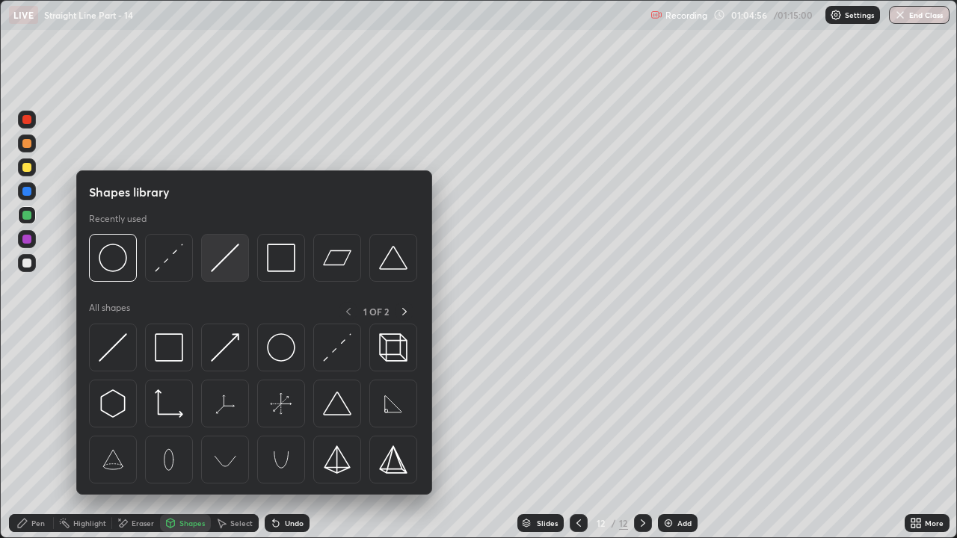
click at [238, 253] on img at bounding box center [225, 258] width 28 height 28
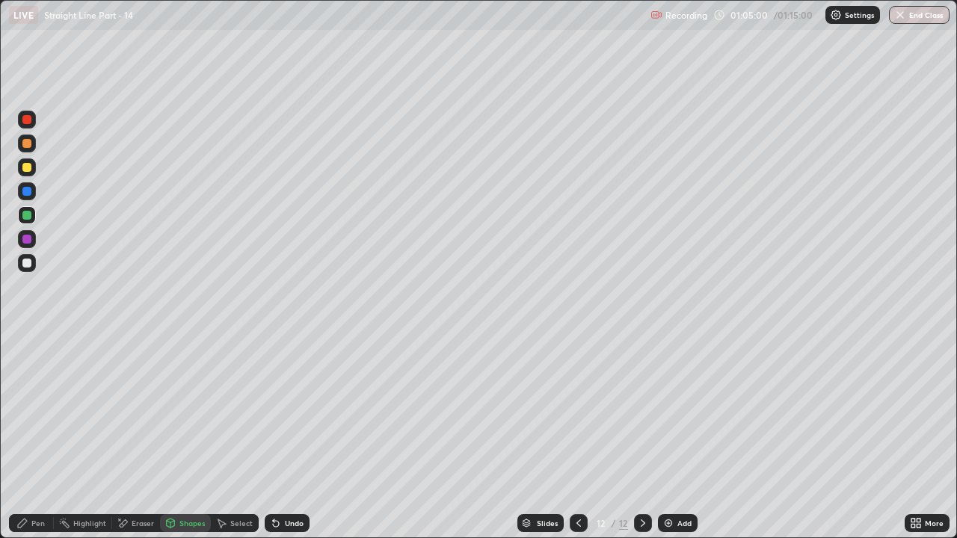
click at [299, 411] on div "Undo" at bounding box center [294, 522] width 19 height 7
click at [34, 259] on div at bounding box center [27, 263] width 18 height 18
click at [300, 411] on div "Undo" at bounding box center [294, 522] width 19 height 7
click at [27, 411] on icon at bounding box center [22, 523] width 12 height 12
click at [184, 411] on div "Shapes" at bounding box center [191, 522] width 25 height 7
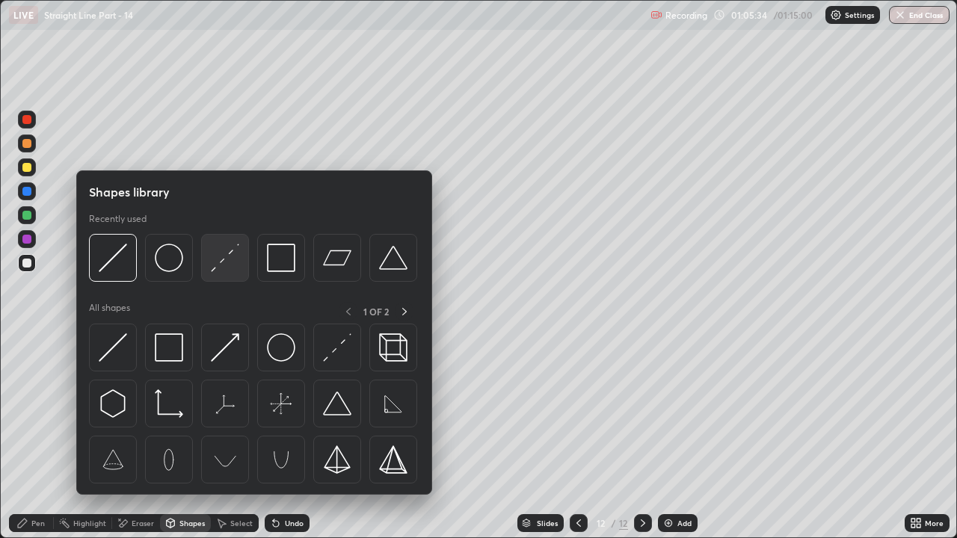
click at [220, 256] on img at bounding box center [225, 258] width 28 height 28
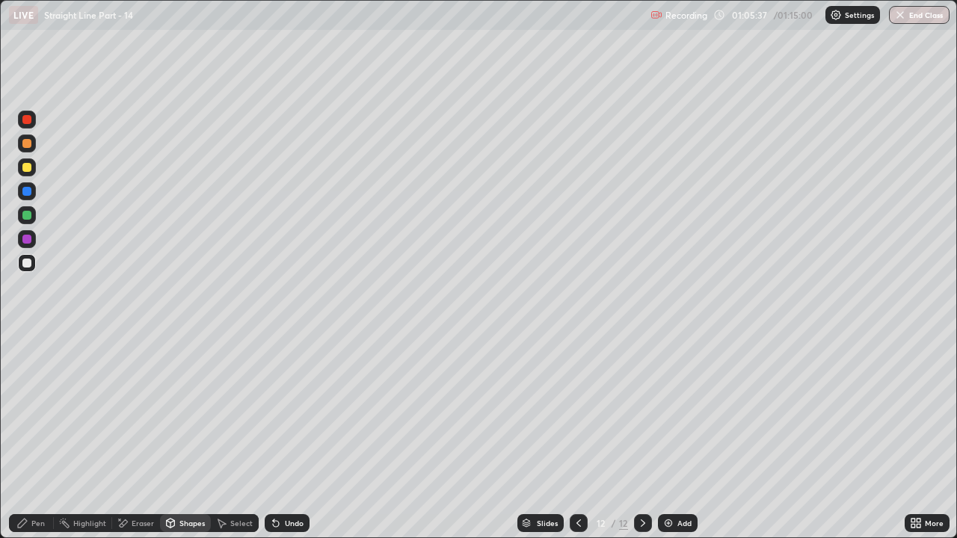
click at [32, 144] on div at bounding box center [27, 144] width 18 height 18
click at [35, 167] on div at bounding box center [27, 167] width 18 height 18
click at [22, 411] on icon at bounding box center [22, 523] width 12 height 12
click at [26, 144] on div at bounding box center [26, 143] width 9 height 9
click at [25, 263] on div at bounding box center [26, 263] width 9 height 9
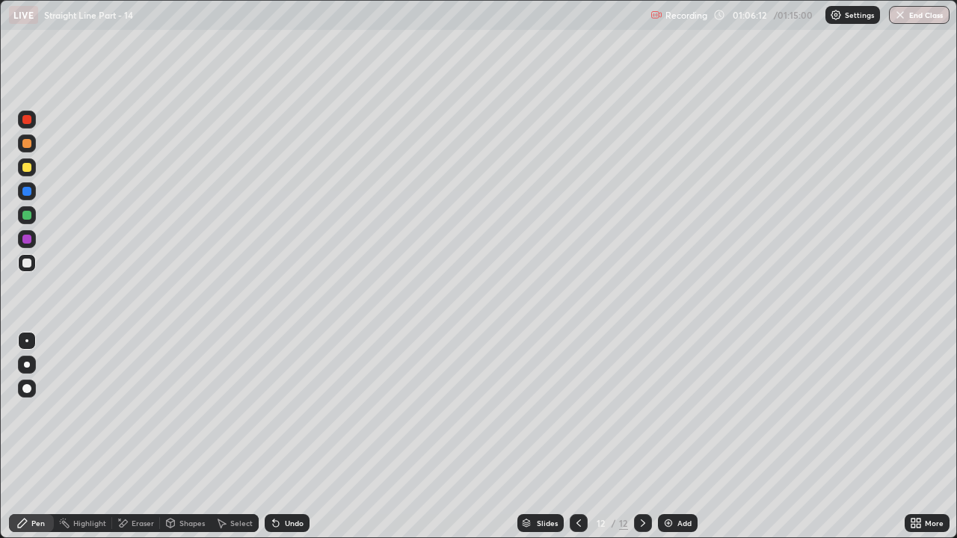
click at [26, 256] on div at bounding box center [27, 263] width 18 height 18
click at [180, 411] on div "Shapes" at bounding box center [191, 522] width 25 height 7
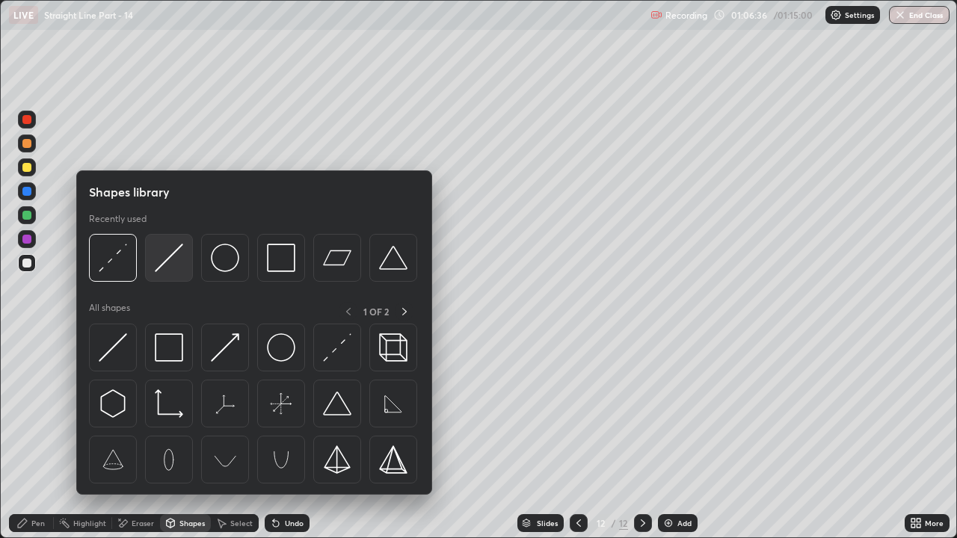
click at [168, 274] on div at bounding box center [169, 258] width 48 height 48
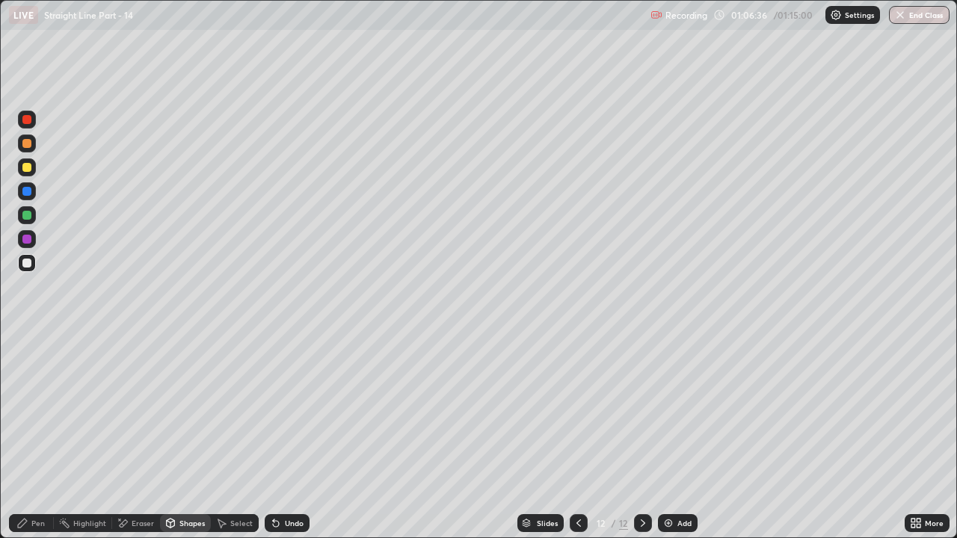
click at [28, 268] on div at bounding box center [27, 263] width 18 height 18
click at [24, 215] on div at bounding box center [26, 215] width 9 height 9
click at [32, 411] on div "Pen" at bounding box center [37, 522] width 13 height 7
click at [30, 169] on div at bounding box center [26, 167] width 9 height 9
click at [31, 144] on div at bounding box center [26, 143] width 9 height 9
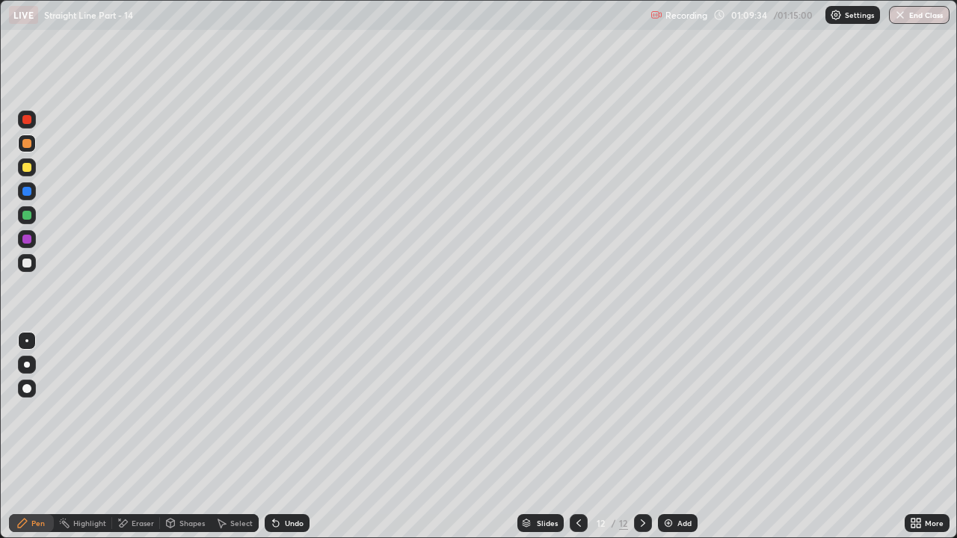
click at [914, 17] on button "End Class" at bounding box center [919, 15] width 61 height 18
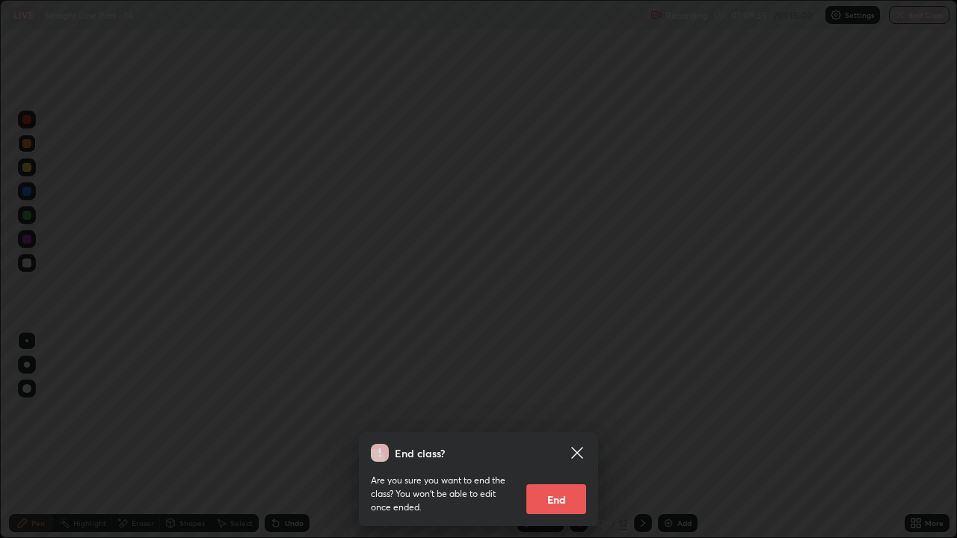
click at [573, 411] on button "End" at bounding box center [556, 499] width 60 height 30
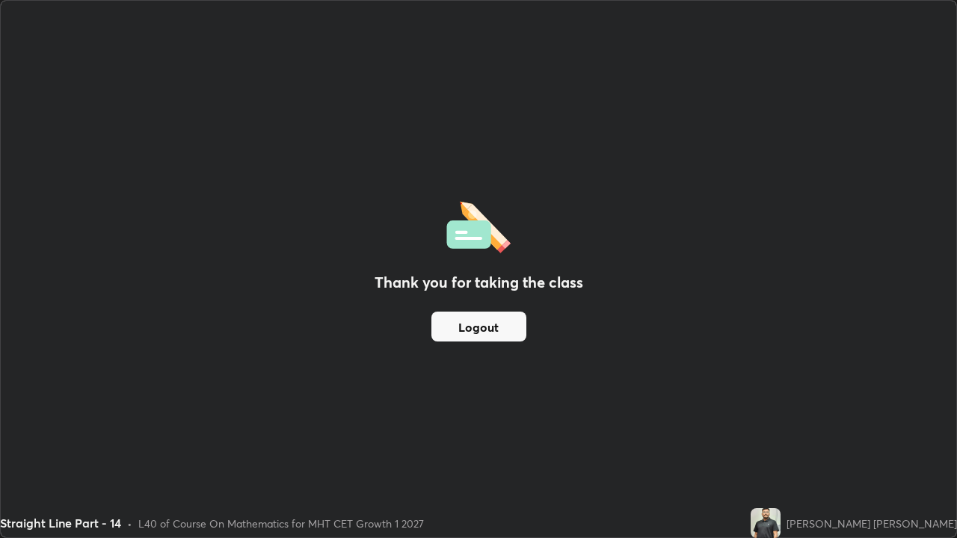
click at [567, 411] on div "Thank you for taking the class Logout" at bounding box center [478, 269] width 955 height 537
click at [510, 329] on button "Logout" at bounding box center [478, 327] width 95 height 30
click at [507, 319] on button "Logout" at bounding box center [478, 327] width 95 height 30
